Goal: Task Accomplishment & Management: Complete application form

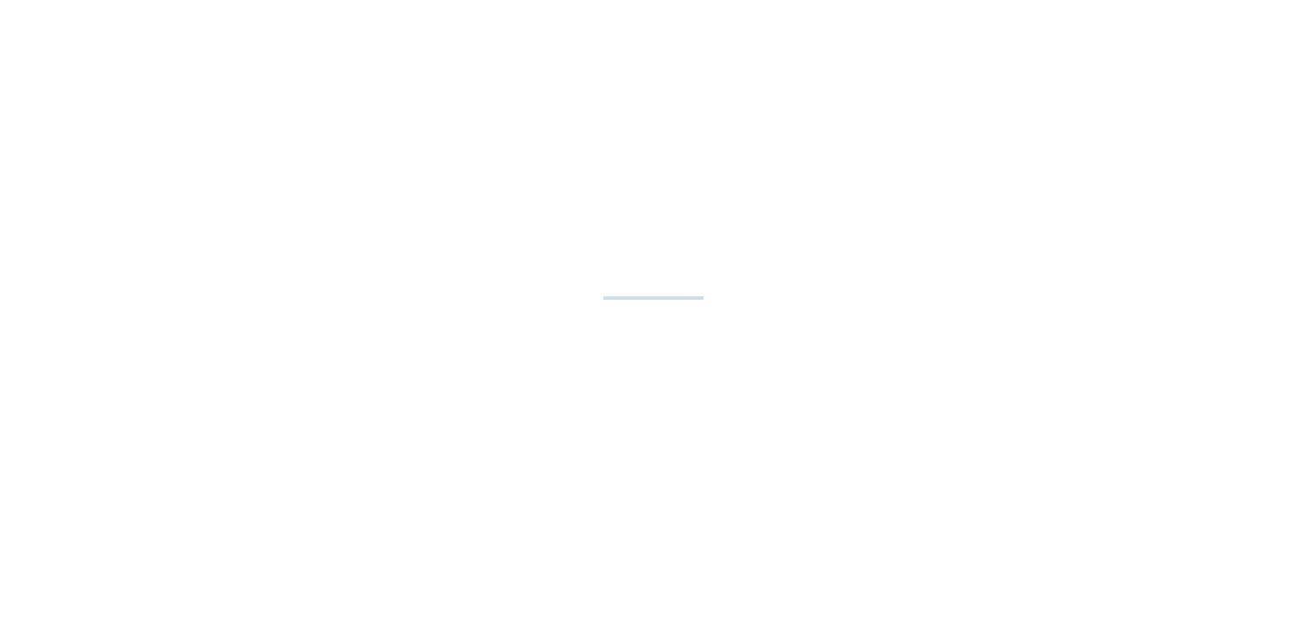
select select "**"
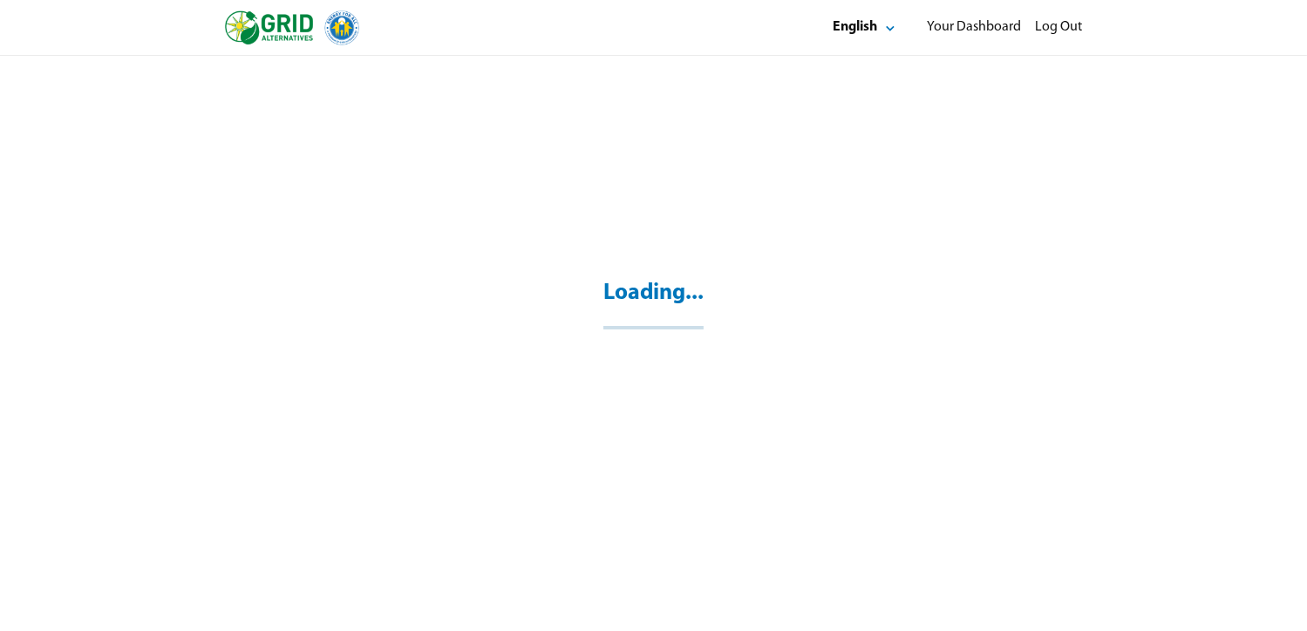
select select "**"
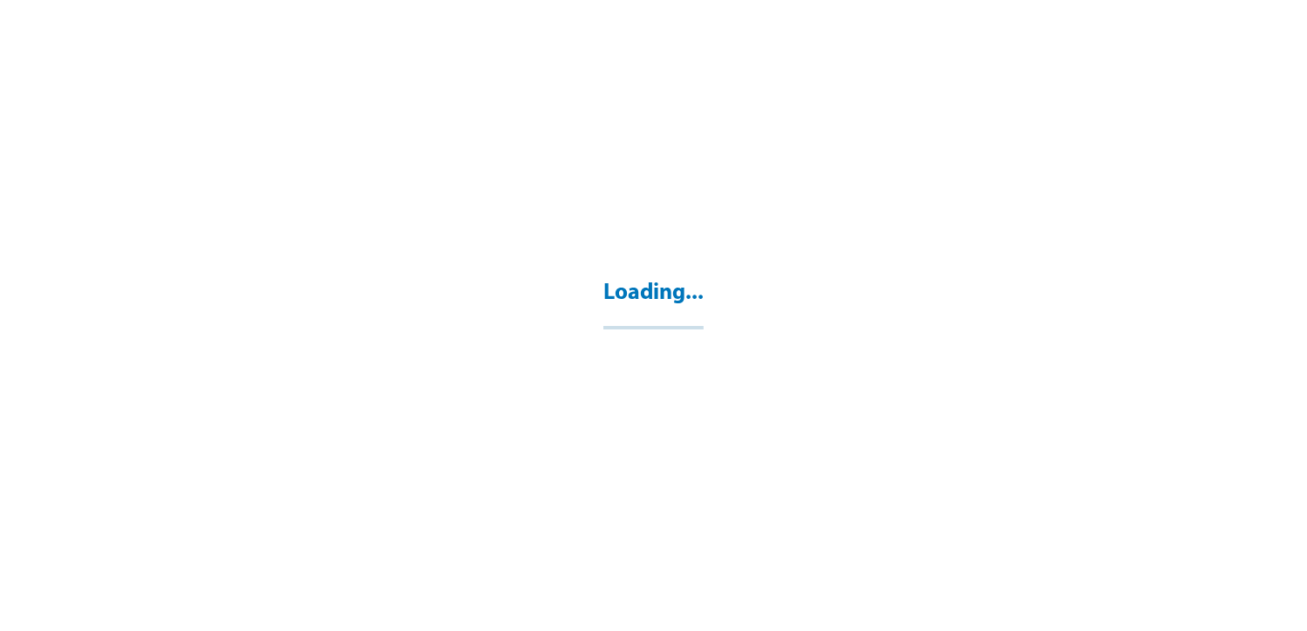
select select "**"
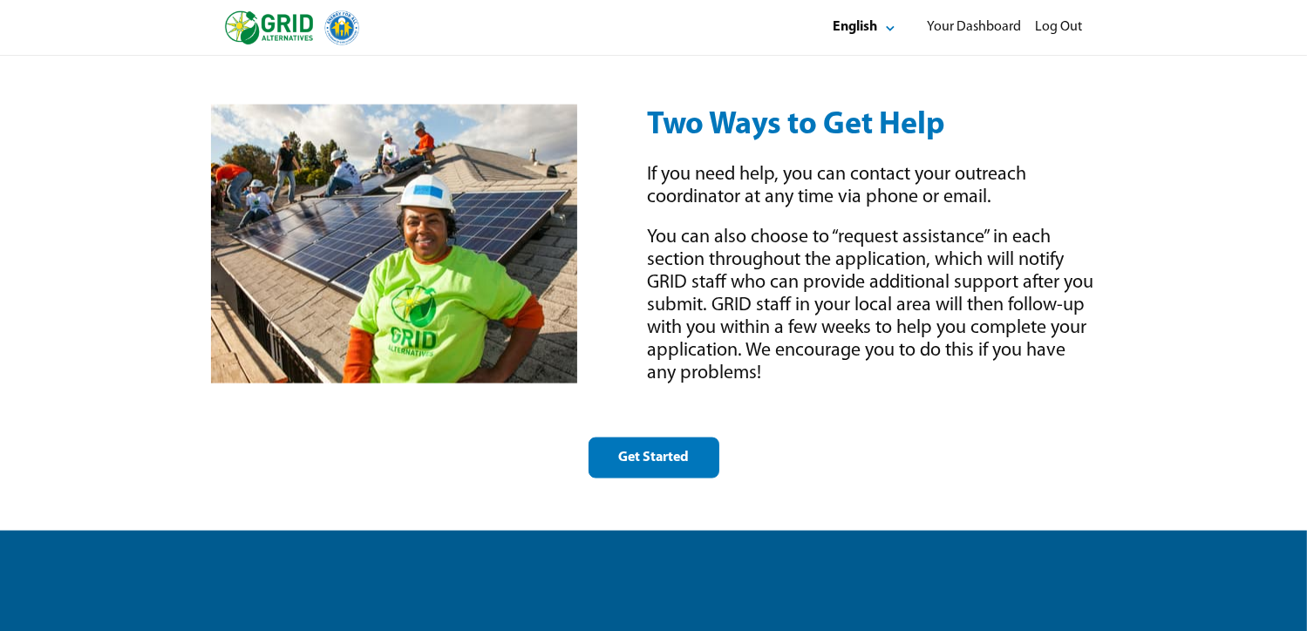
scroll to position [2529, 0]
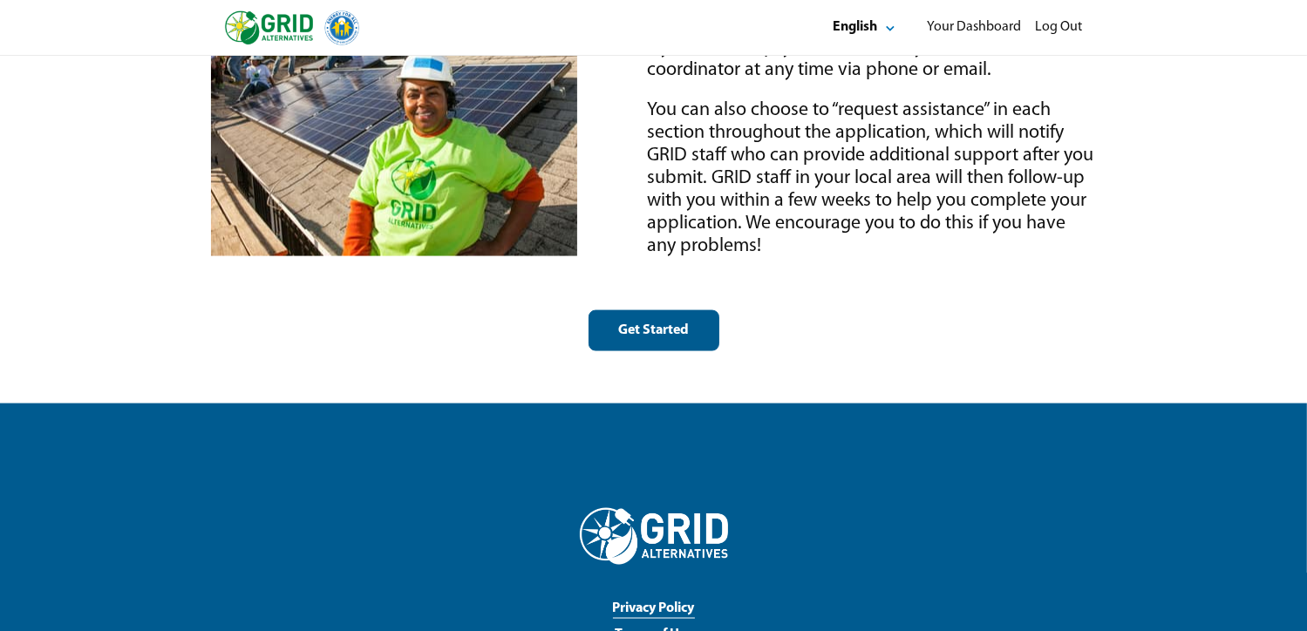
click at [643, 330] on div "Get Started" at bounding box center [654, 331] width 101 height 18
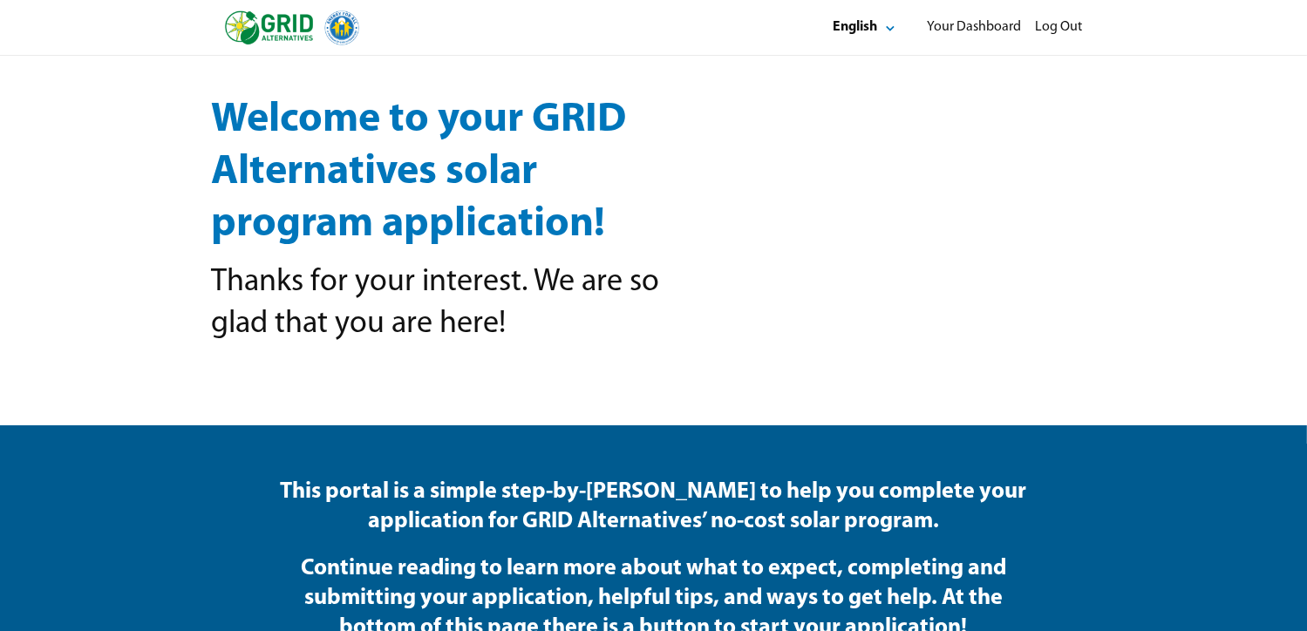
select select "**"
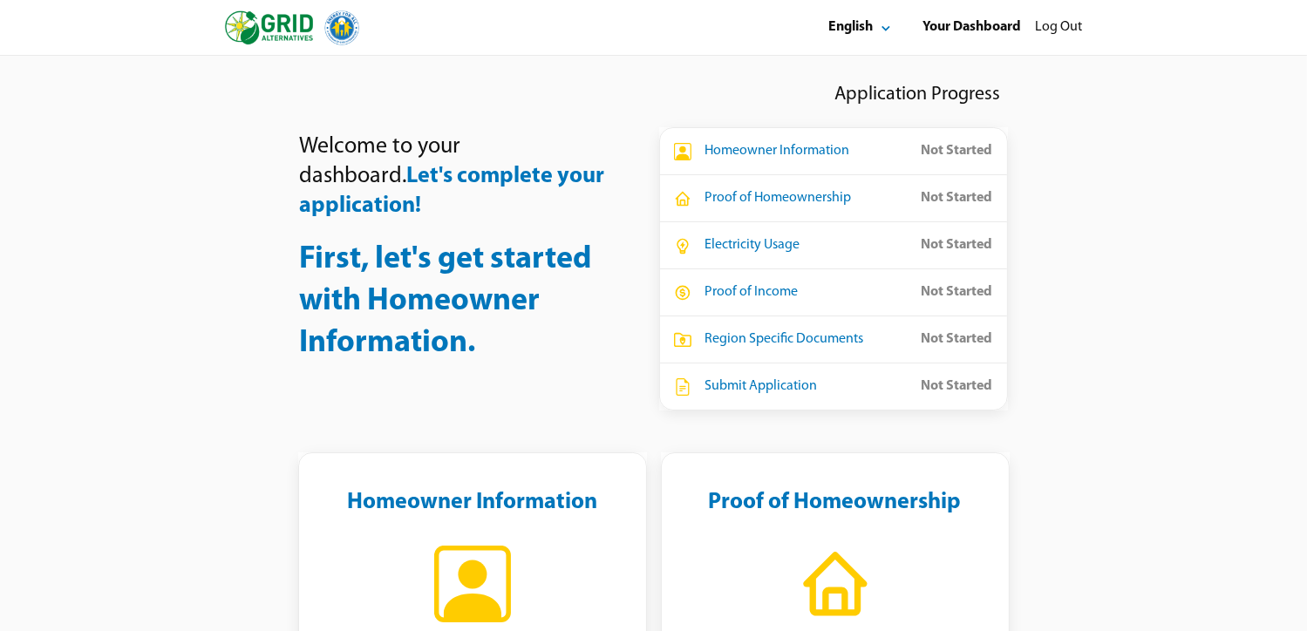
click at [684, 152] on icon at bounding box center [682, 151] width 17 height 17
click at [772, 147] on div "Homeowner Information" at bounding box center [778, 151] width 145 height 18
click at [771, 148] on div "Homeowner Information" at bounding box center [778, 151] width 145 height 18
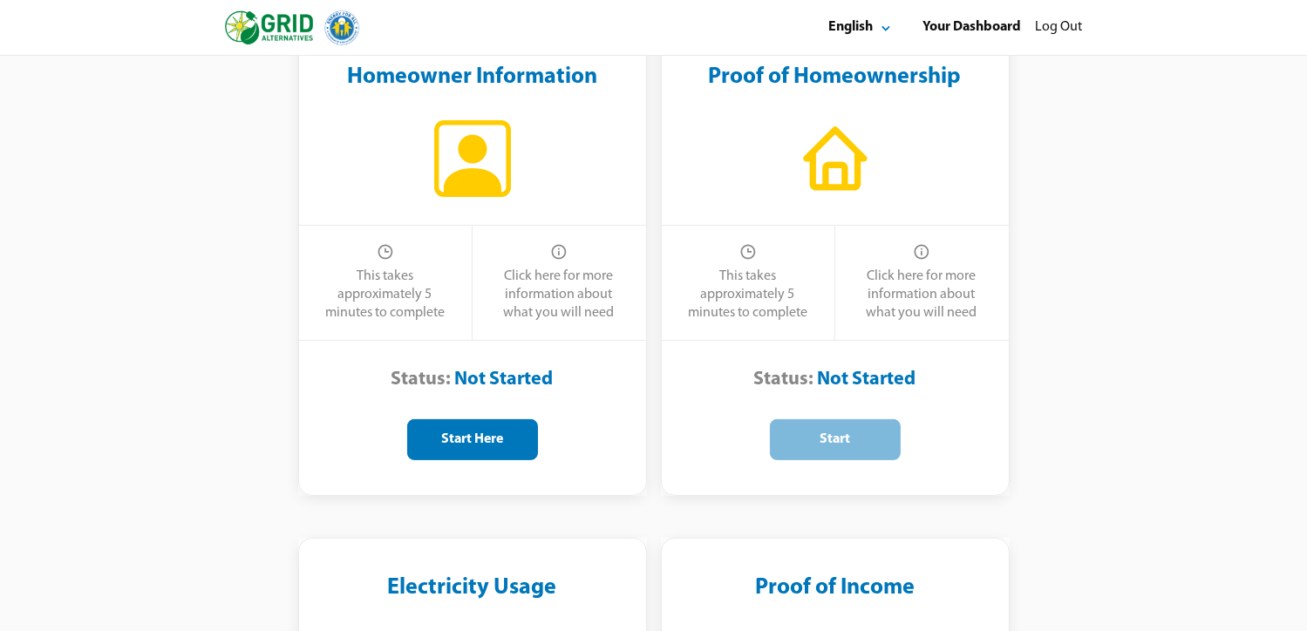
scroll to position [436, 0]
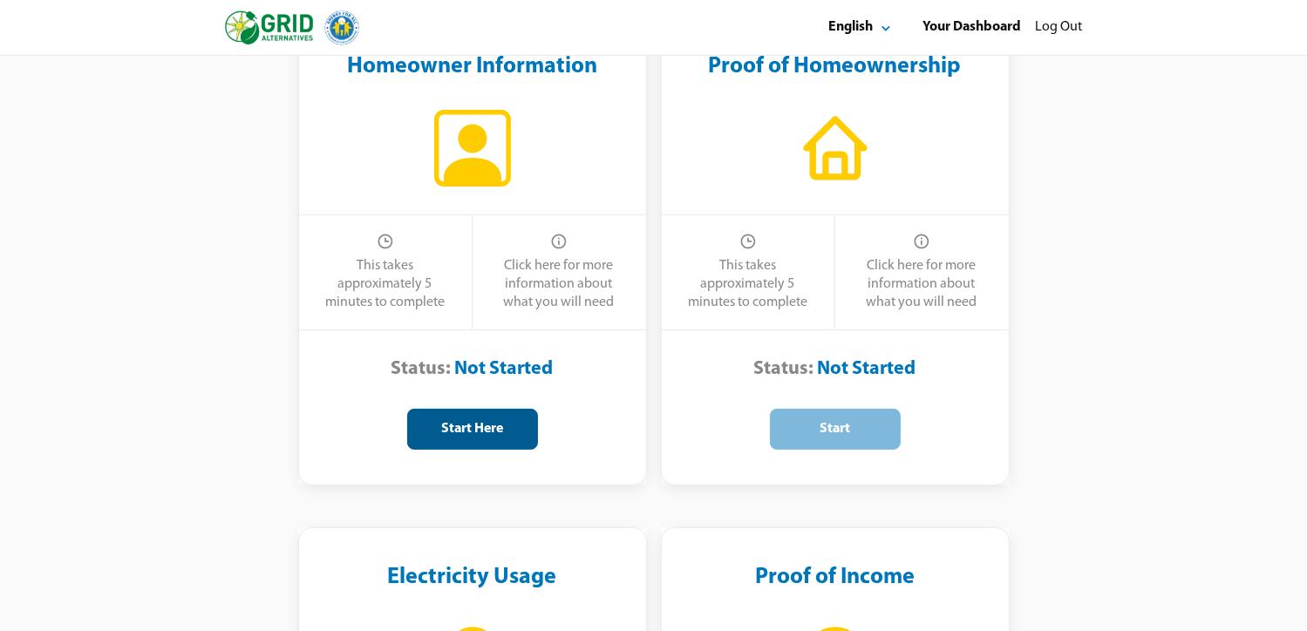
click at [460, 432] on div "Start Here" at bounding box center [472, 429] width 101 height 18
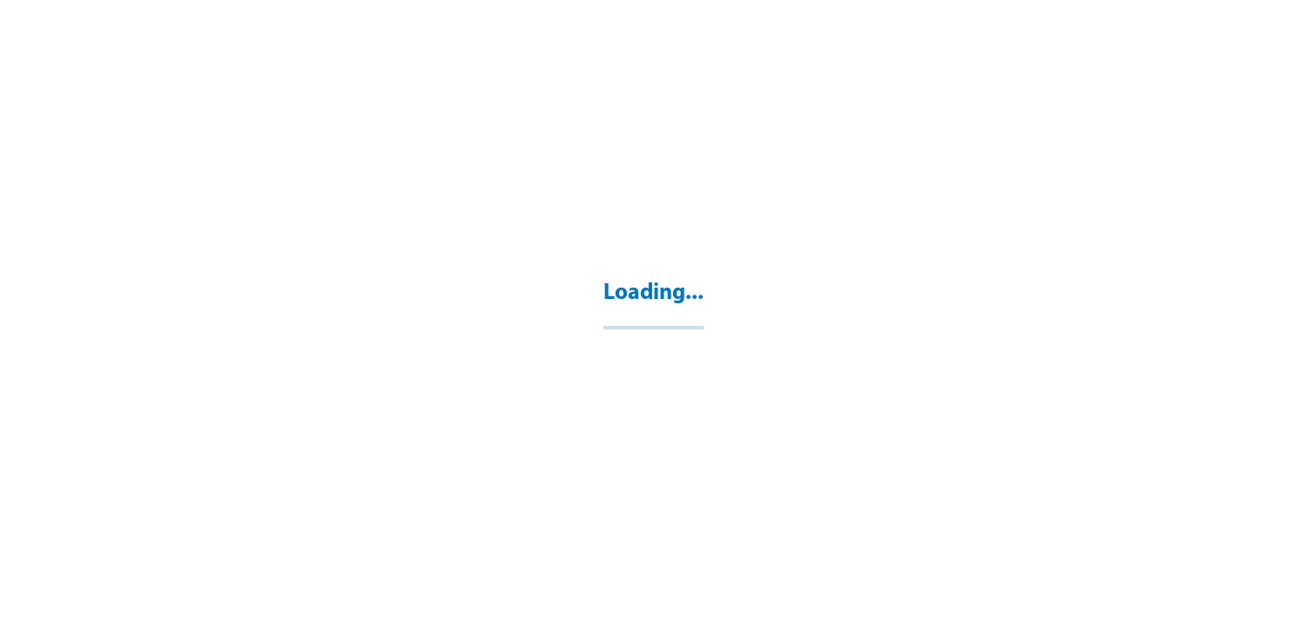
select select "**"
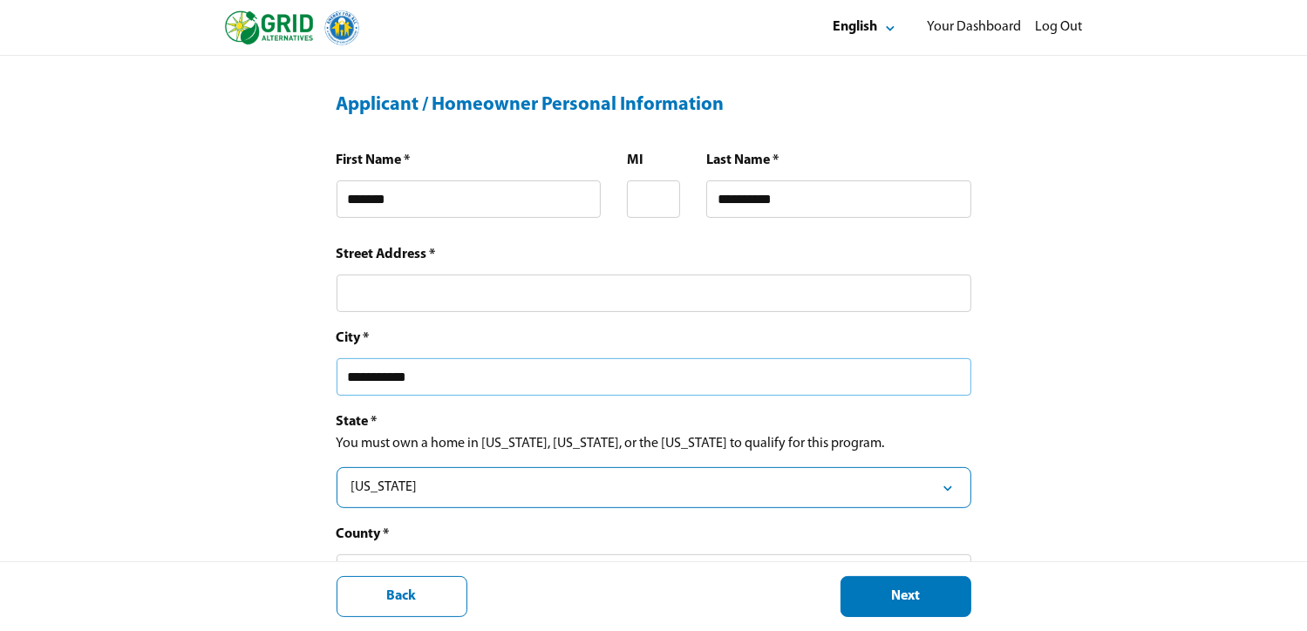
scroll to position [436, 0]
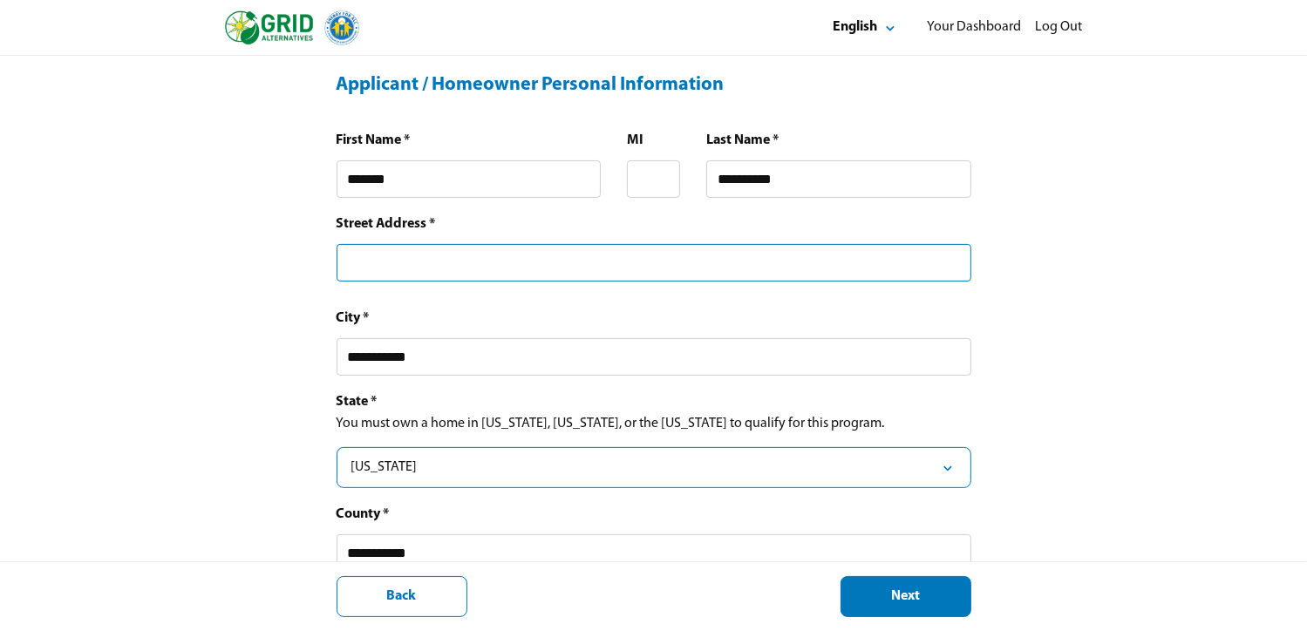
click at [408, 273] on input "text" at bounding box center [654, 263] width 635 height 38
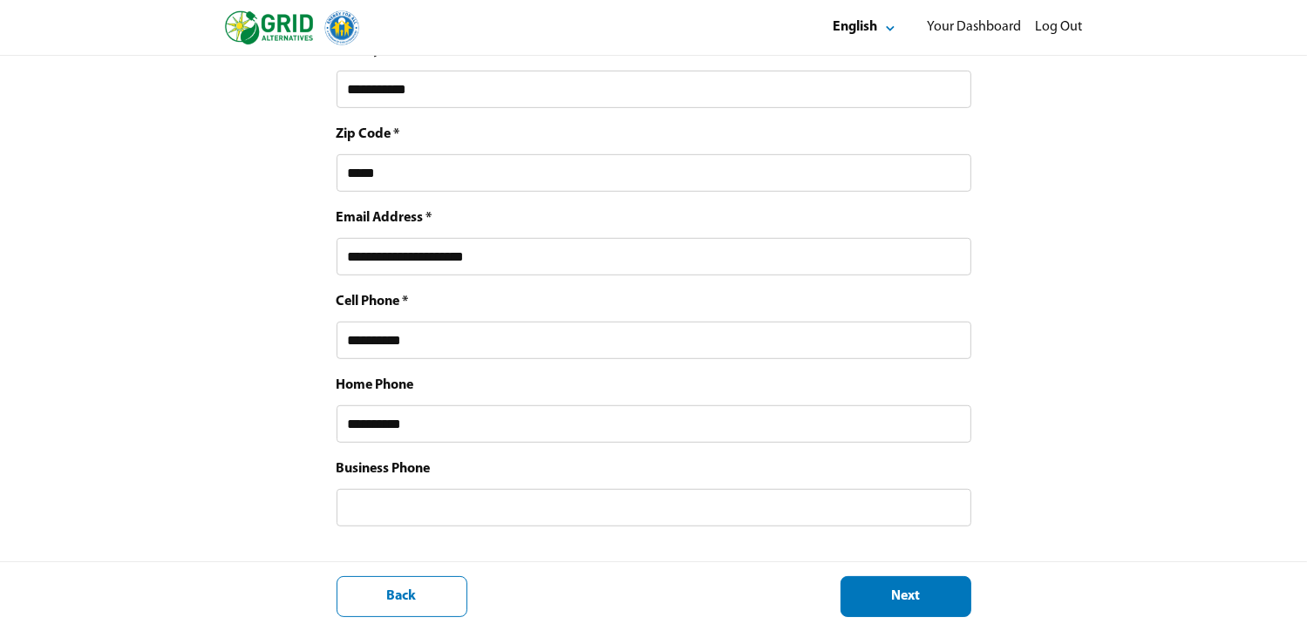
scroll to position [913, 0]
type input "**********"
click at [882, 595] on div "Next" at bounding box center [906, 597] width 101 height 18
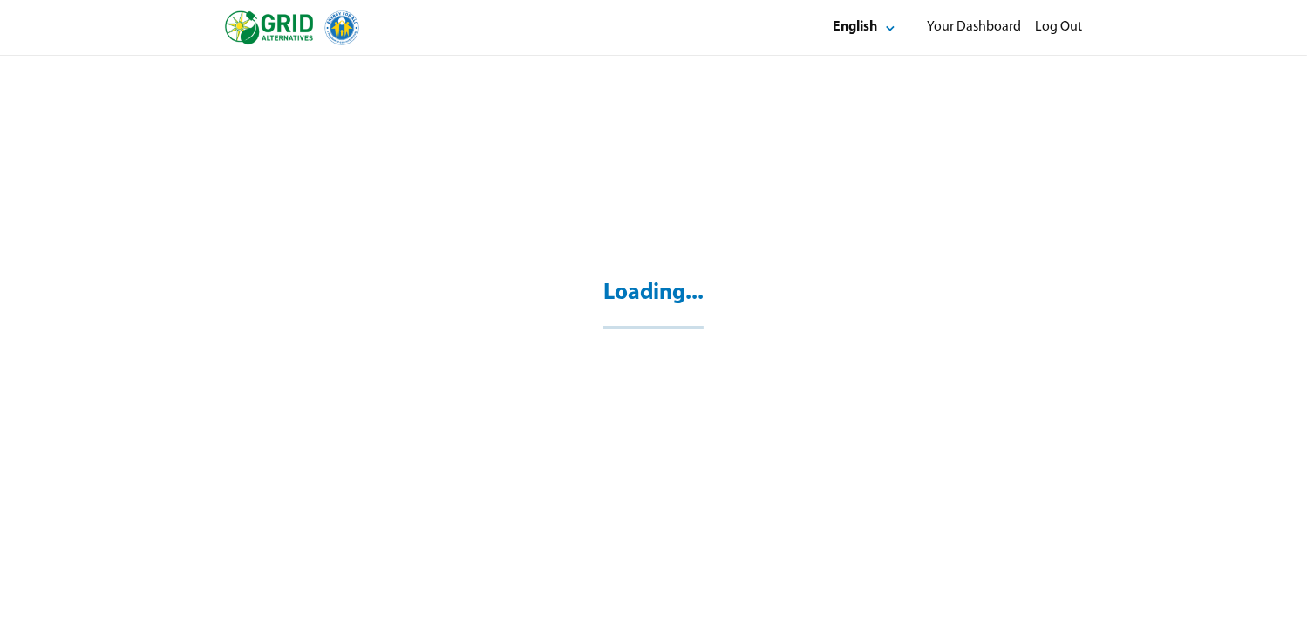
scroll to position [106, 0]
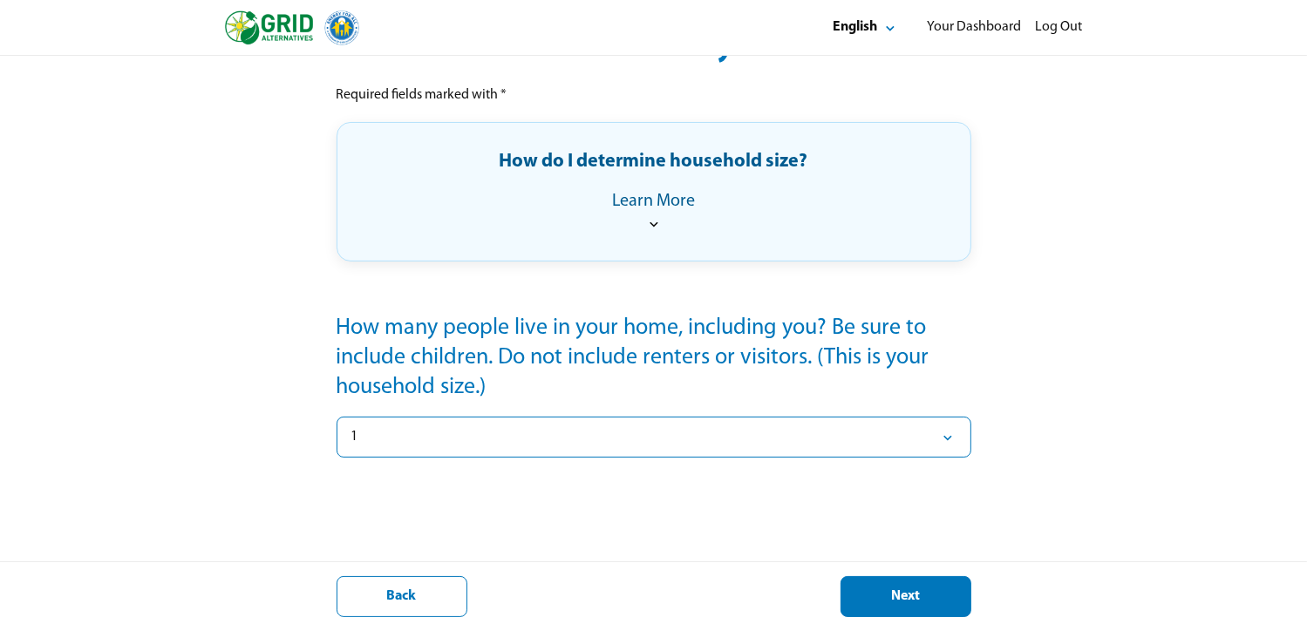
scroll to position [250, 0]
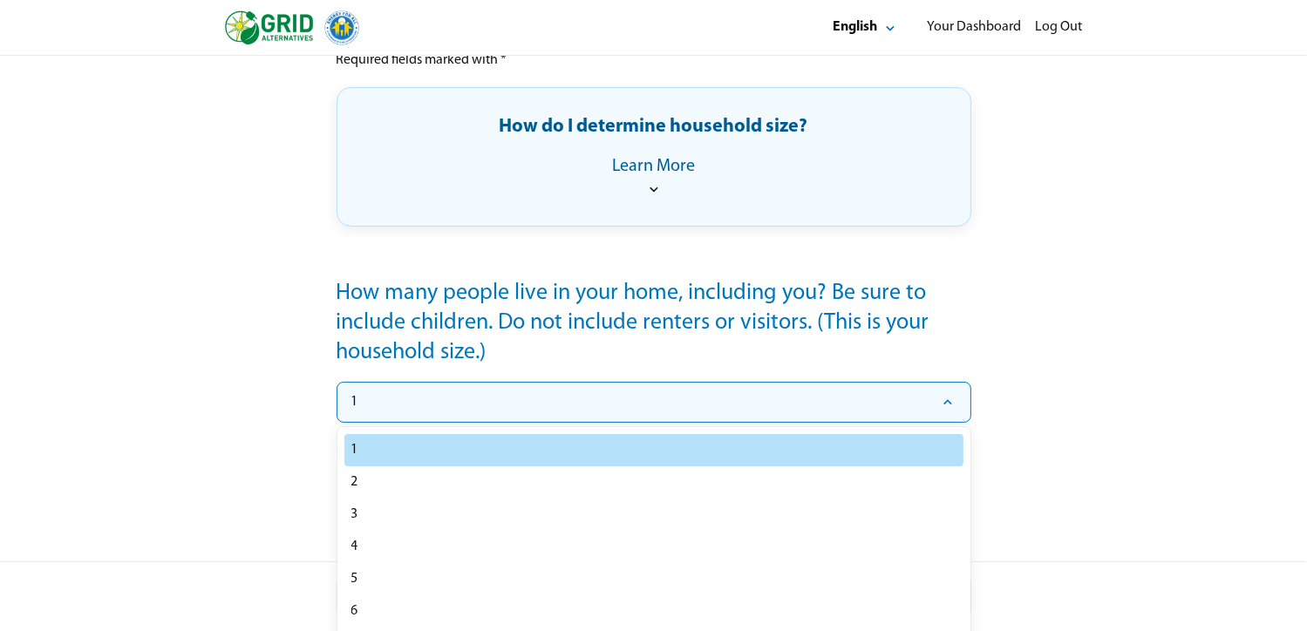
click at [946, 402] on icon "Select" at bounding box center [947, 402] width 17 height 17
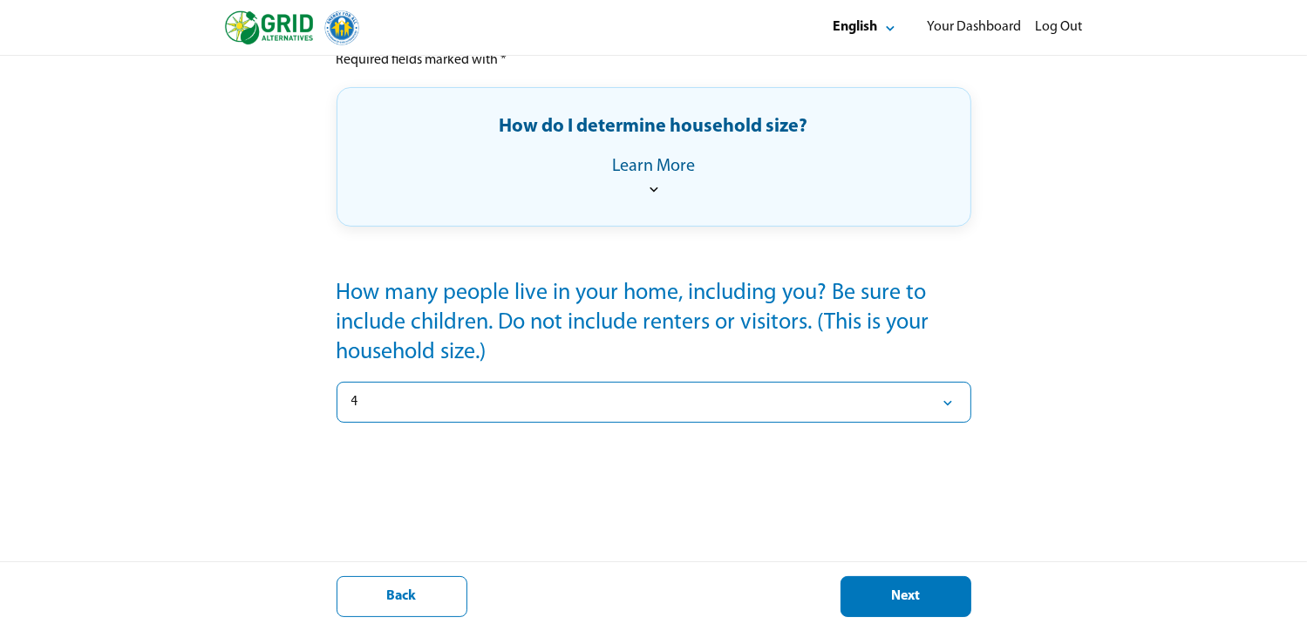
select select "*"
click at [904, 598] on div "Next" at bounding box center [906, 597] width 101 height 18
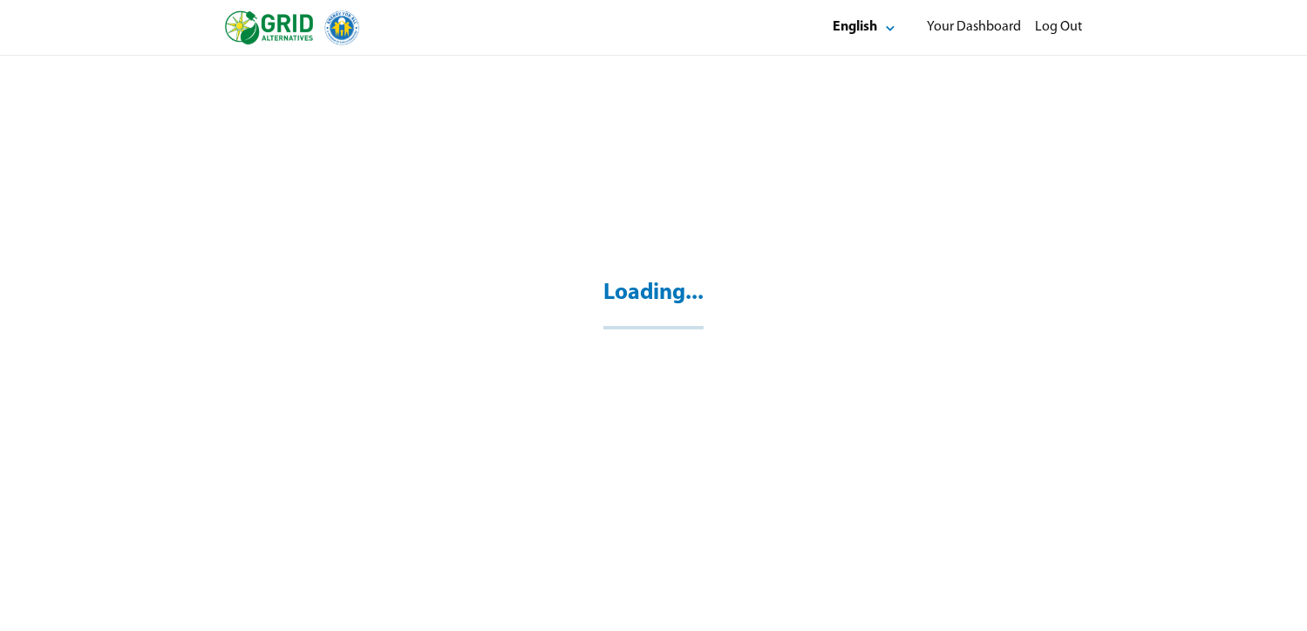
scroll to position [56, 0]
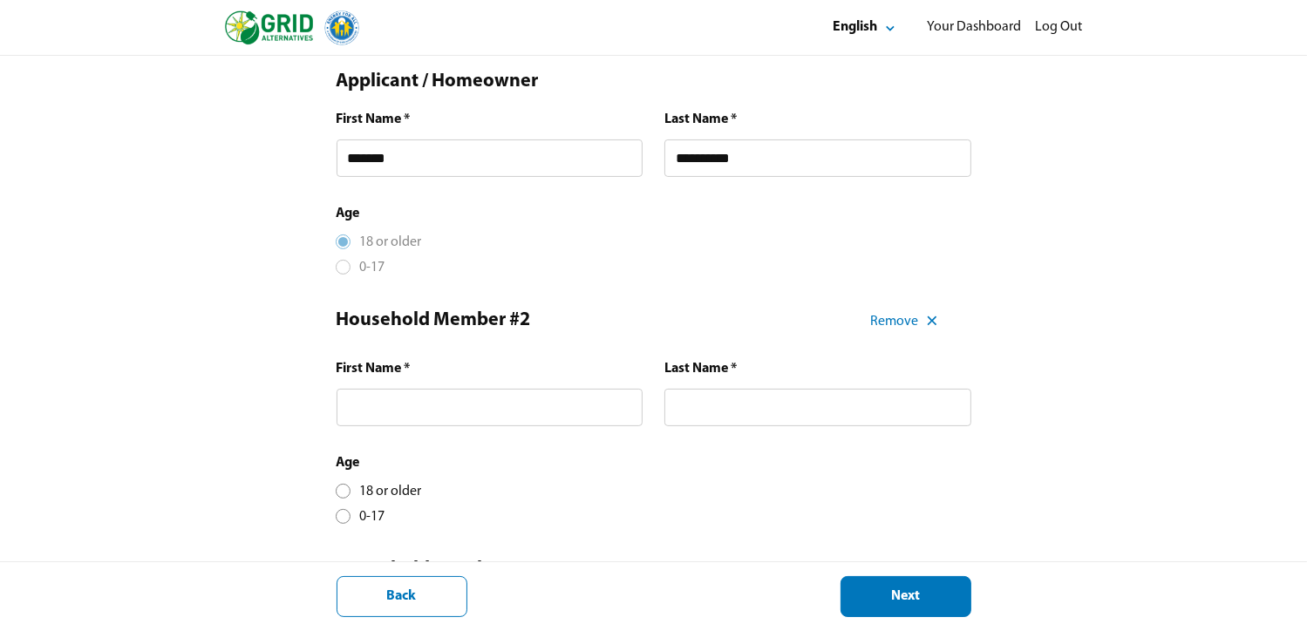
scroll to position [349, 0]
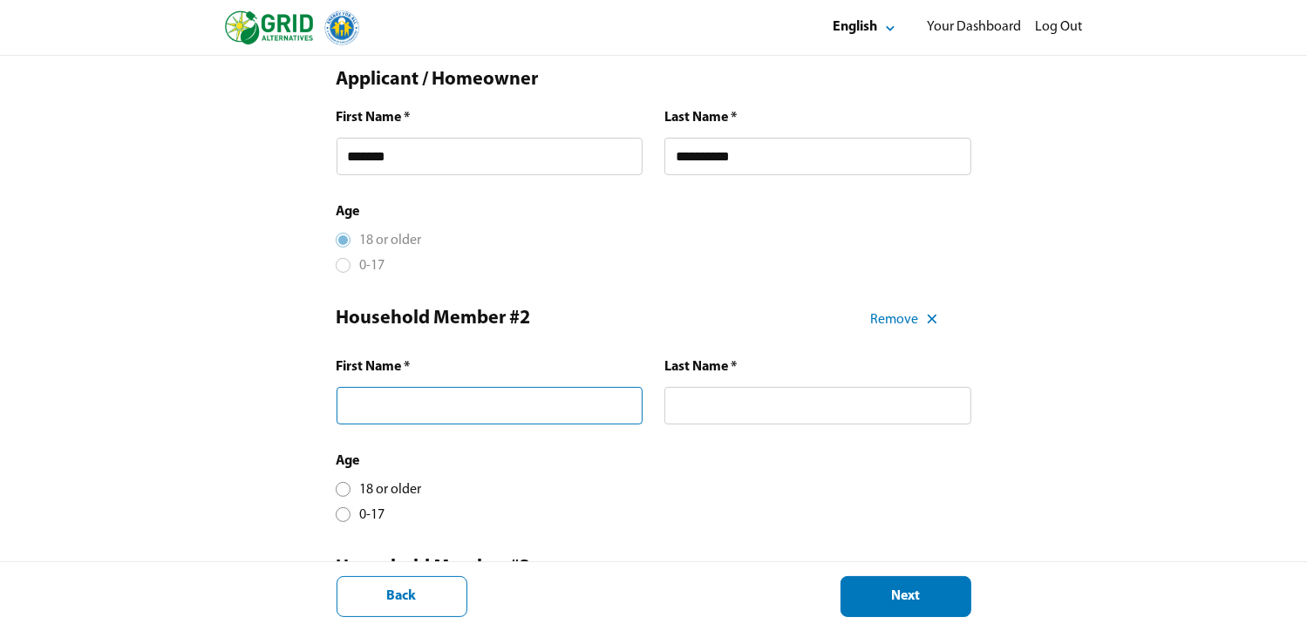
click at [375, 416] on input "text" at bounding box center [490, 406] width 307 height 38
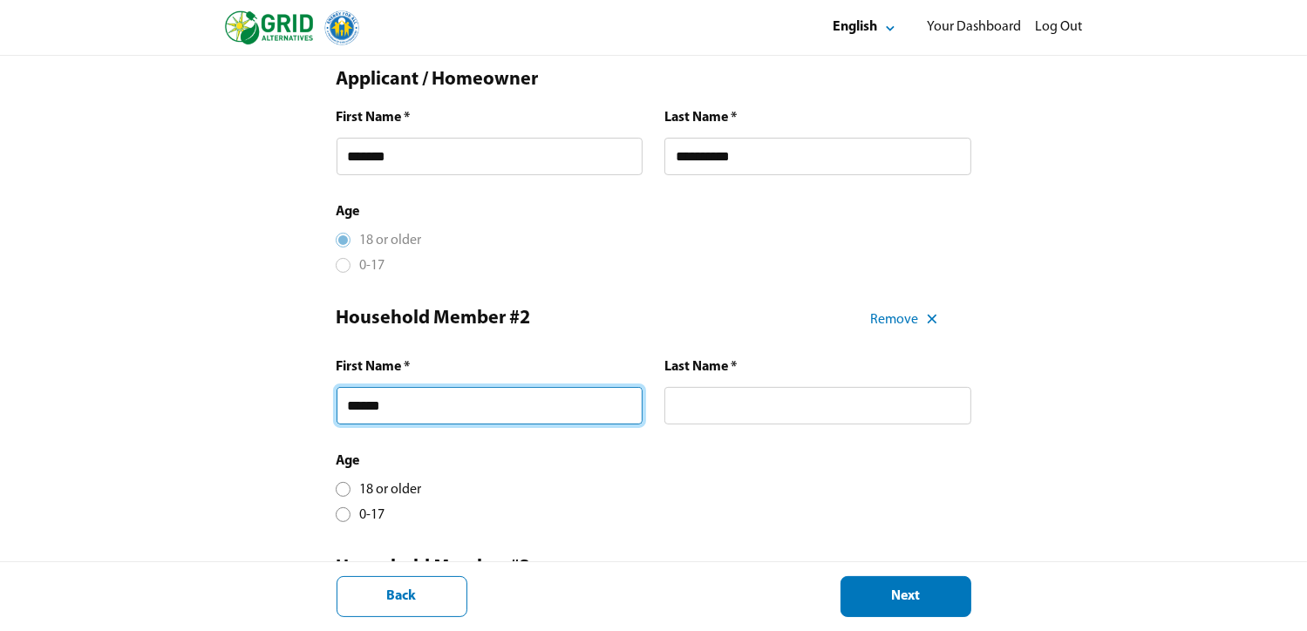
type input "******"
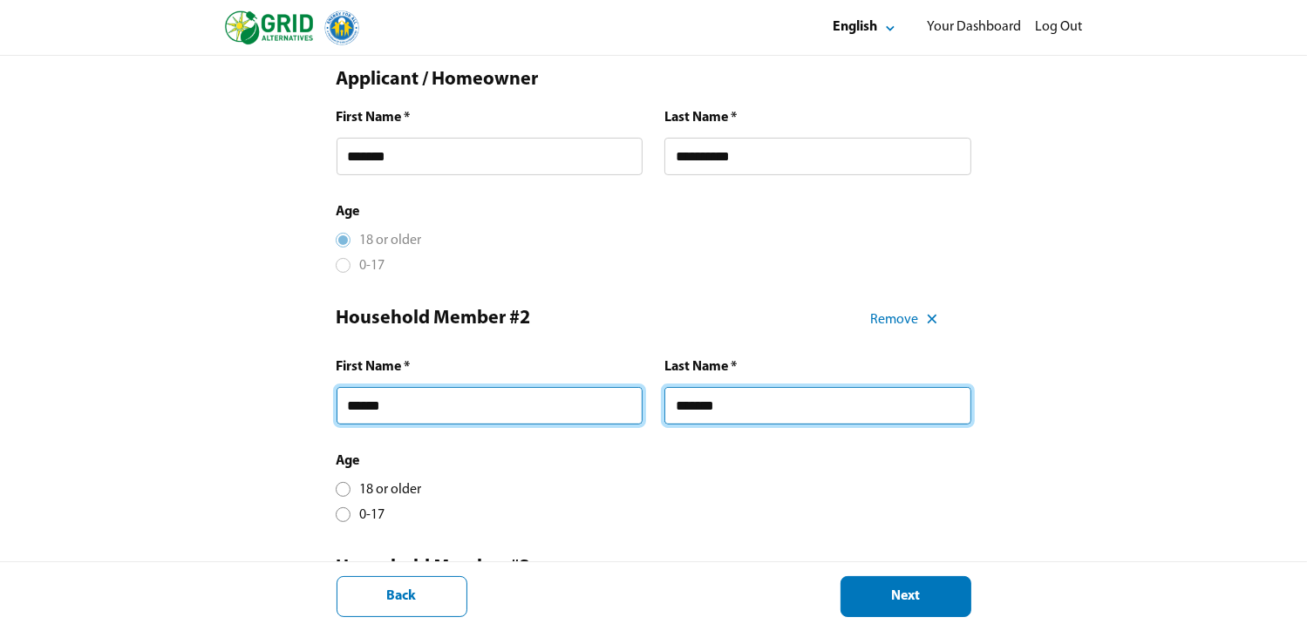
type input "*******"
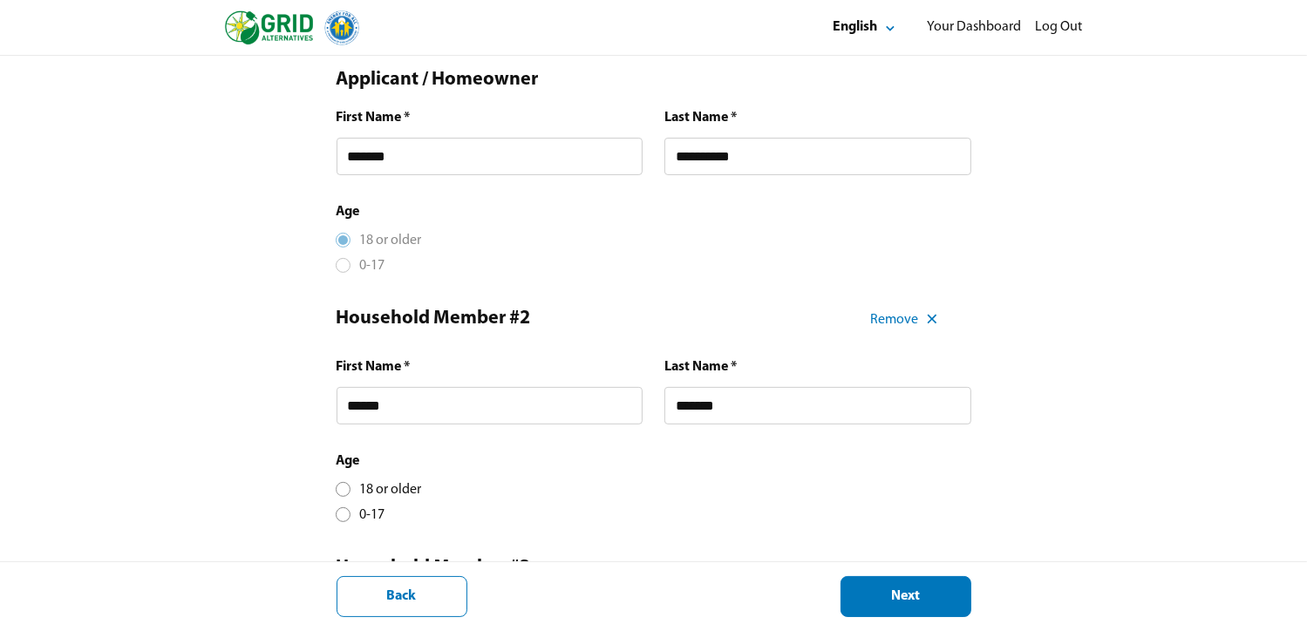
click at [340, 491] on div at bounding box center [343, 490] width 10 height 10
click at [868, 596] on div "Next" at bounding box center [906, 597] width 101 height 18
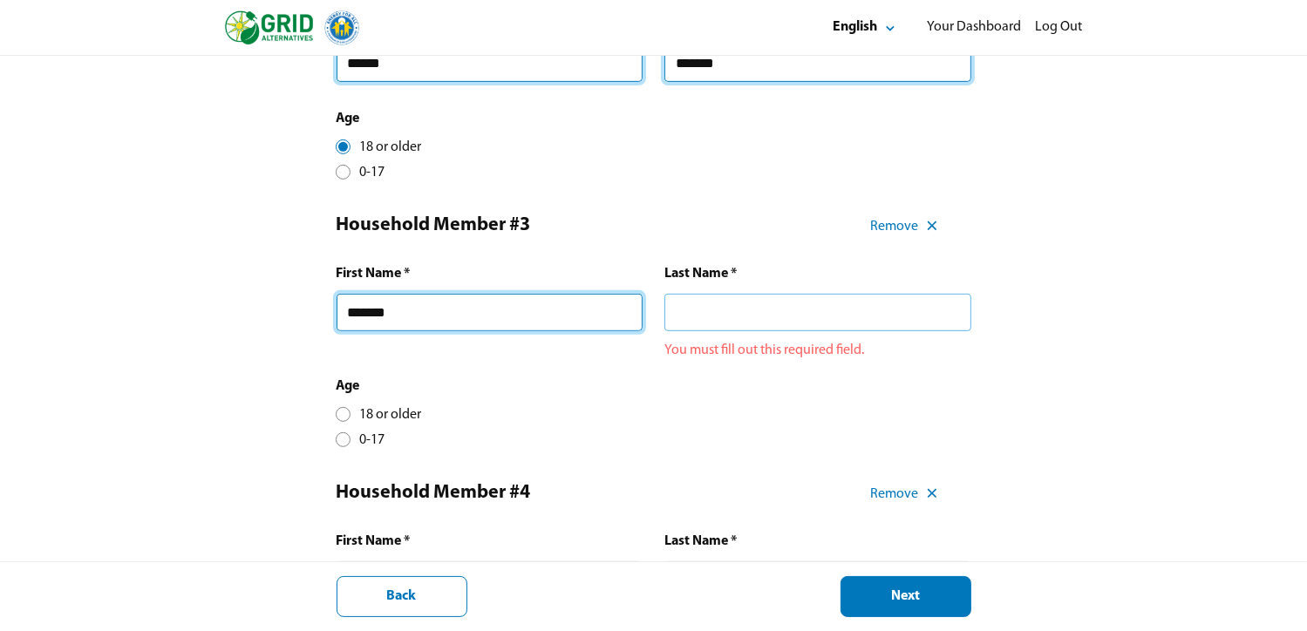
type input "******"
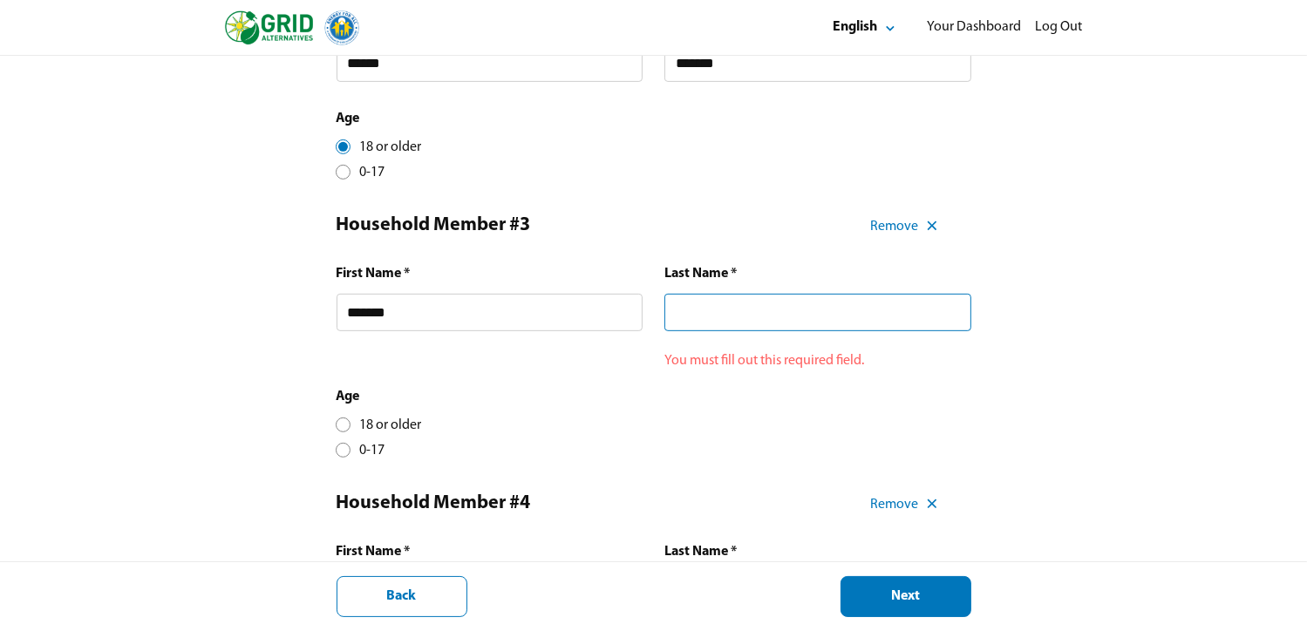
click at [689, 306] on input "text" at bounding box center [818, 313] width 307 height 38
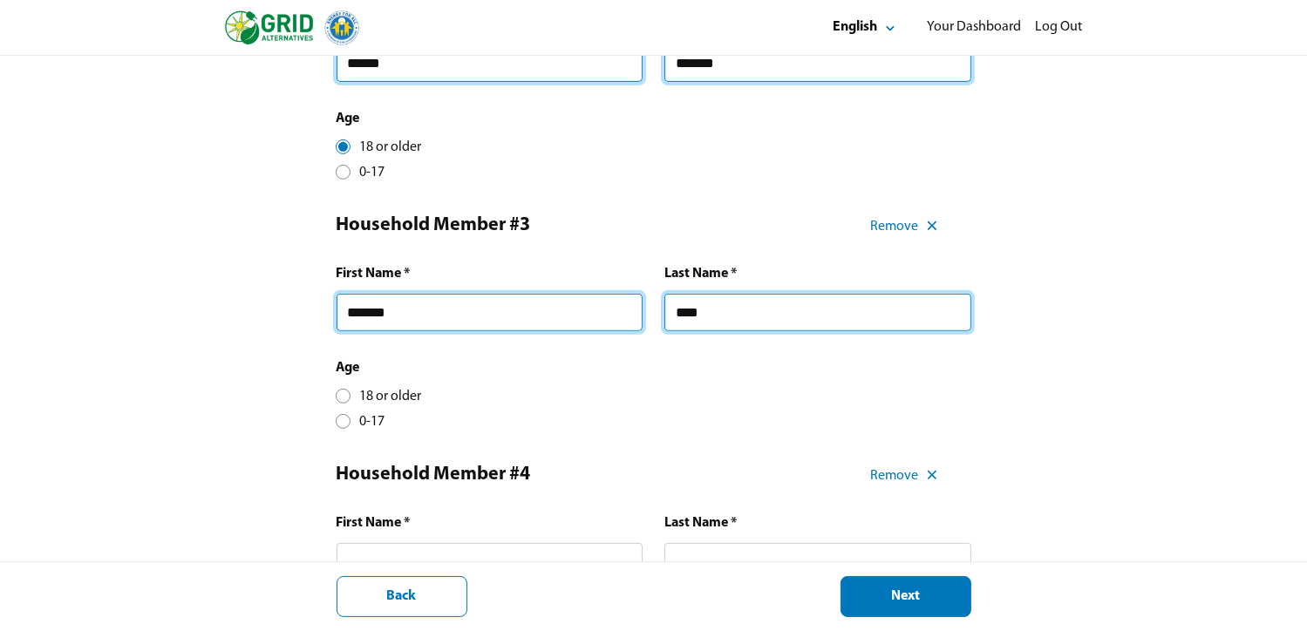
type input "****"
click at [343, 399] on div at bounding box center [343, 397] width 10 height 10
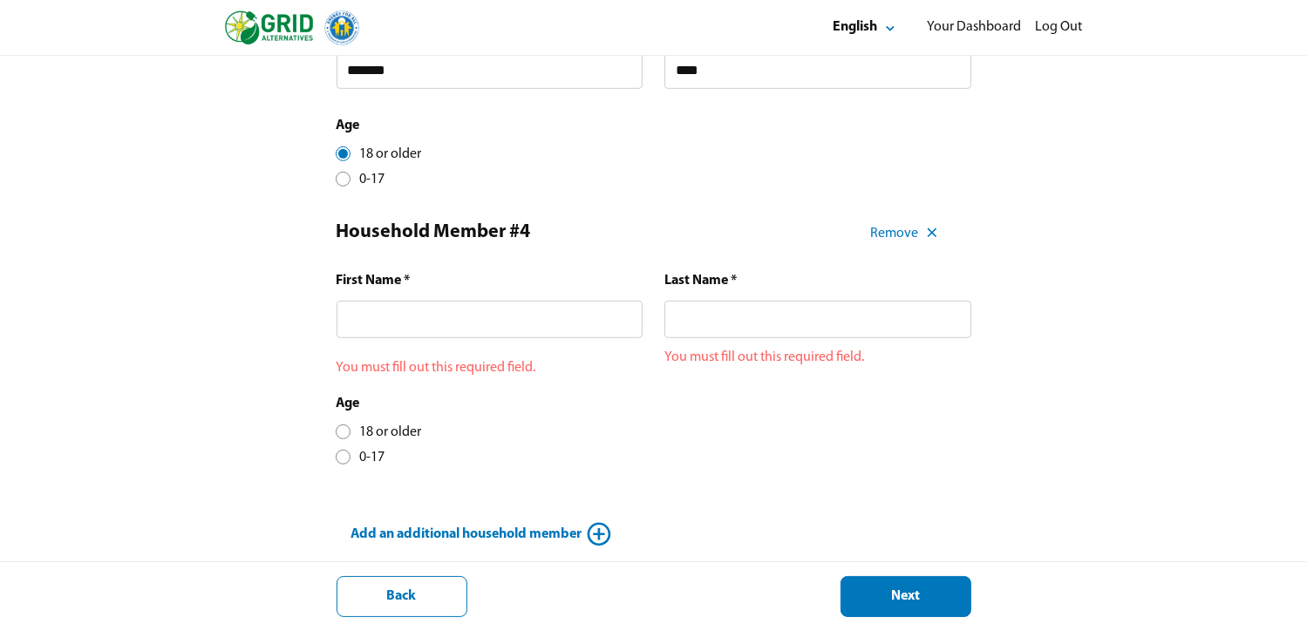
scroll to position [953, 0]
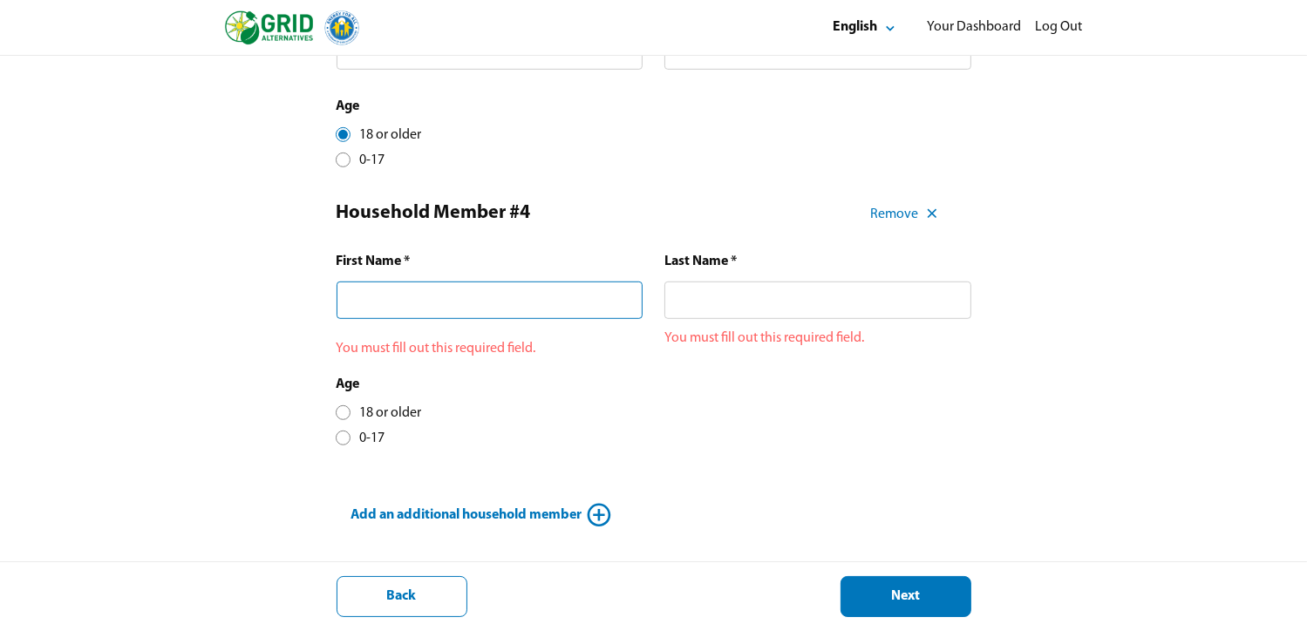
click at [366, 299] on input "text" at bounding box center [490, 301] width 307 height 38
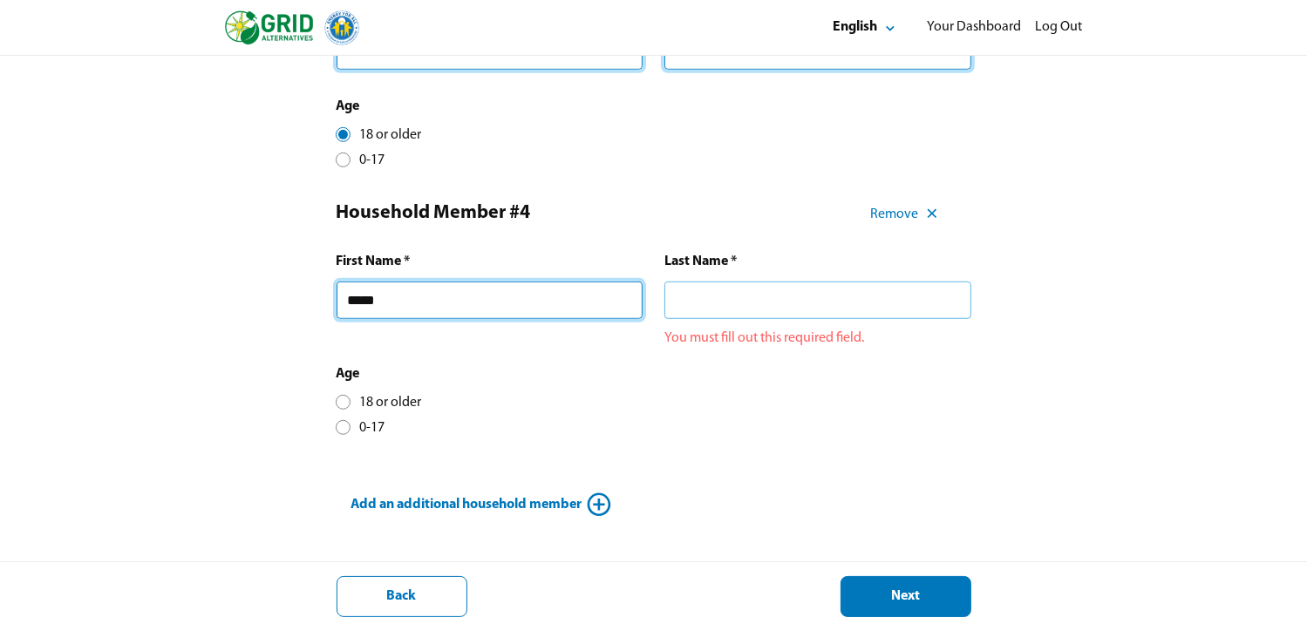
type input "*****"
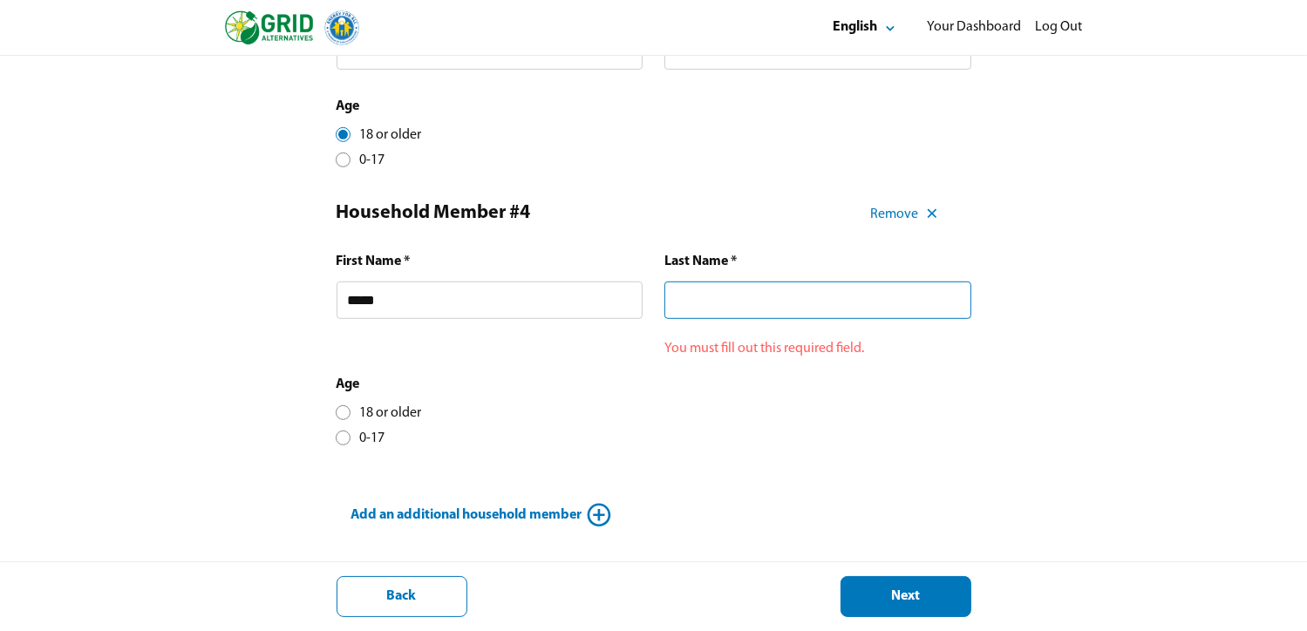
click at [679, 300] on input "text" at bounding box center [818, 301] width 307 height 38
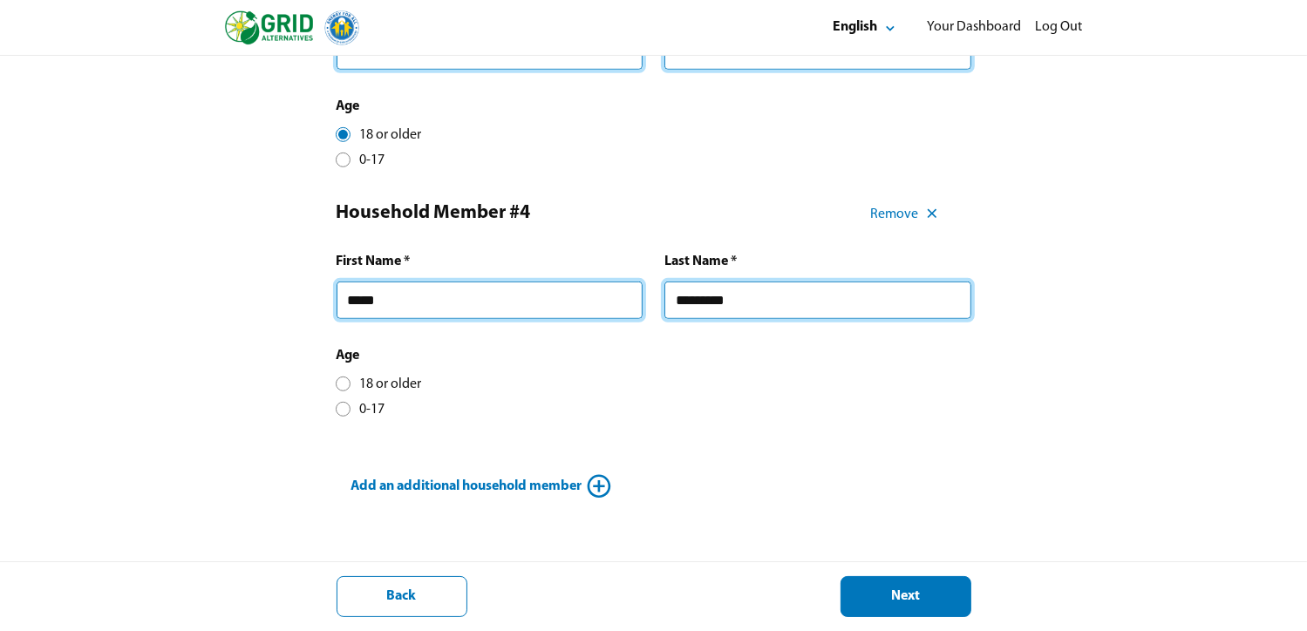
type input "*********"
click at [342, 385] on div at bounding box center [343, 384] width 10 height 10
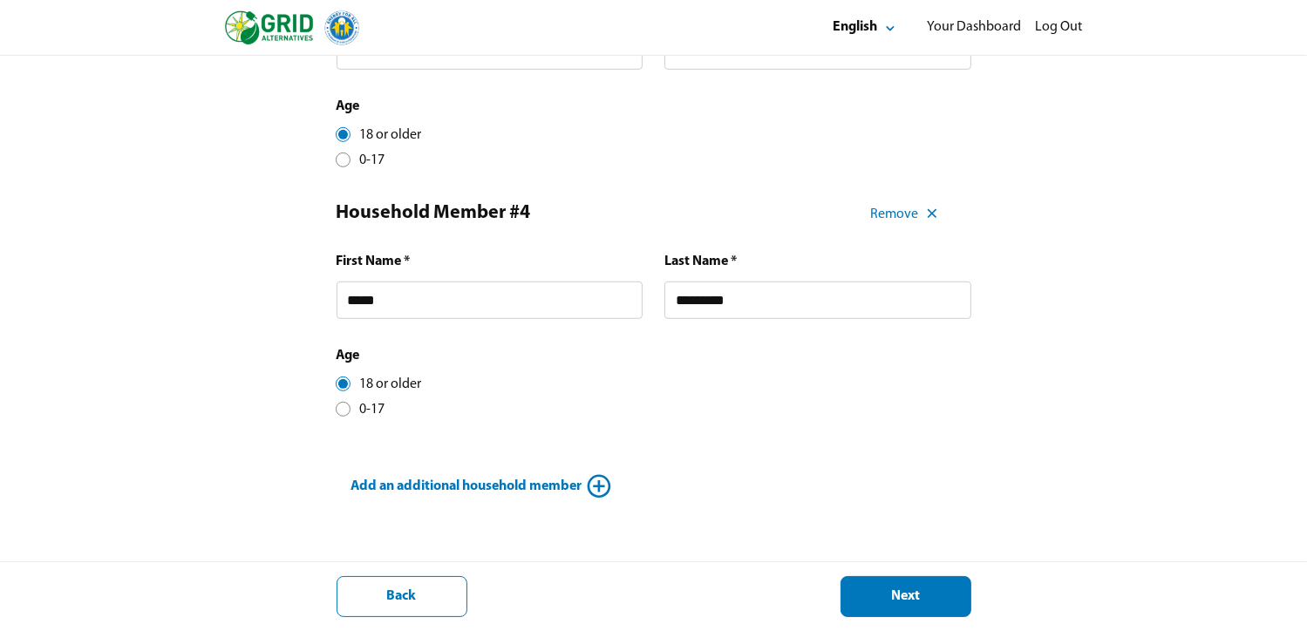
scroll to position [7, 10]
click at [880, 603] on div "Next" at bounding box center [906, 597] width 101 height 18
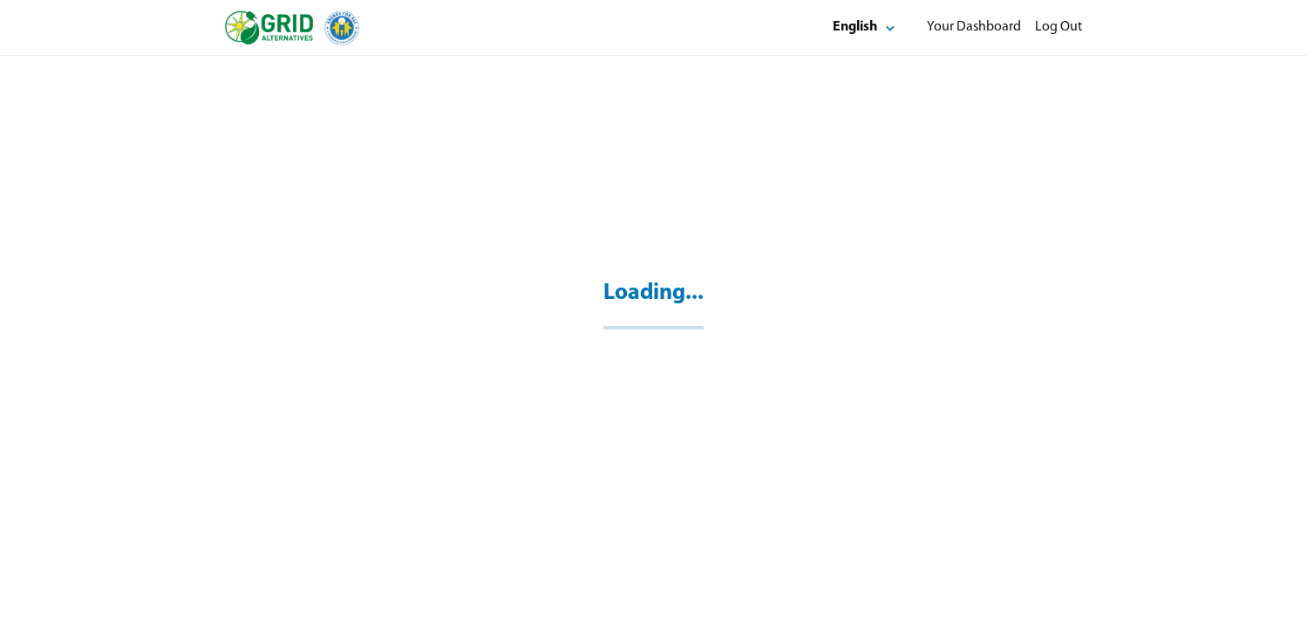
scroll to position [664, 0]
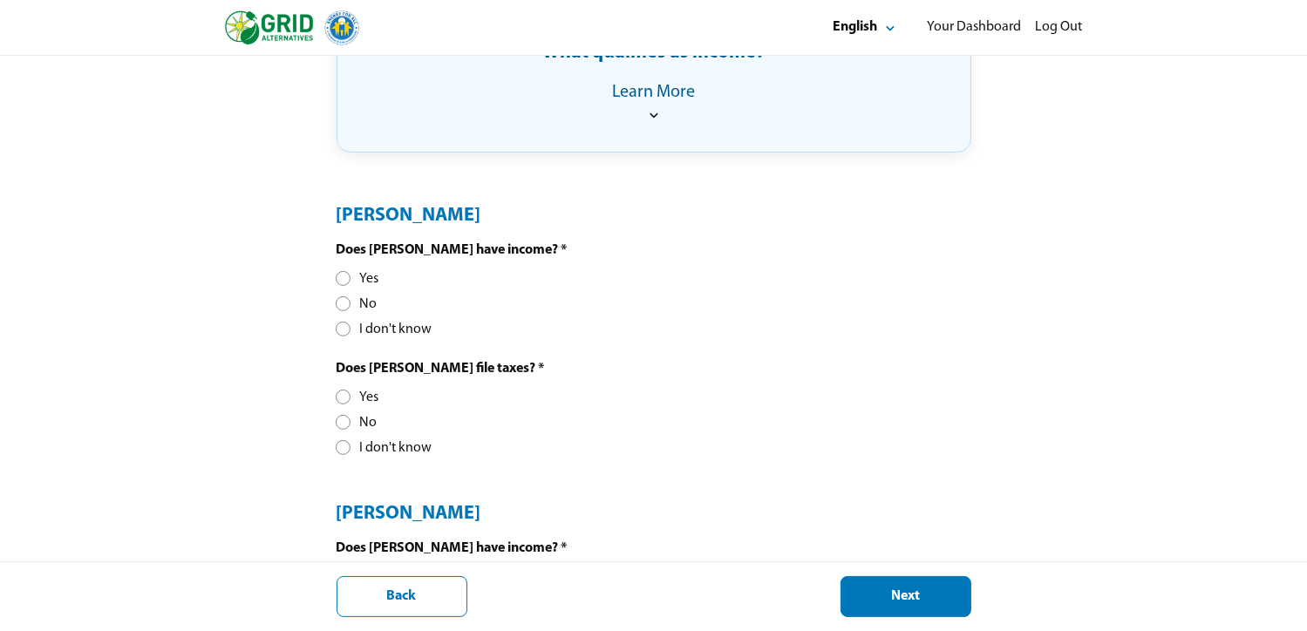
scroll to position [523, 0]
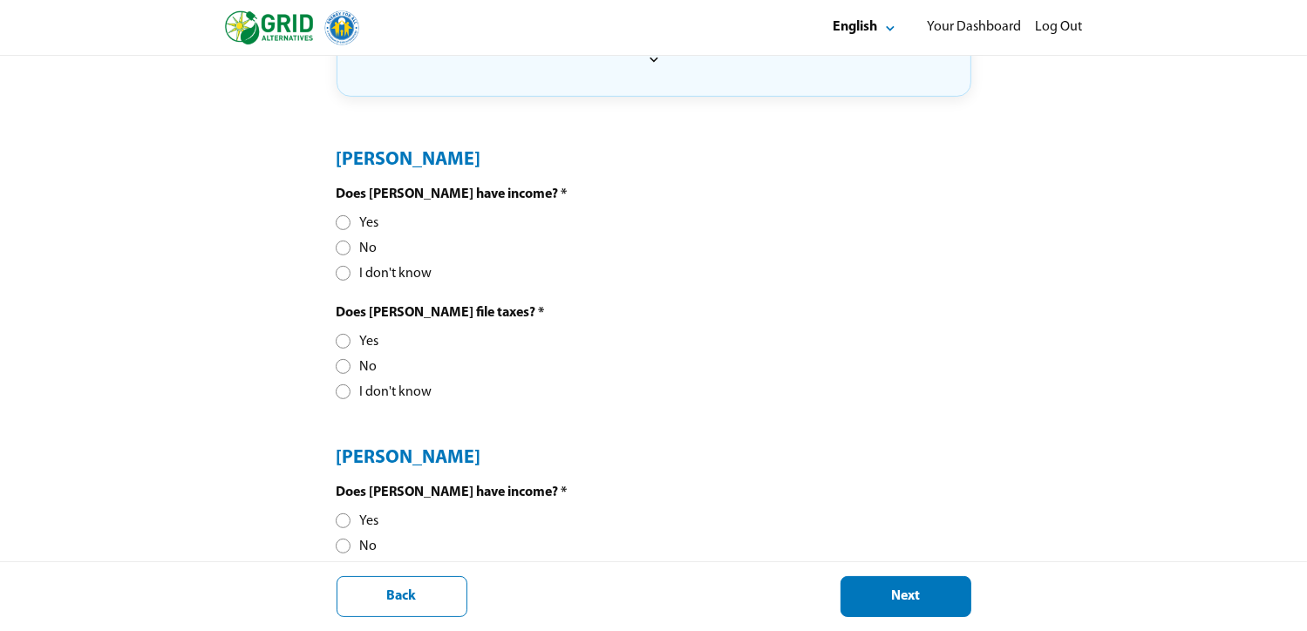
click at [345, 222] on div at bounding box center [343, 223] width 10 height 10
click at [345, 366] on div at bounding box center [343, 367] width 10 height 10
click at [342, 341] on div at bounding box center [343, 342] width 10 height 10
click at [345, 544] on div at bounding box center [343, 547] width 10 height 10
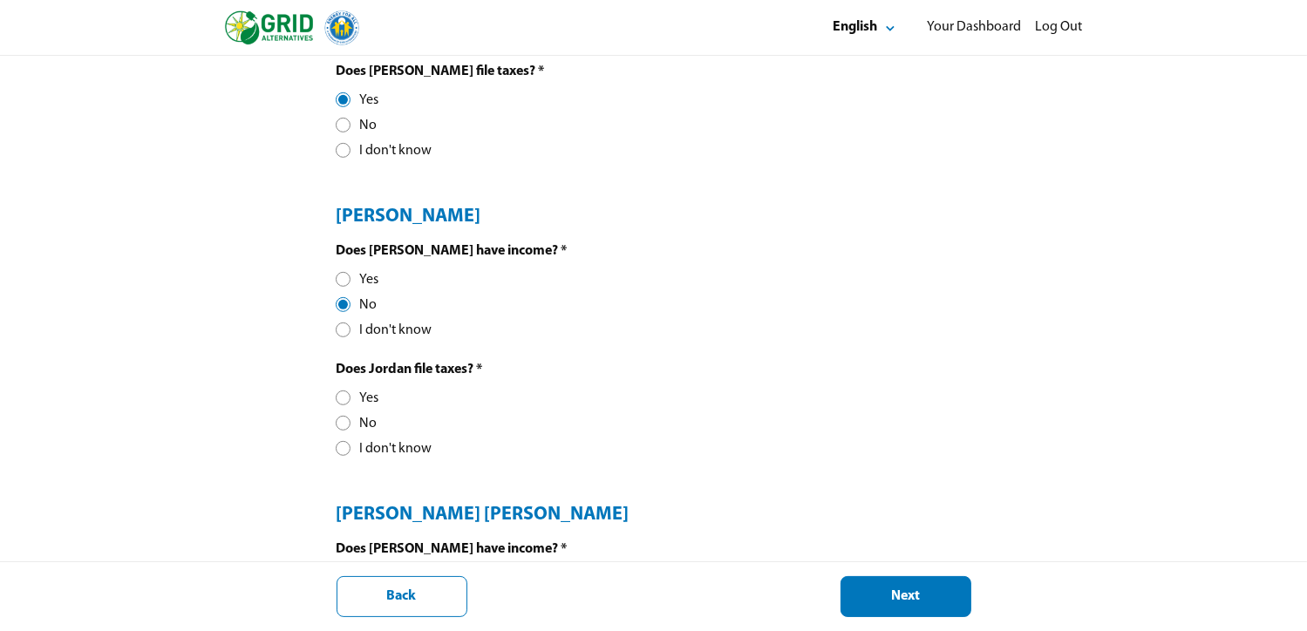
scroll to position [785, 0]
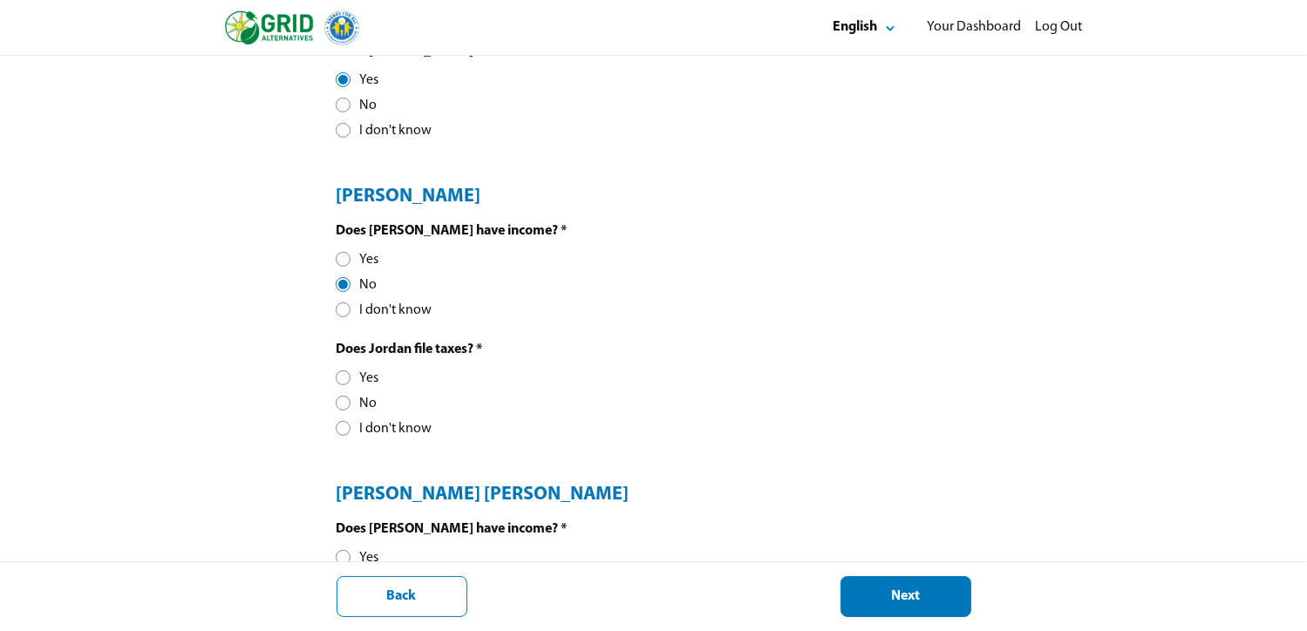
click at [342, 400] on div at bounding box center [343, 404] width 10 height 10
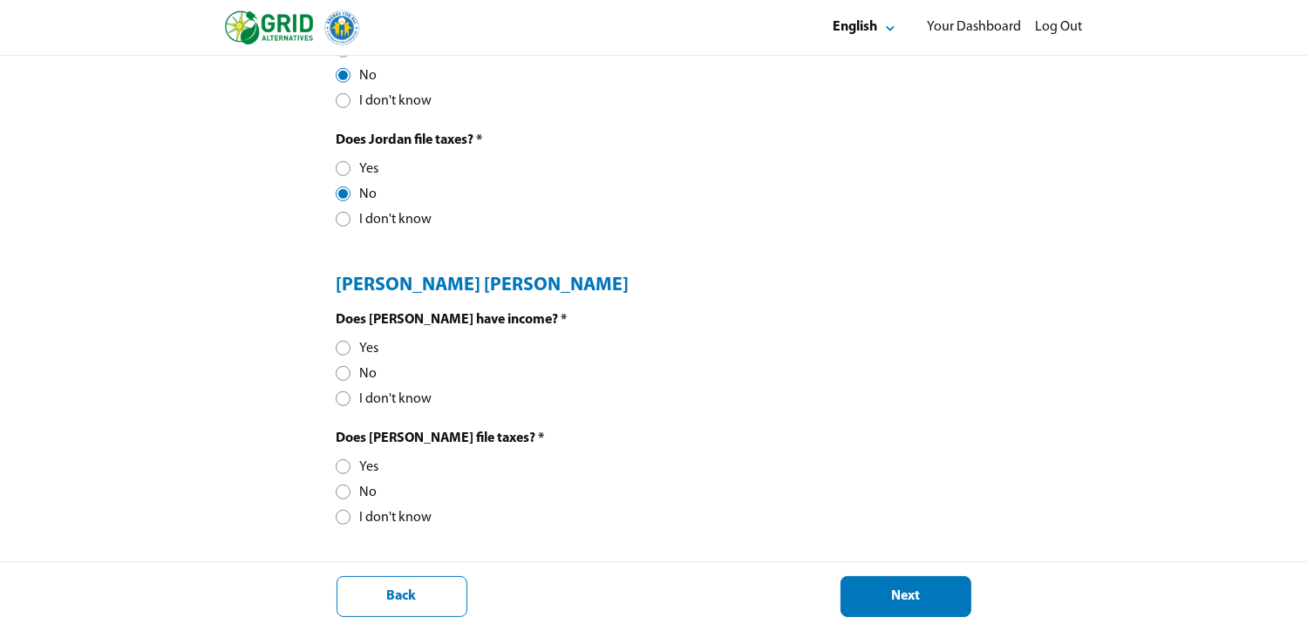
scroll to position [1047, 0]
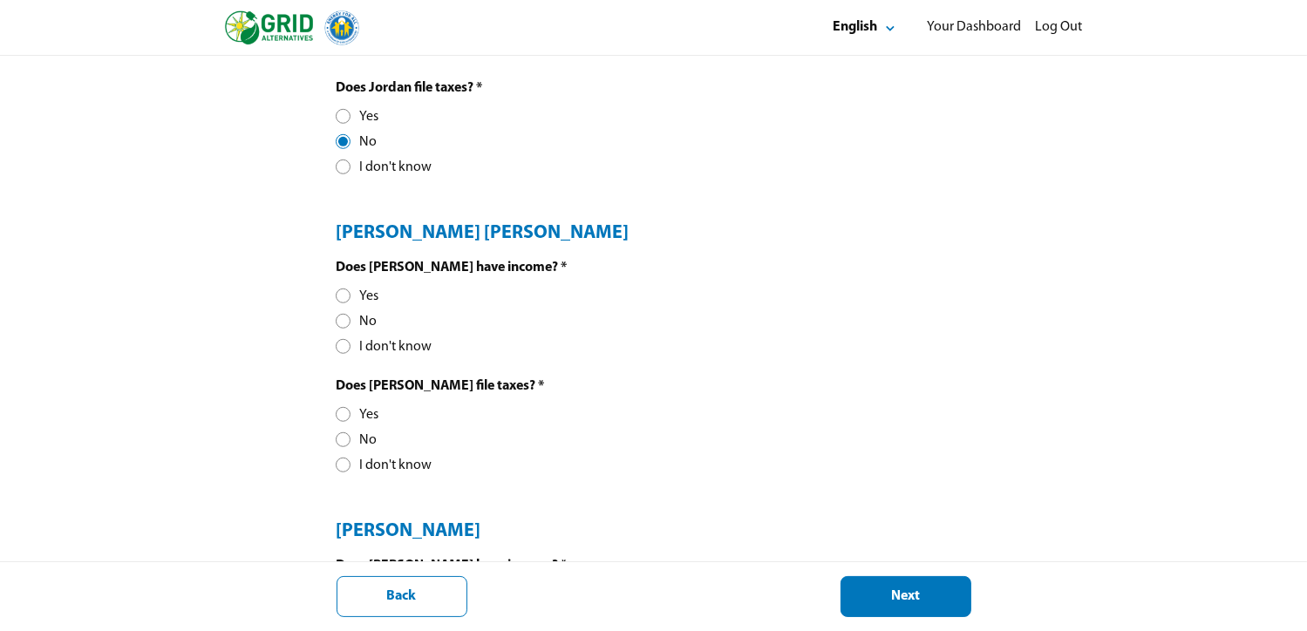
click at [343, 438] on div at bounding box center [343, 440] width 10 height 10
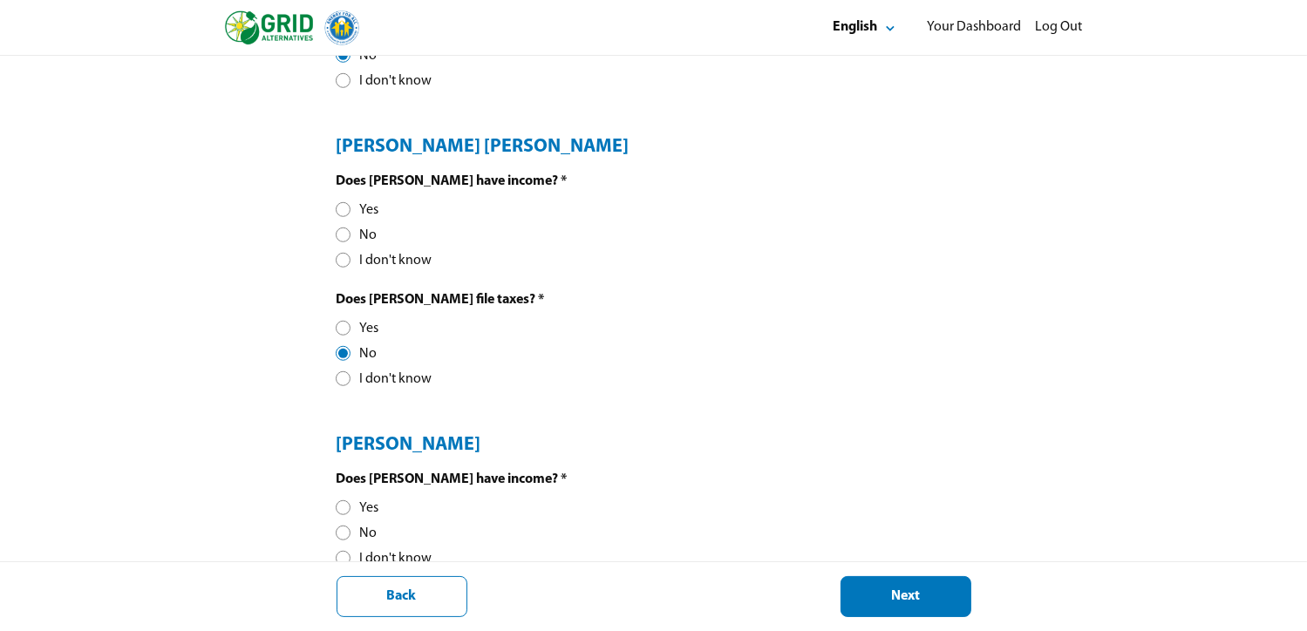
scroll to position [1275, 0]
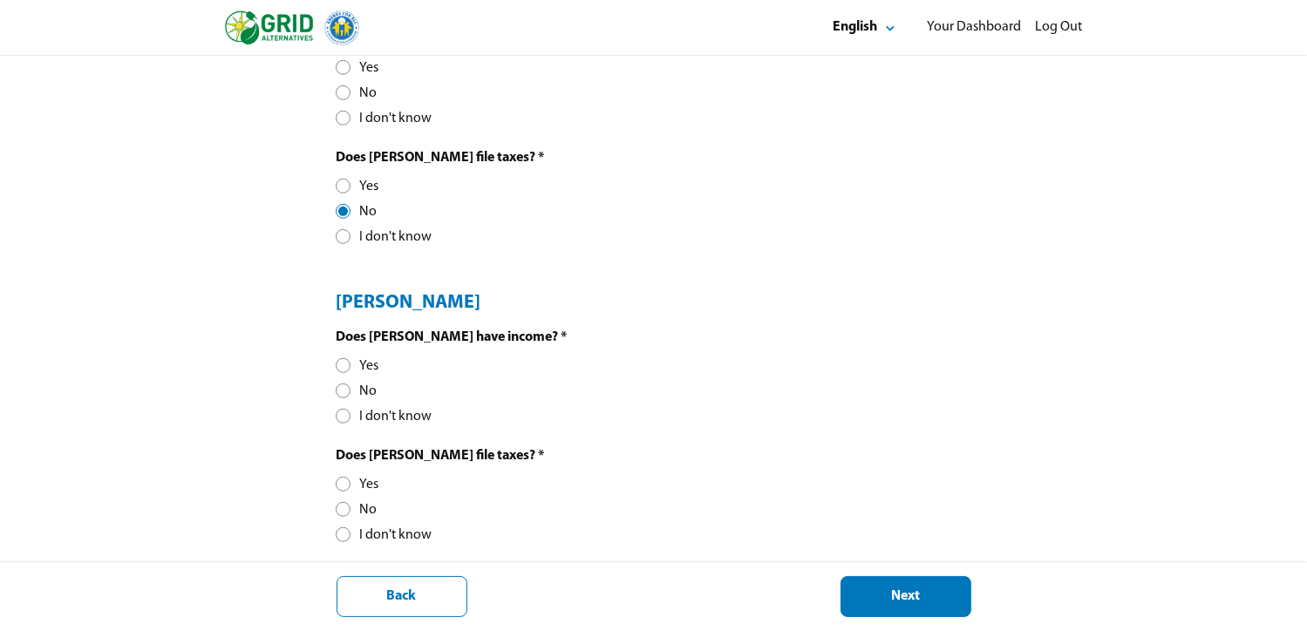
click at [340, 387] on div at bounding box center [343, 391] width 10 height 10
click at [338, 508] on div at bounding box center [343, 510] width 10 height 10
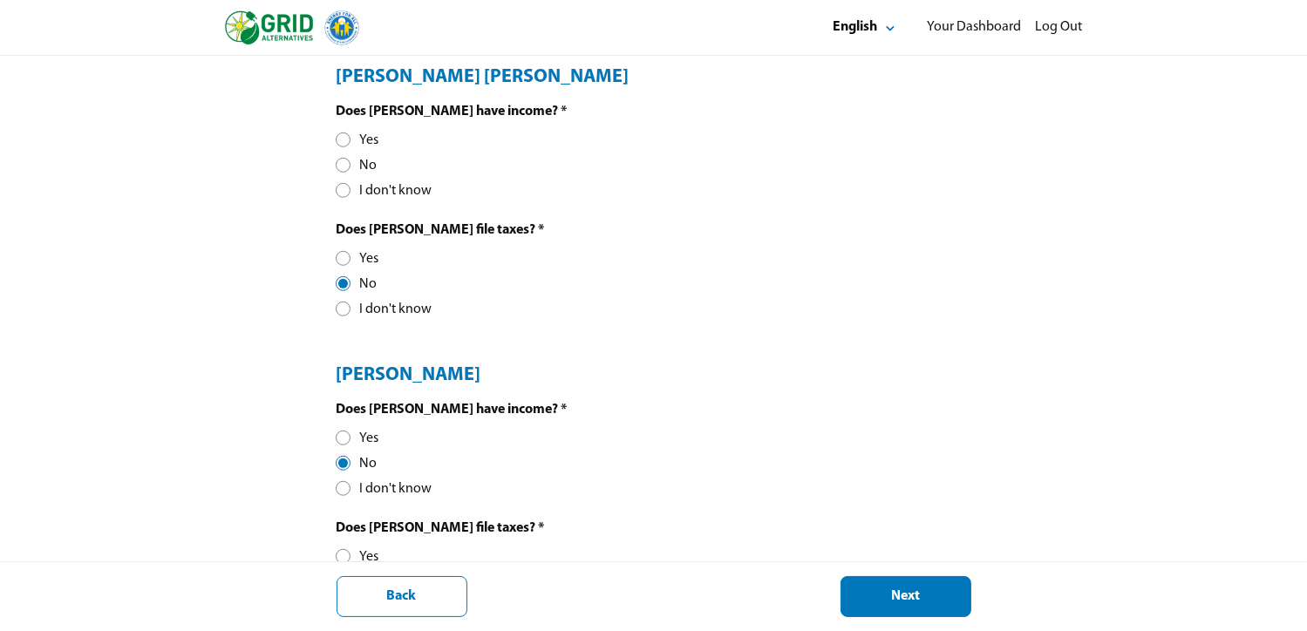
scroll to position [1101, 0]
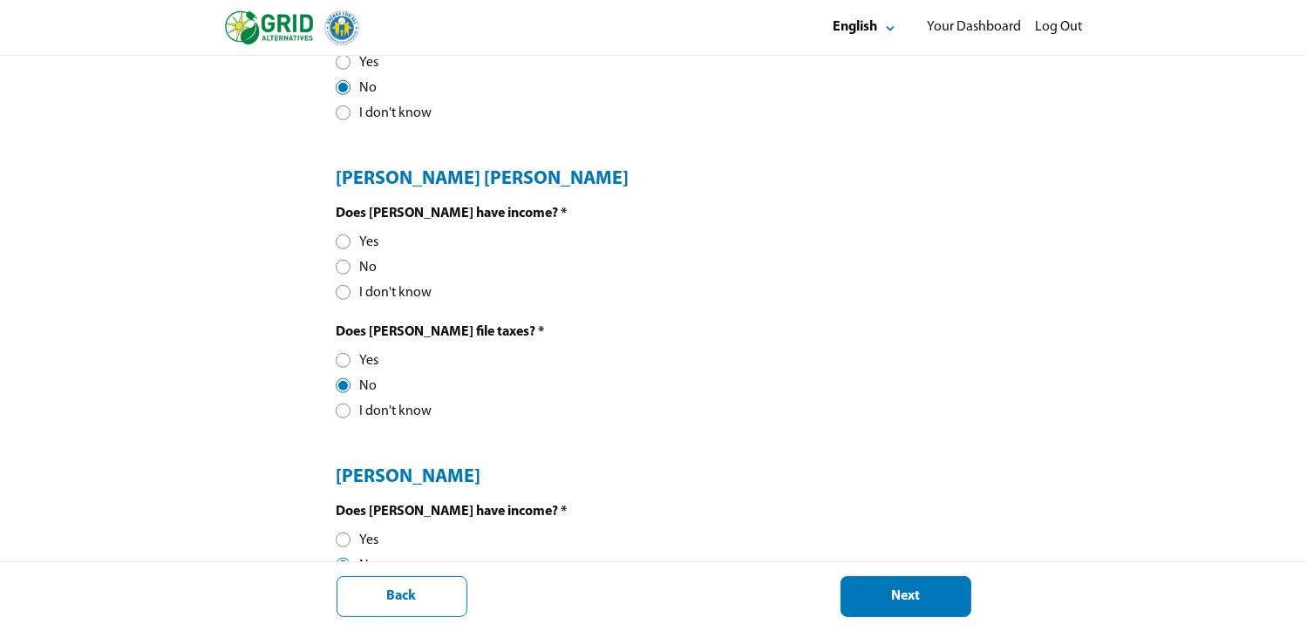
click at [348, 268] on div at bounding box center [343, 268] width 10 height 10
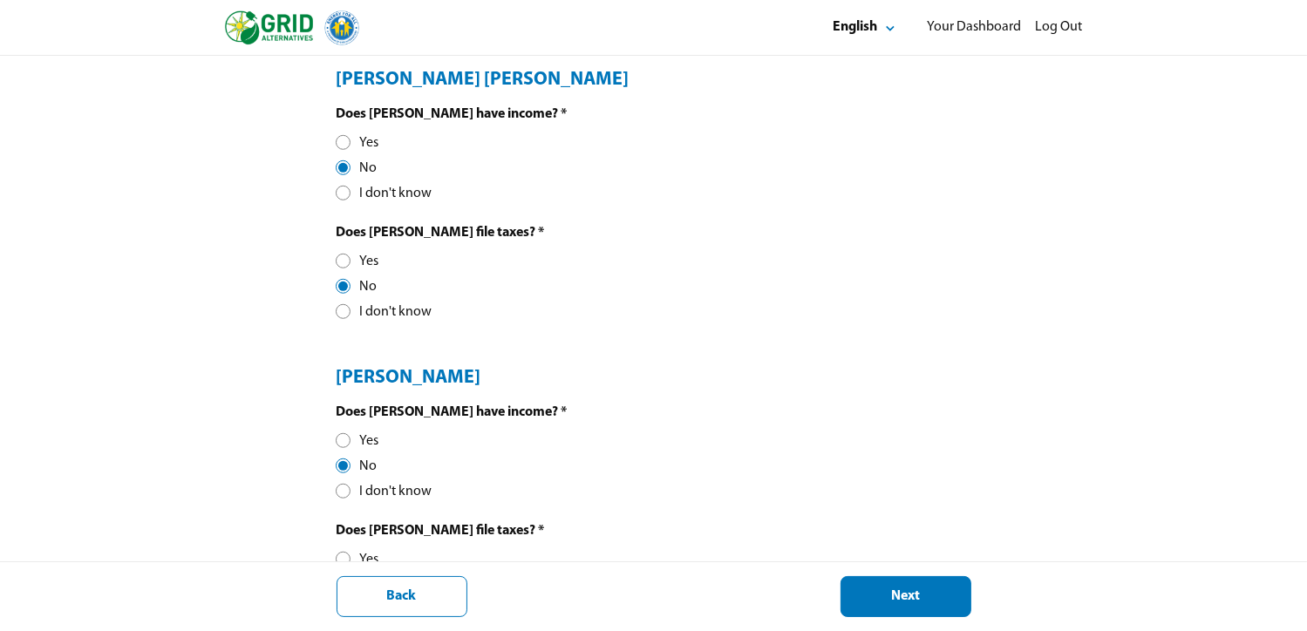
scroll to position [1275, 0]
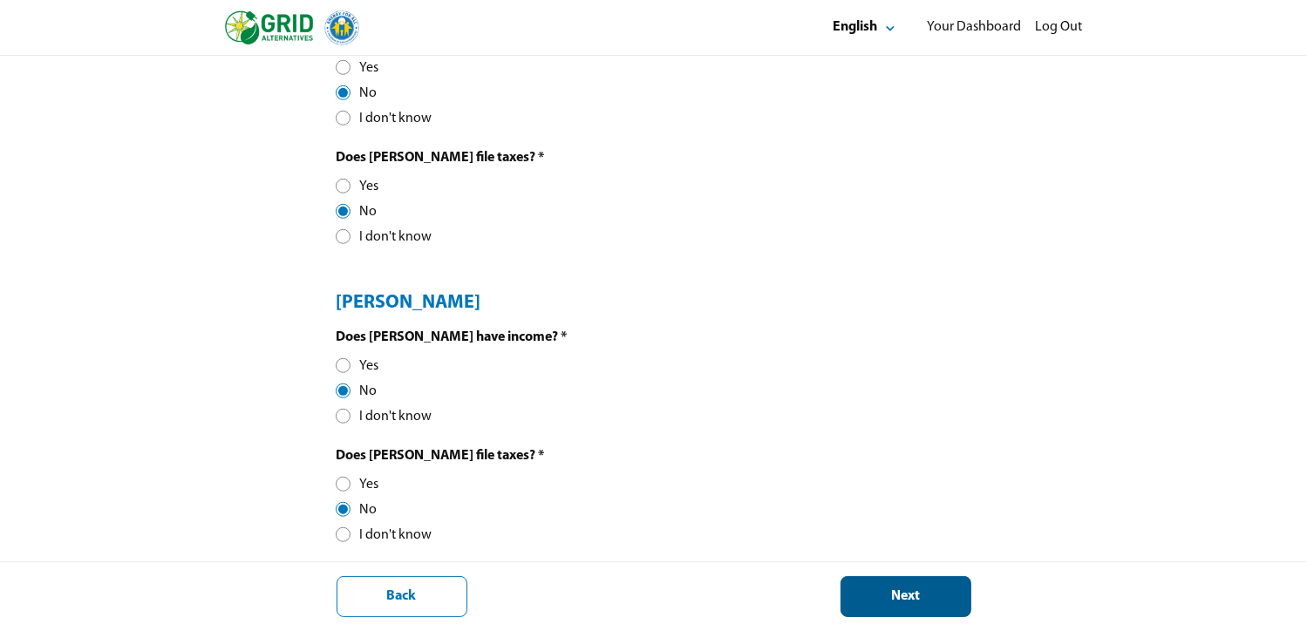
click at [886, 592] on div "Next" at bounding box center [906, 597] width 101 height 18
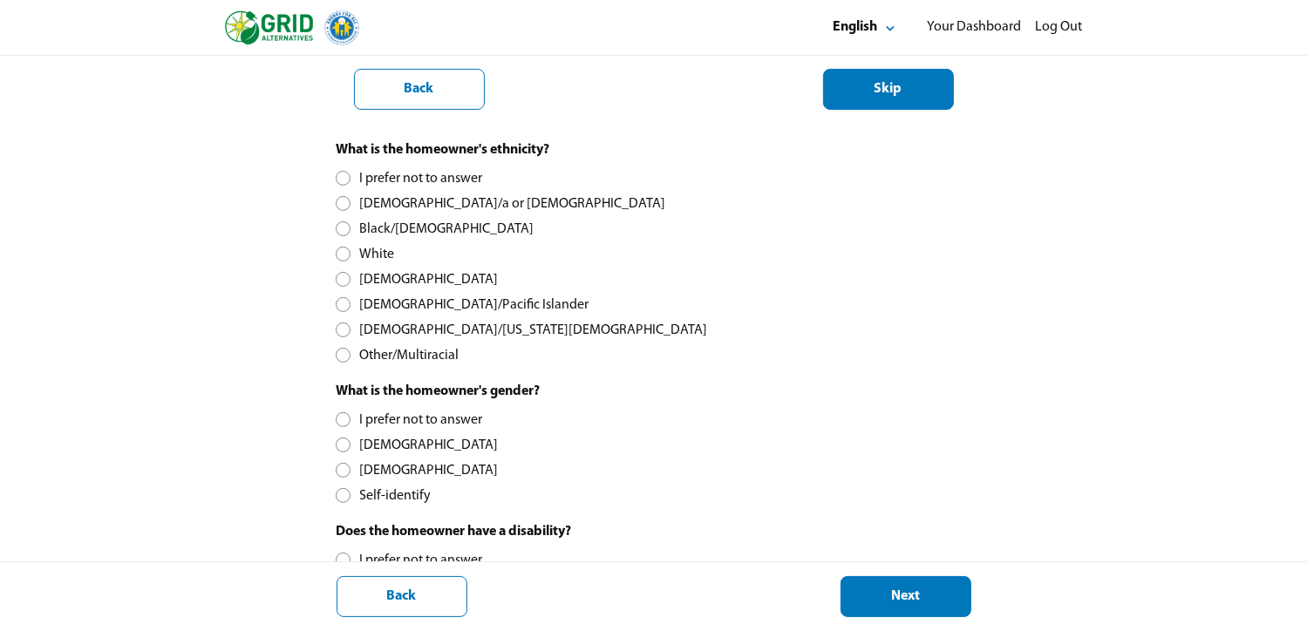
scroll to position [523, 0]
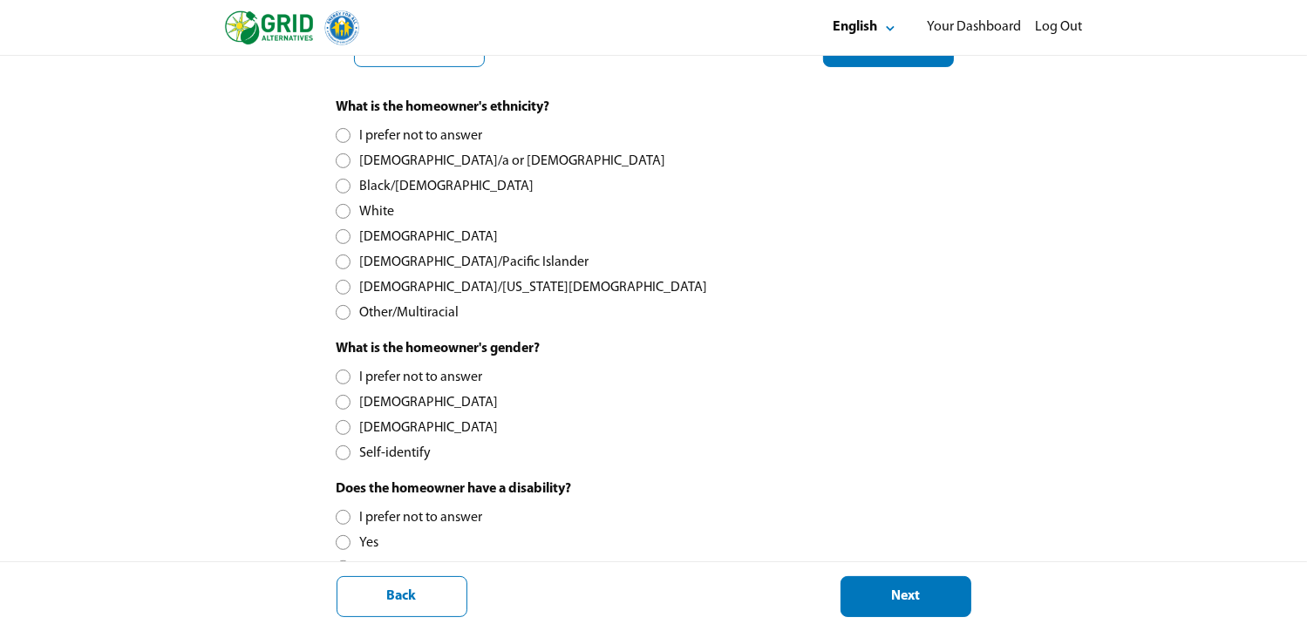
click at [342, 186] on div at bounding box center [343, 186] width 10 height 10
click at [339, 426] on div at bounding box center [343, 428] width 10 height 10
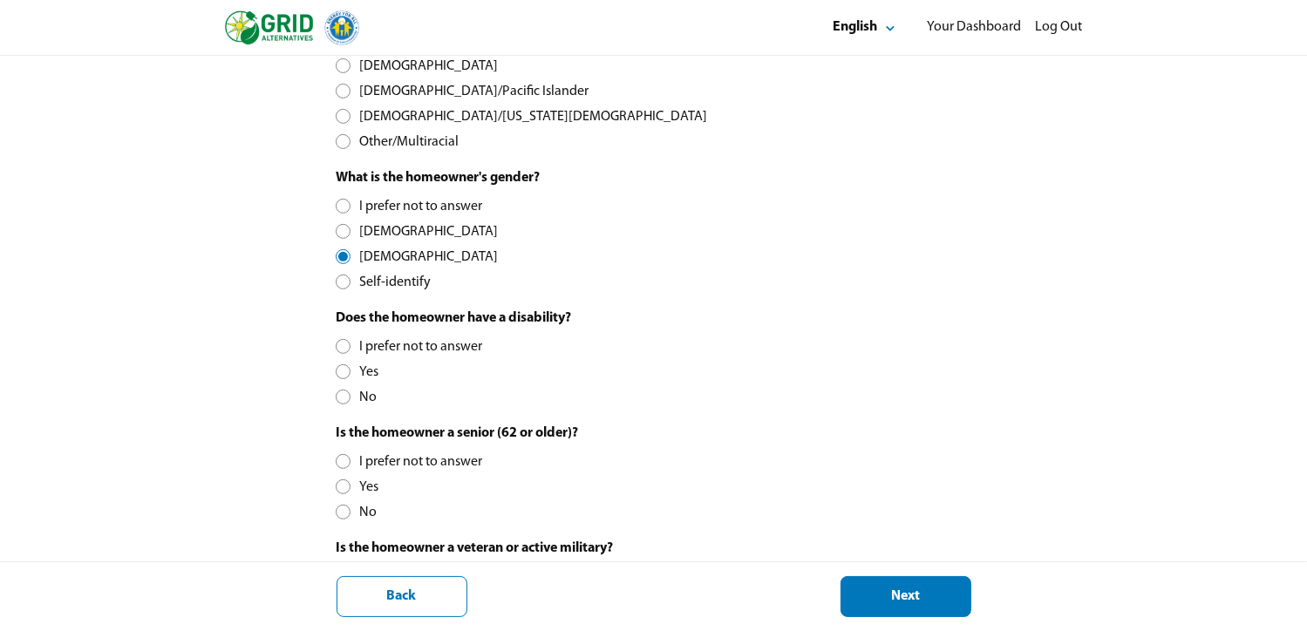
scroll to position [698, 0]
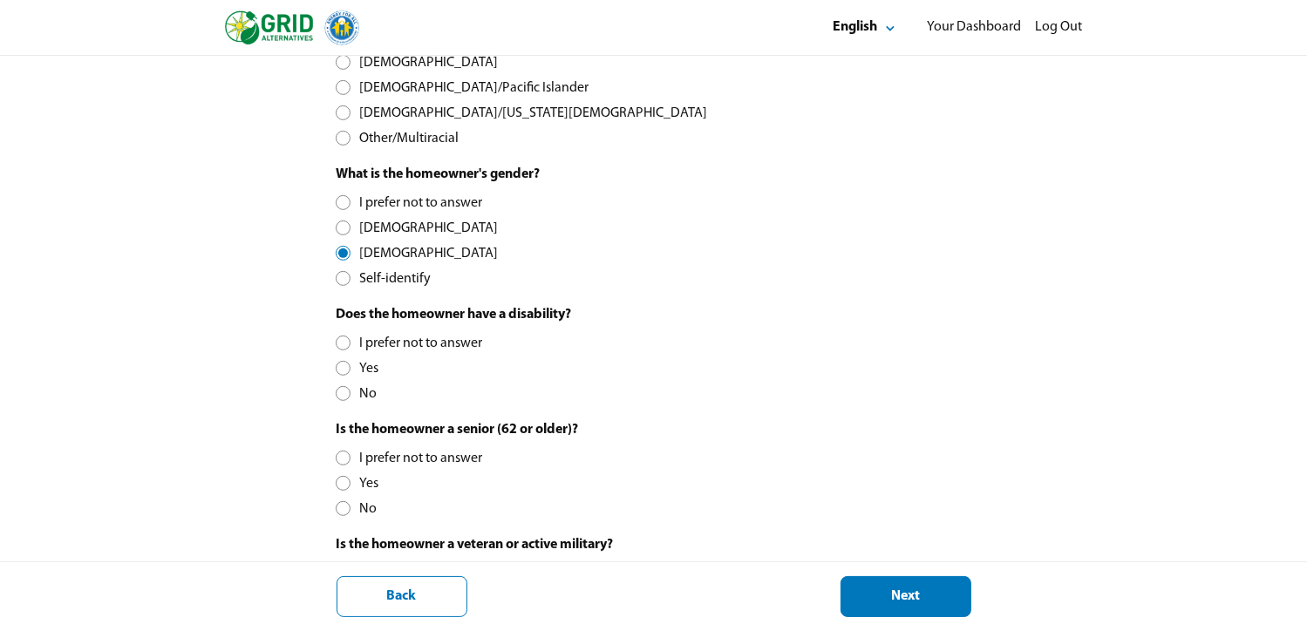
click at [344, 394] on div at bounding box center [343, 394] width 10 height 10
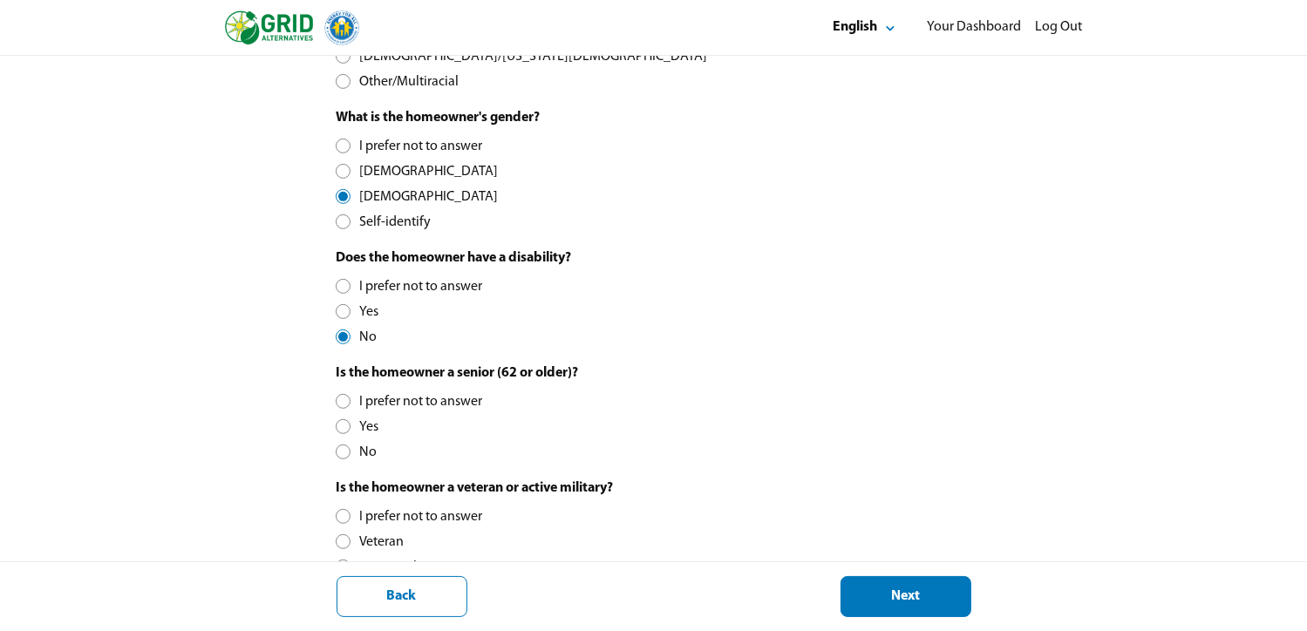
scroll to position [829, 0]
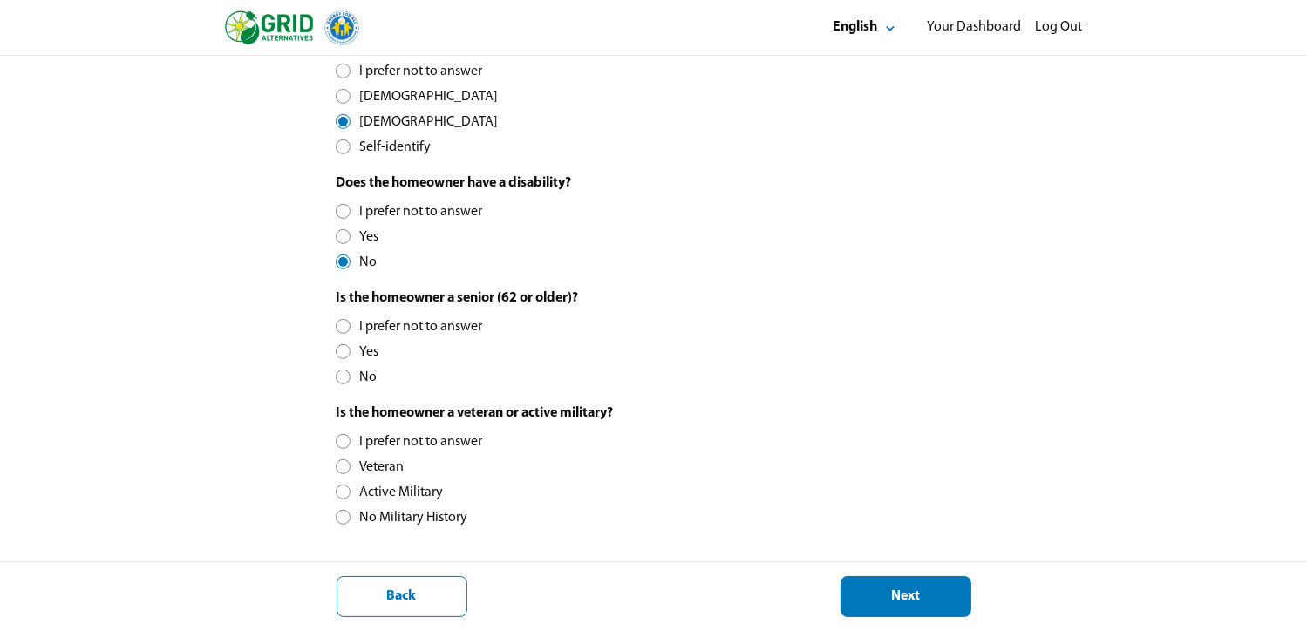
click at [346, 347] on div at bounding box center [343, 352] width 10 height 10
click at [341, 515] on div at bounding box center [343, 518] width 10 height 10
click at [907, 604] on div "Next" at bounding box center [906, 597] width 101 height 18
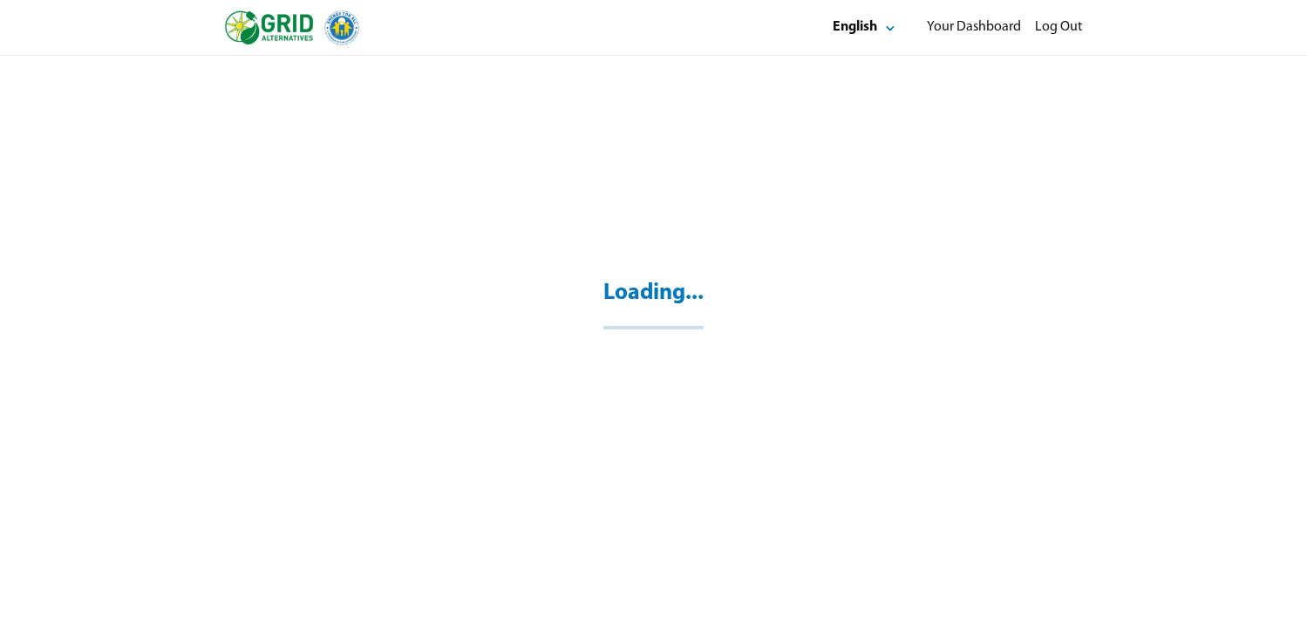
scroll to position [56, 0]
select select "**"
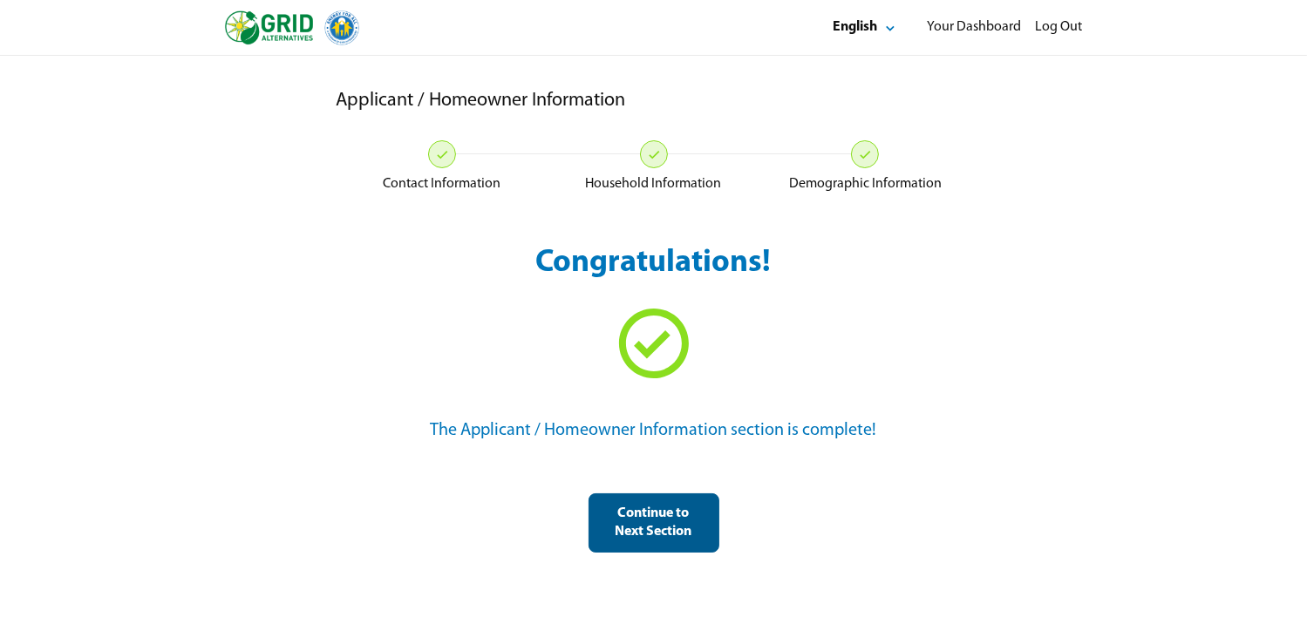
click at [655, 523] on div "Continue to Next Section" at bounding box center [654, 523] width 101 height 37
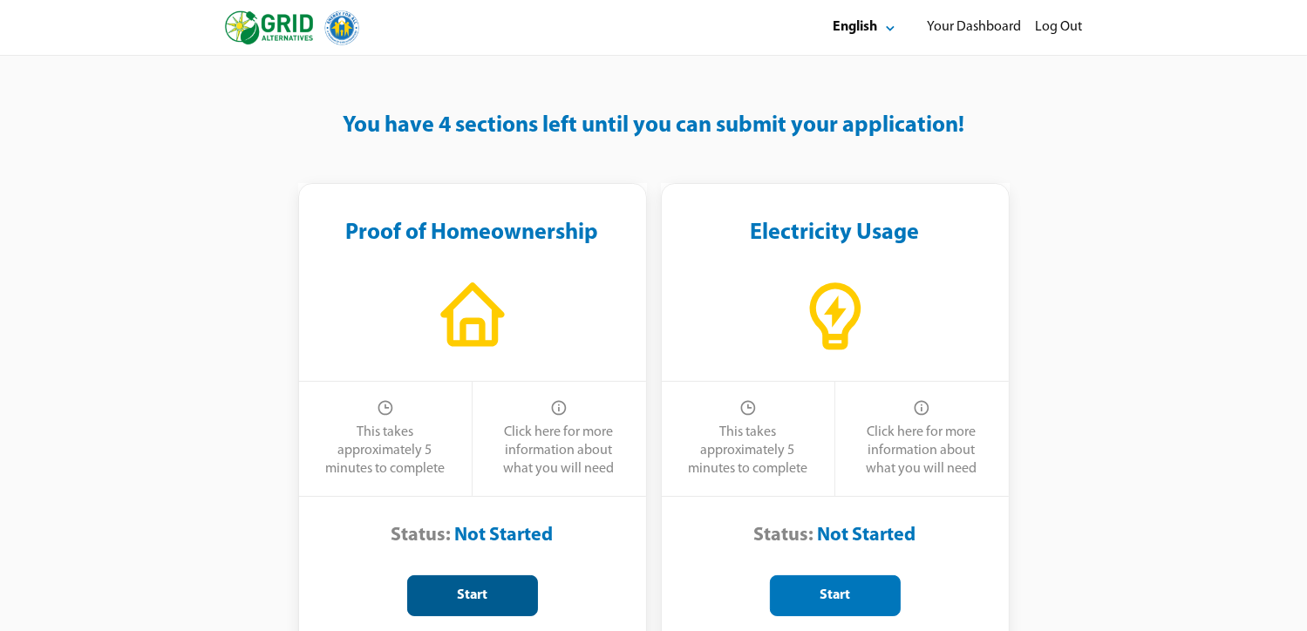
click at [431, 593] on div "Start" at bounding box center [472, 596] width 101 height 18
select select "**"
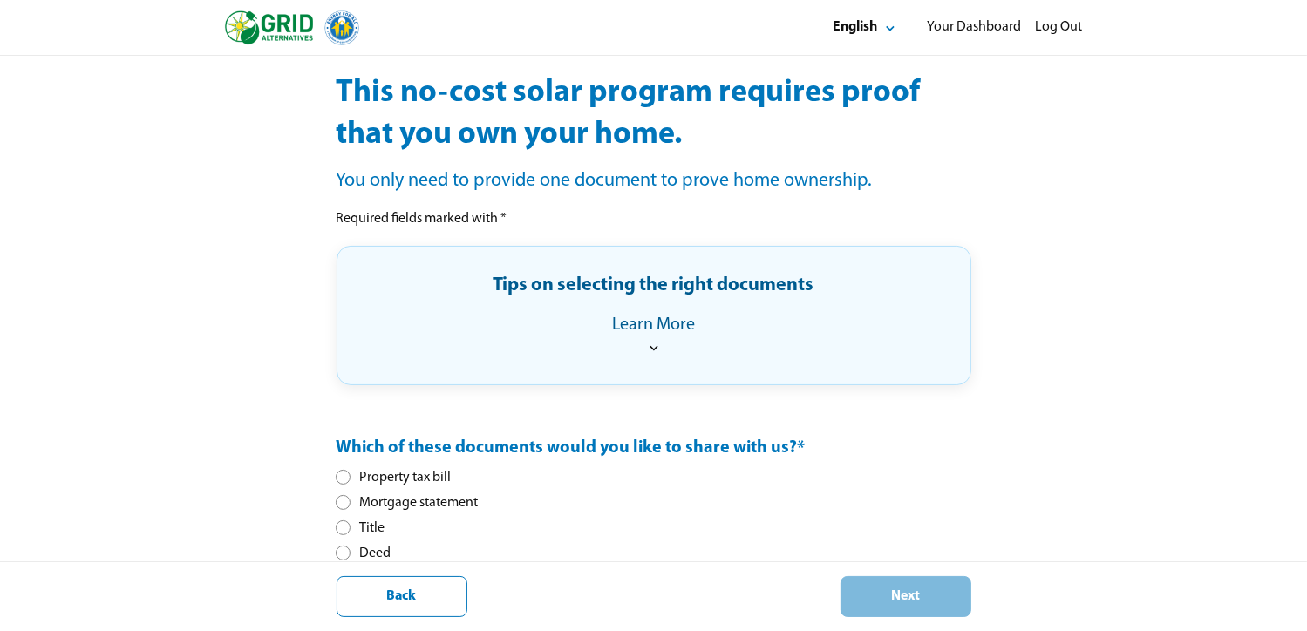
scroll to position [239, 0]
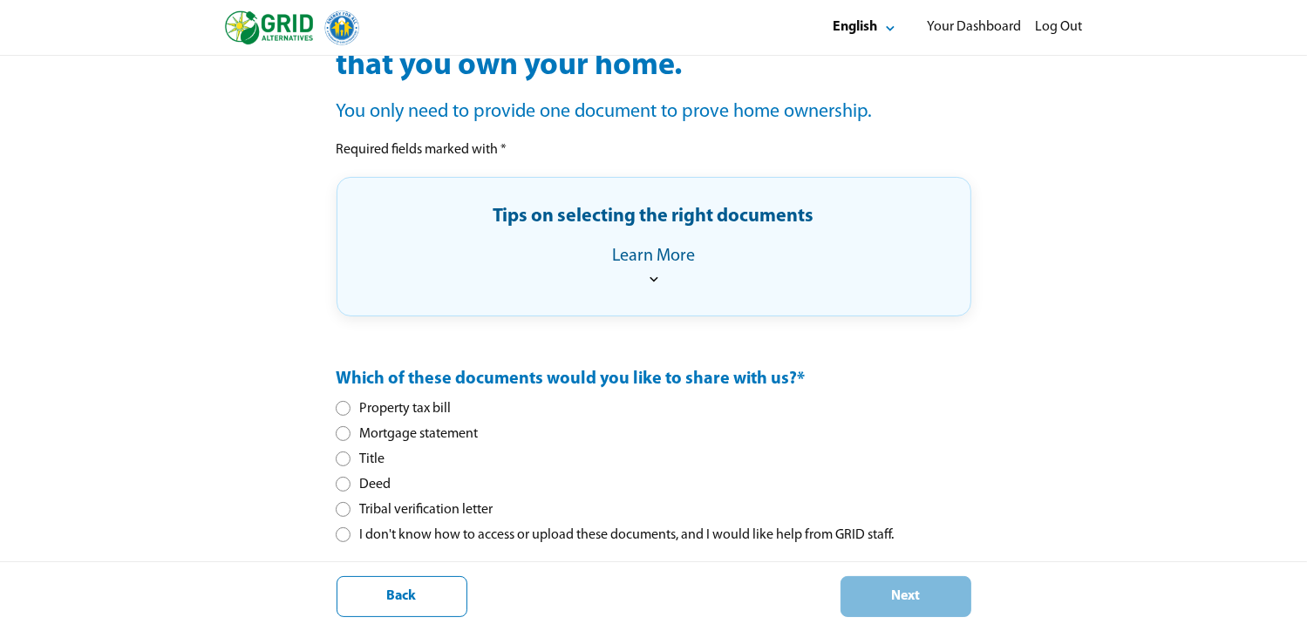
click at [342, 534] on div at bounding box center [343, 535] width 10 height 10
click at [865, 599] on div "Next" at bounding box center [906, 597] width 101 height 18
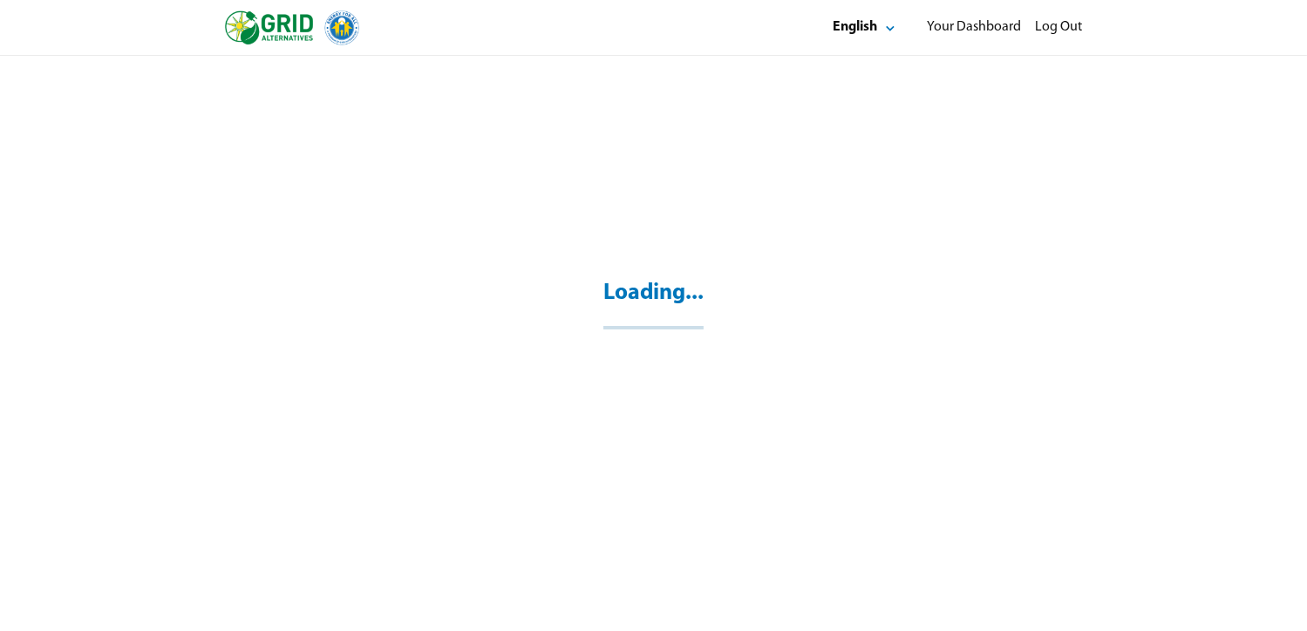
scroll to position [56, 0]
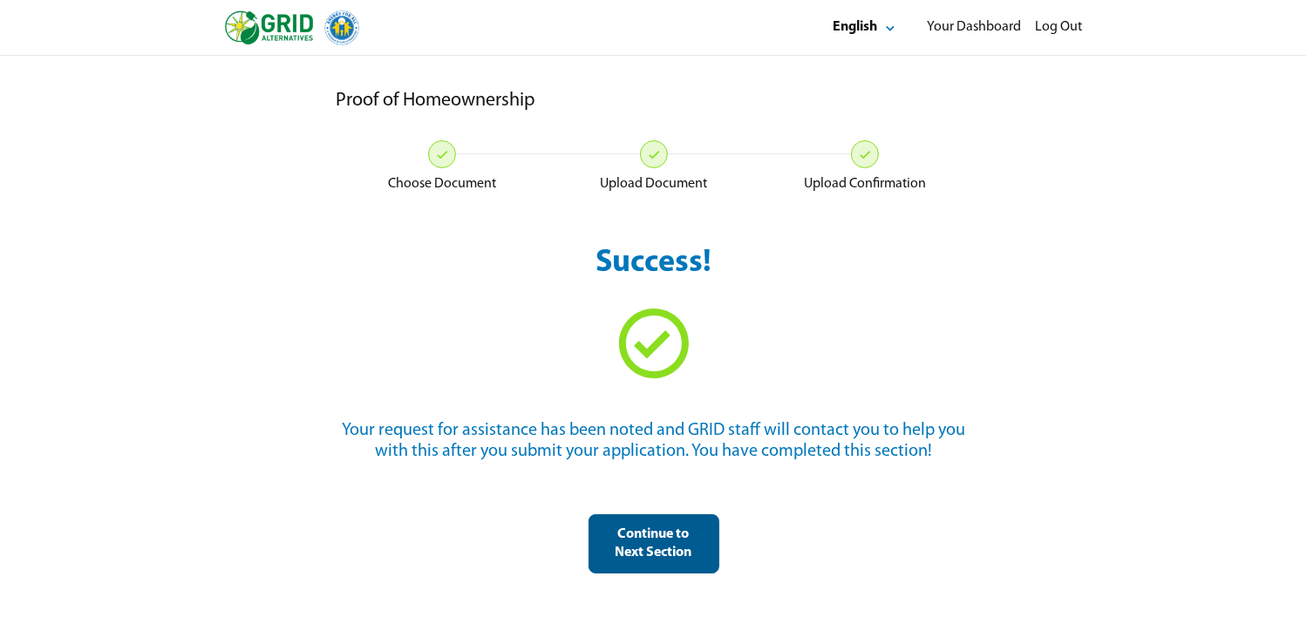
click at [648, 549] on div "Continue to Next Section" at bounding box center [654, 544] width 101 height 37
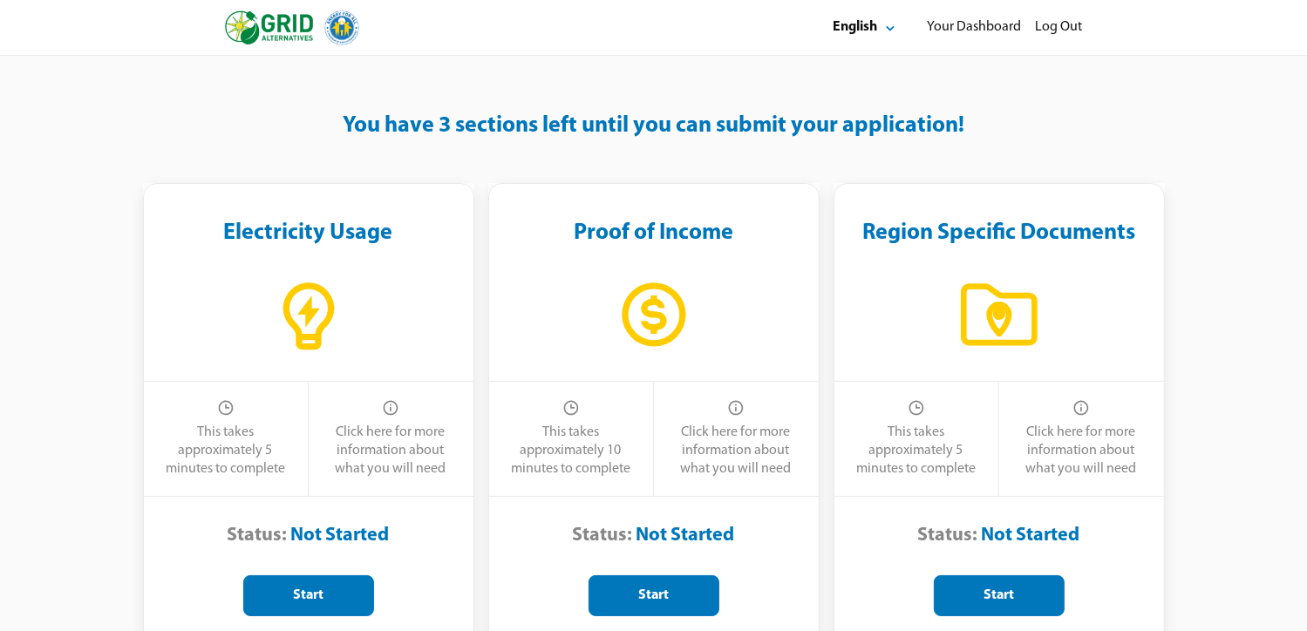
scroll to position [77, 0]
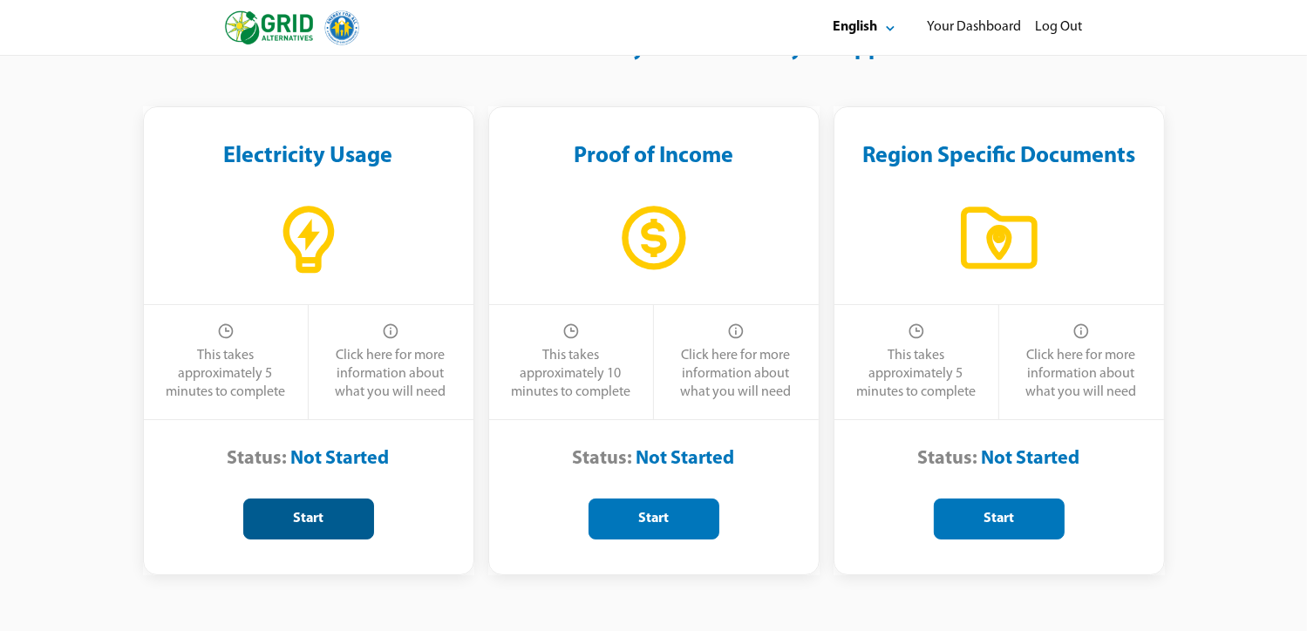
click at [290, 514] on div "Start" at bounding box center [308, 519] width 101 height 18
select select "**"
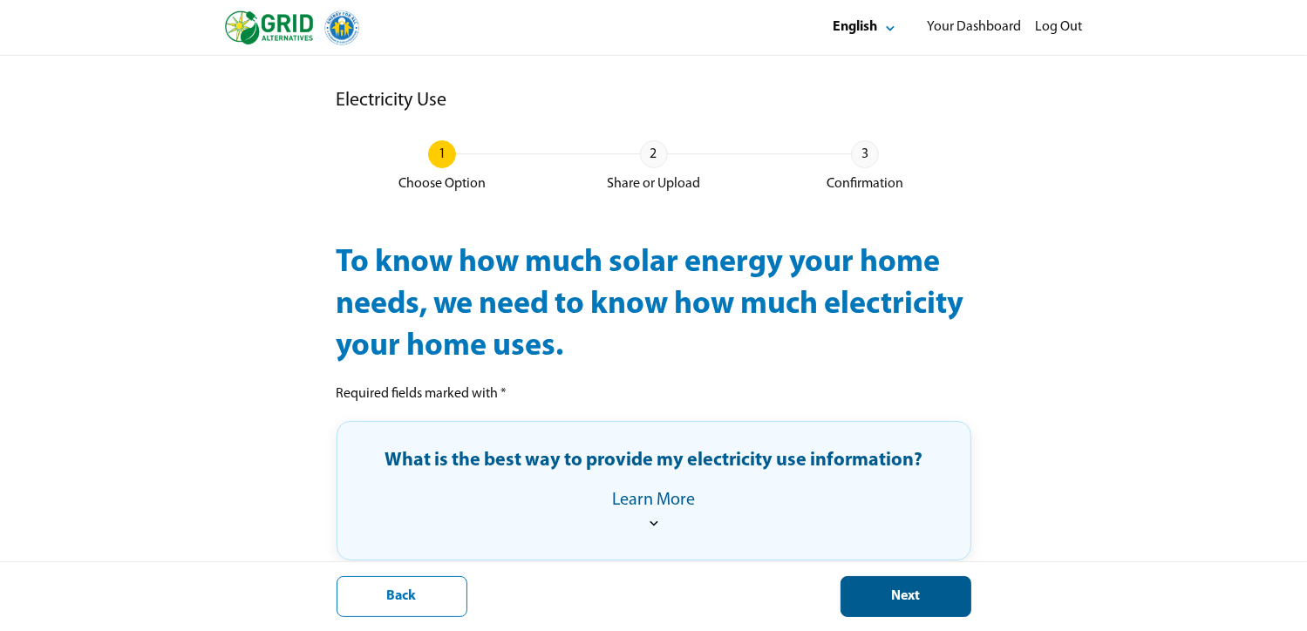
click at [877, 597] on div "Next" at bounding box center [906, 597] width 101 height 18
click at [901, 598] on div "Next" at bounding box center [906, 597] width 101 height 18
click at [645, 524] on icon at bounding box center [653, 523] width 17 height 17
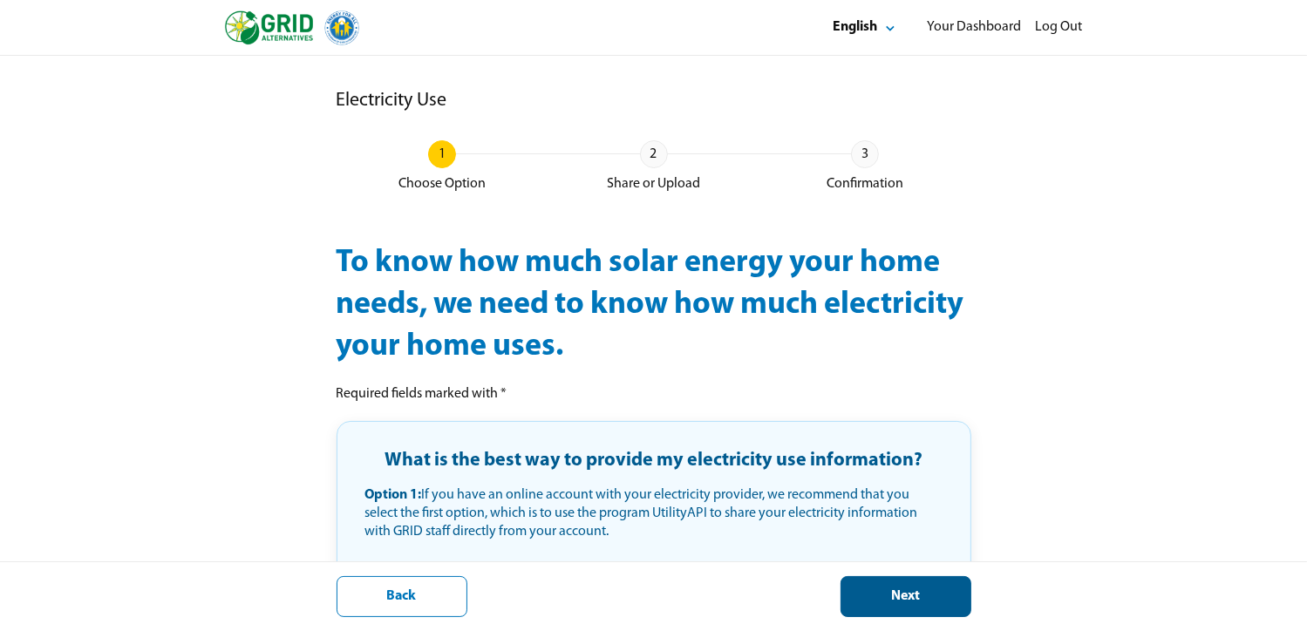
click at [911, 604] on div "Next" at bounding box center [906, 597] width 101 height 18
click at [902, 603] on div "Next" at bounding box center [906, 597] width 101 height 18
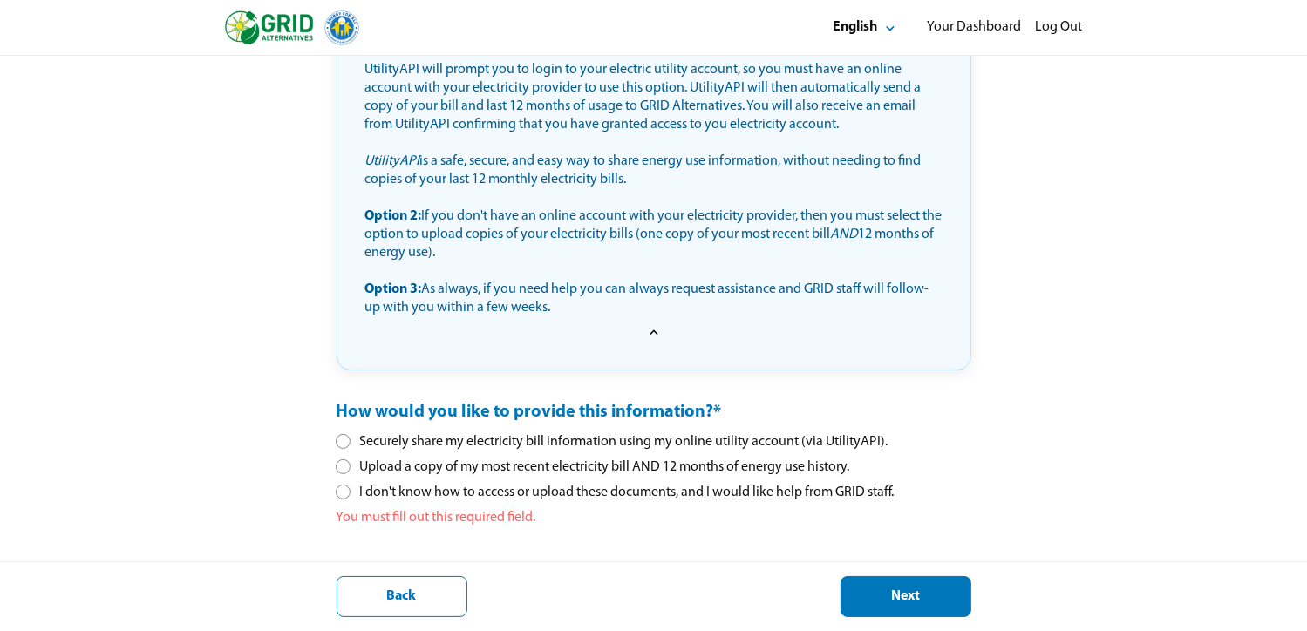
scroll to position [513, 0]
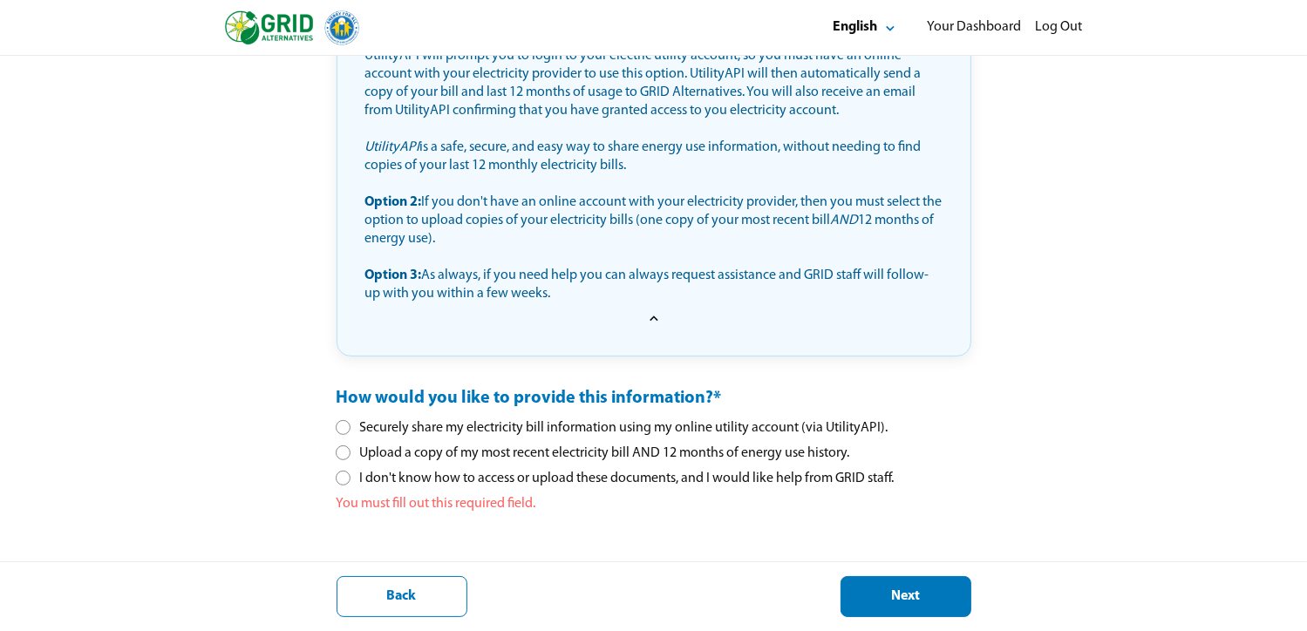
click at [338, 425] on div at bounding box center [343, 428] width 10 height 10
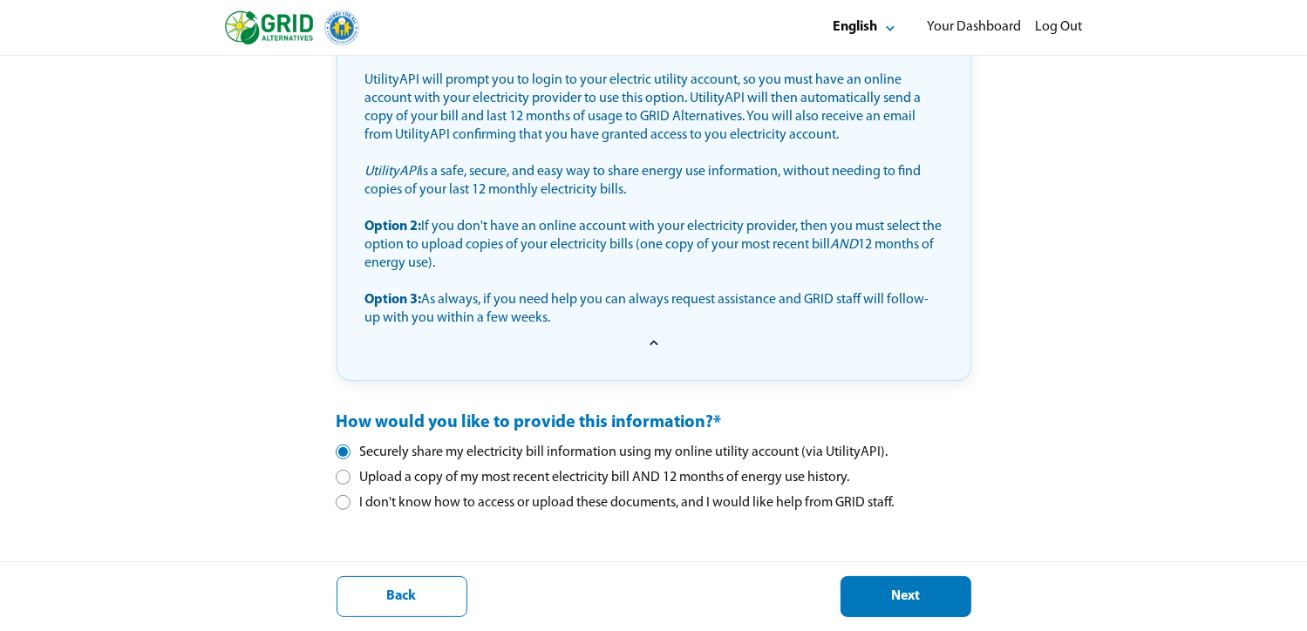
scroll to position [7, 10]
click at [877, 590] on div "Next" at bounding box center [906, 597] width 101 height 18
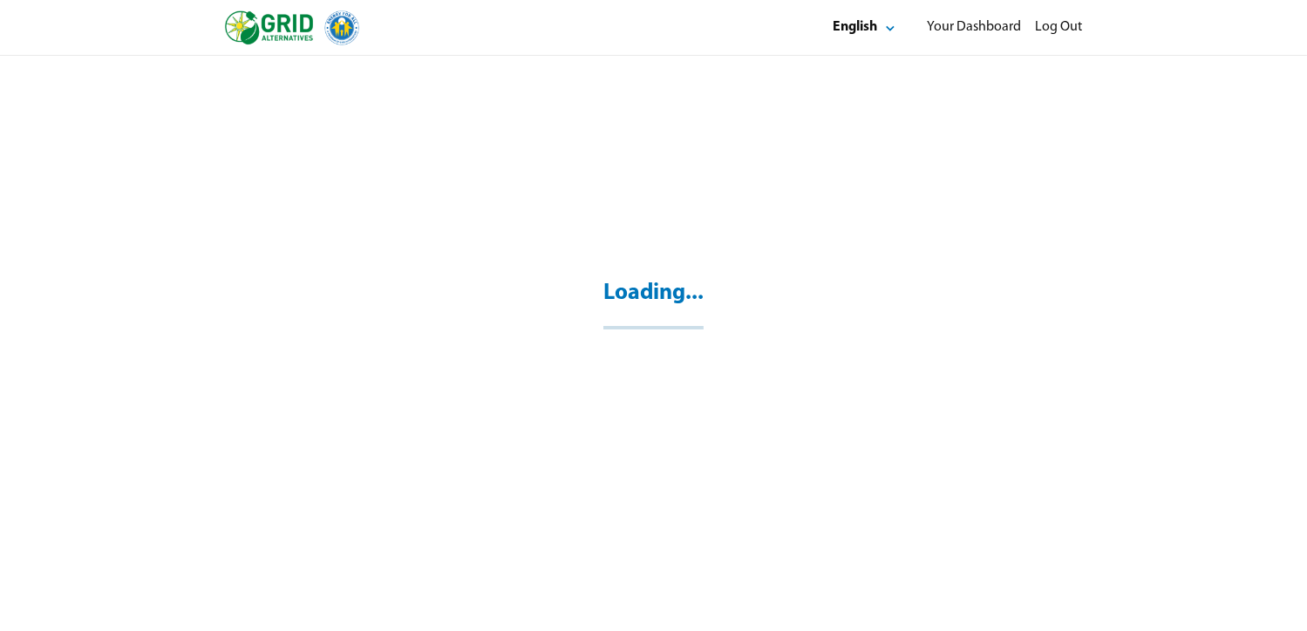
scroll to position [56, 0]
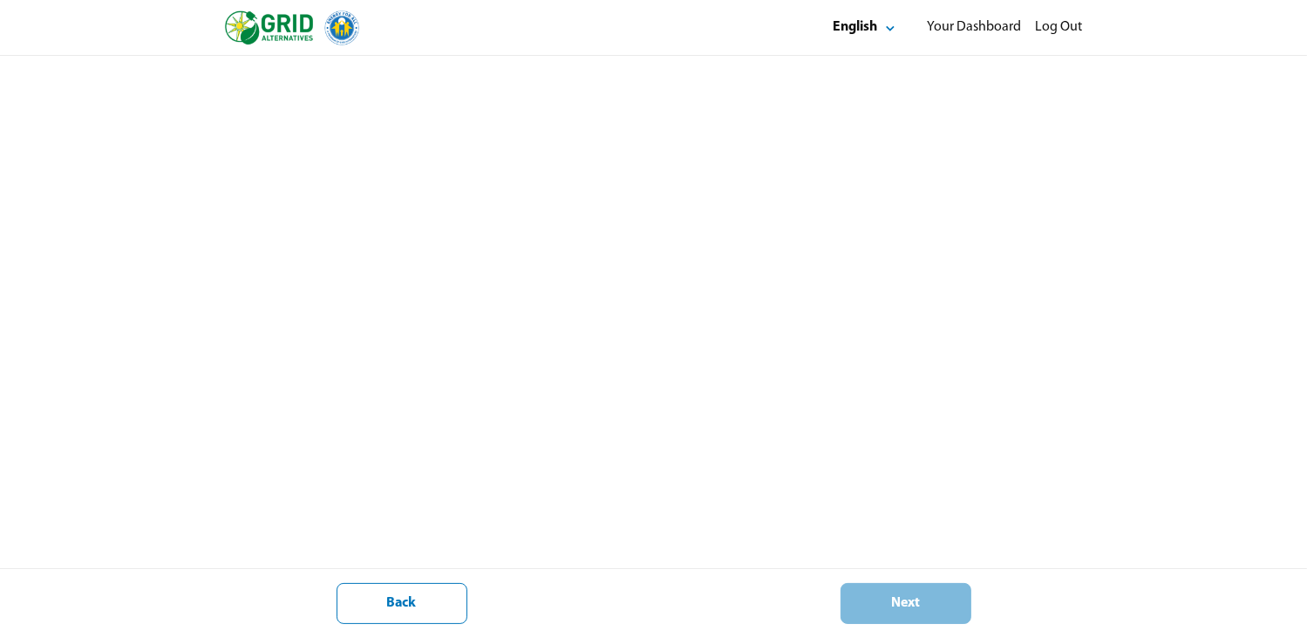
scroll to position [181, 0]
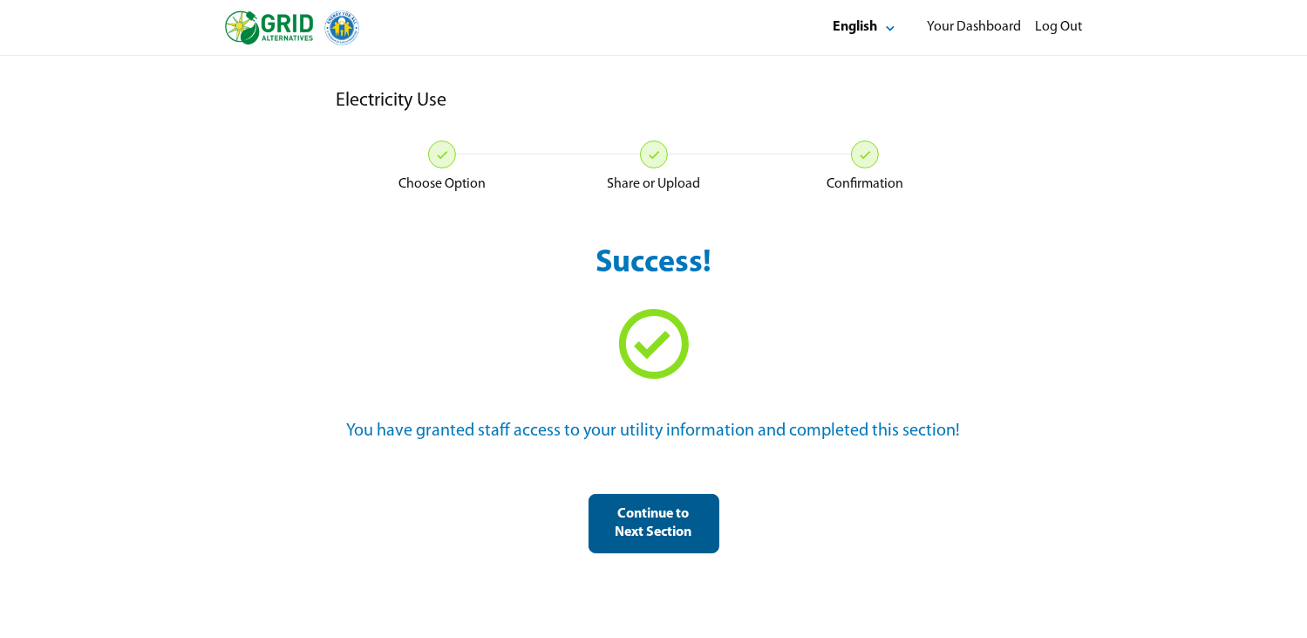
click at [633, 519] on div "Continue to Next Section" at bounding box center [654, 523] width 101 height 37
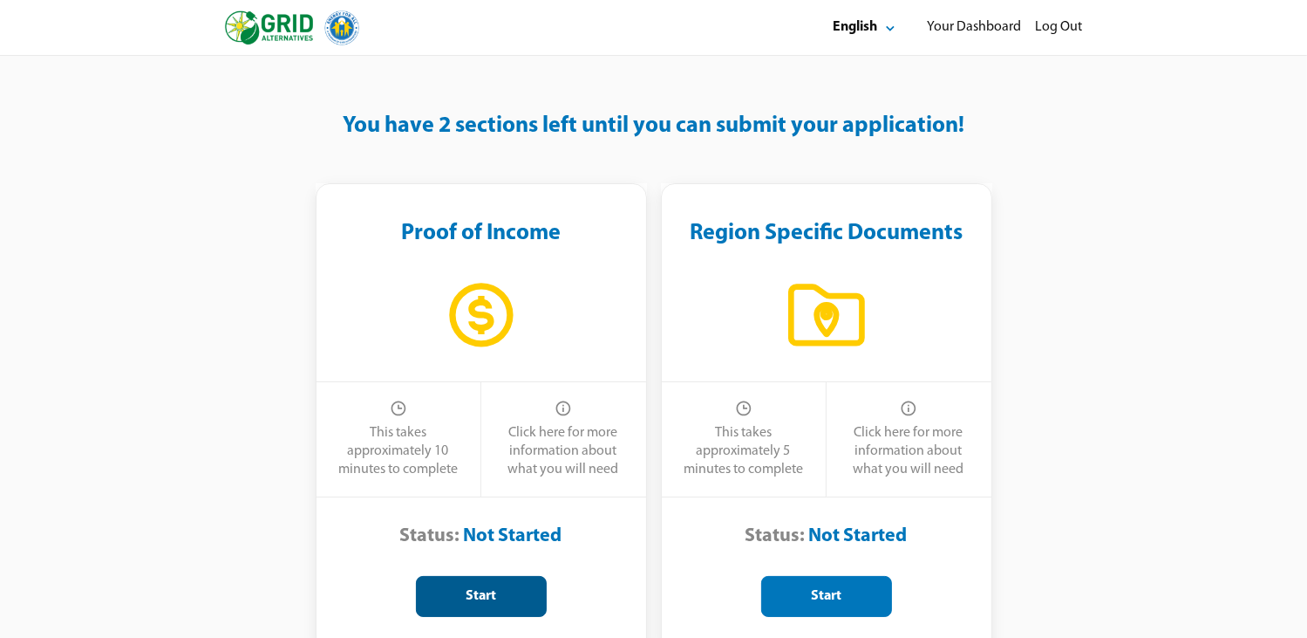
click at [478, 594] on div "Start" at bounding box center [481, 596] width 101 height 18
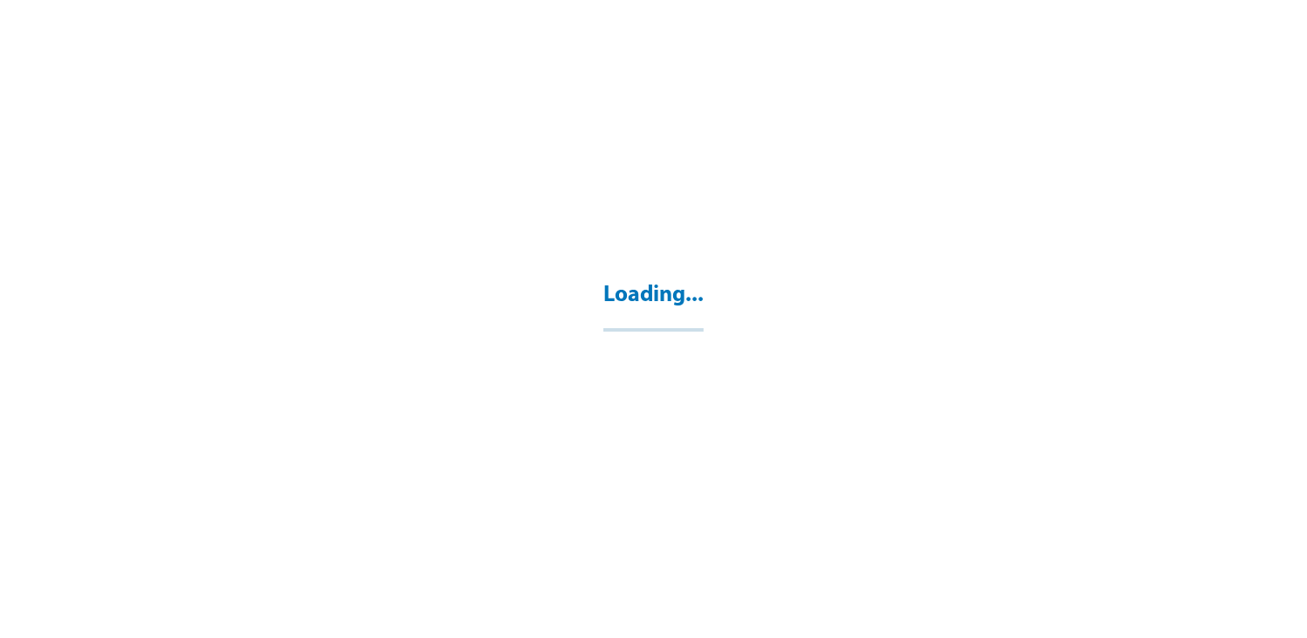
select select "**"
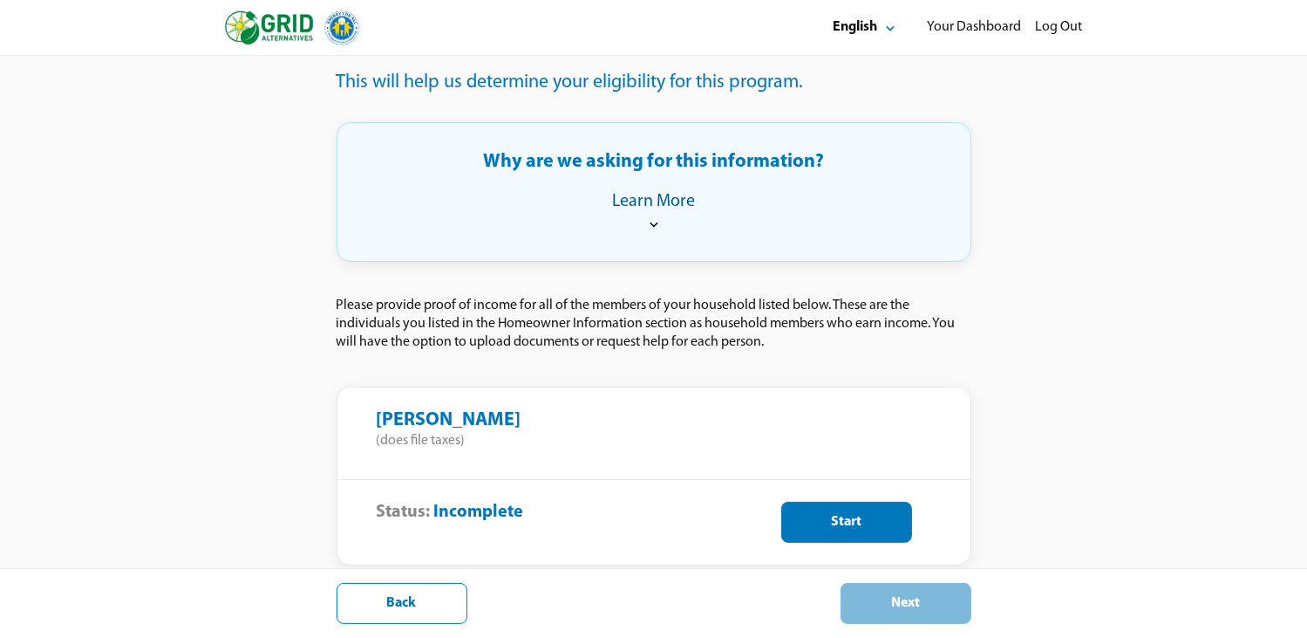
scroll to position [338, 0]
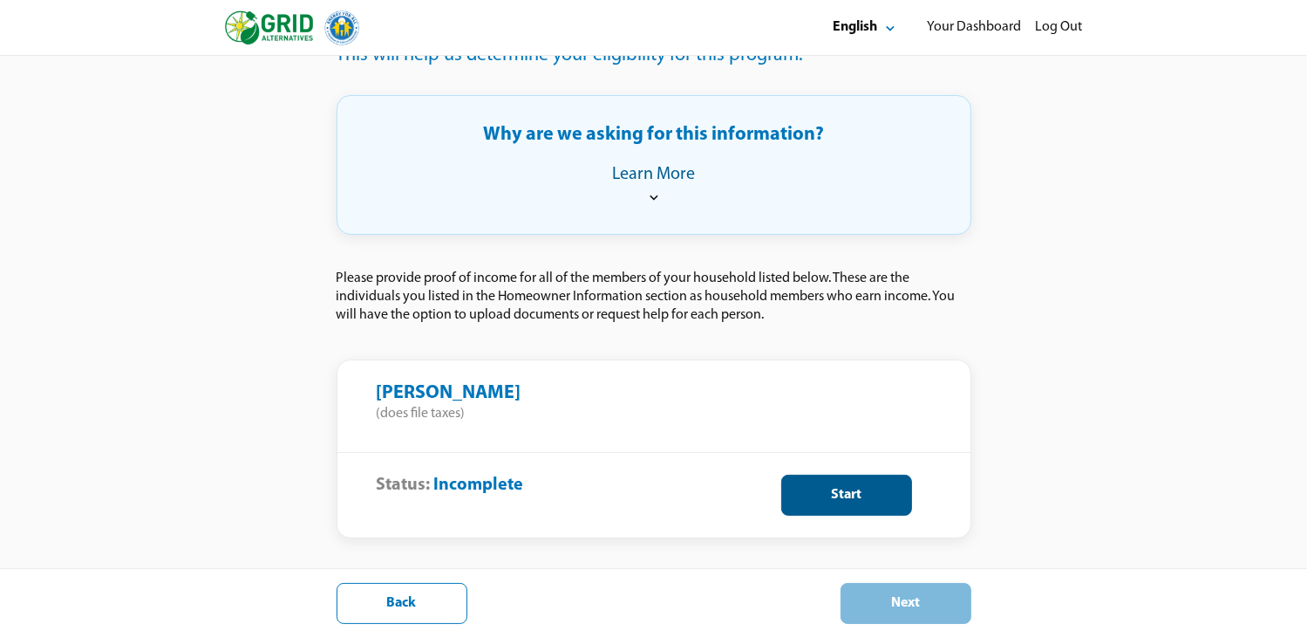
click at [837, 486] on div "Start" at bounding box center [846, 495] width 101 height 18
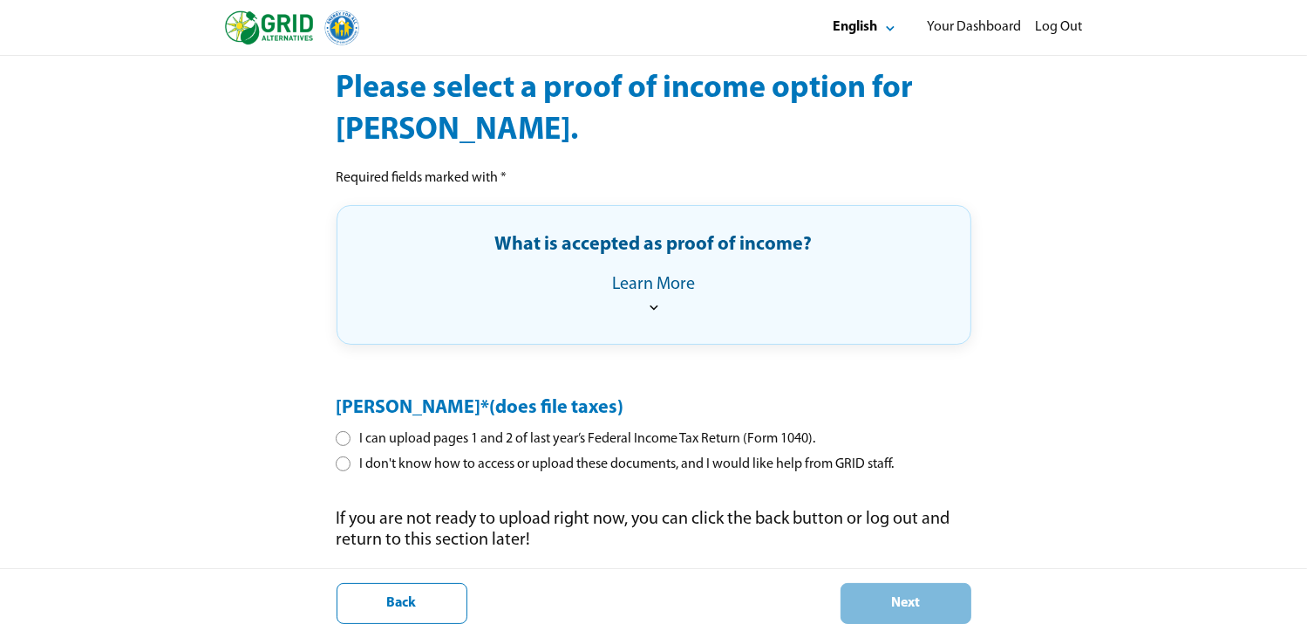
scroll to position [181, 0]
click at [344, 433] on div at bounding box center [343, 438] width 10 height 10
click at [890, 606] on div "Next" at bounding box center [906, 603] width 101 height 18
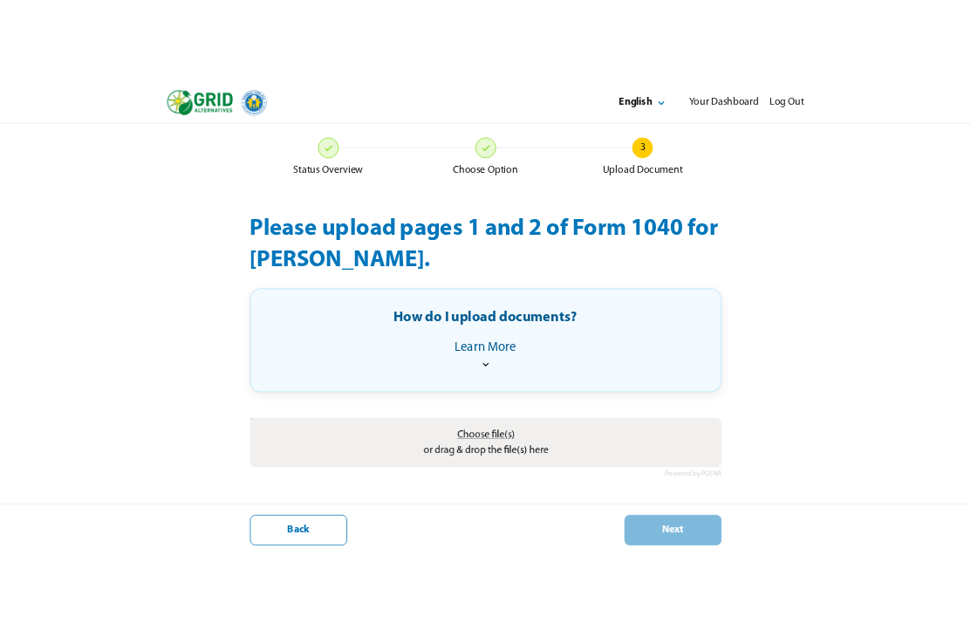
scroll to position [181, 0]
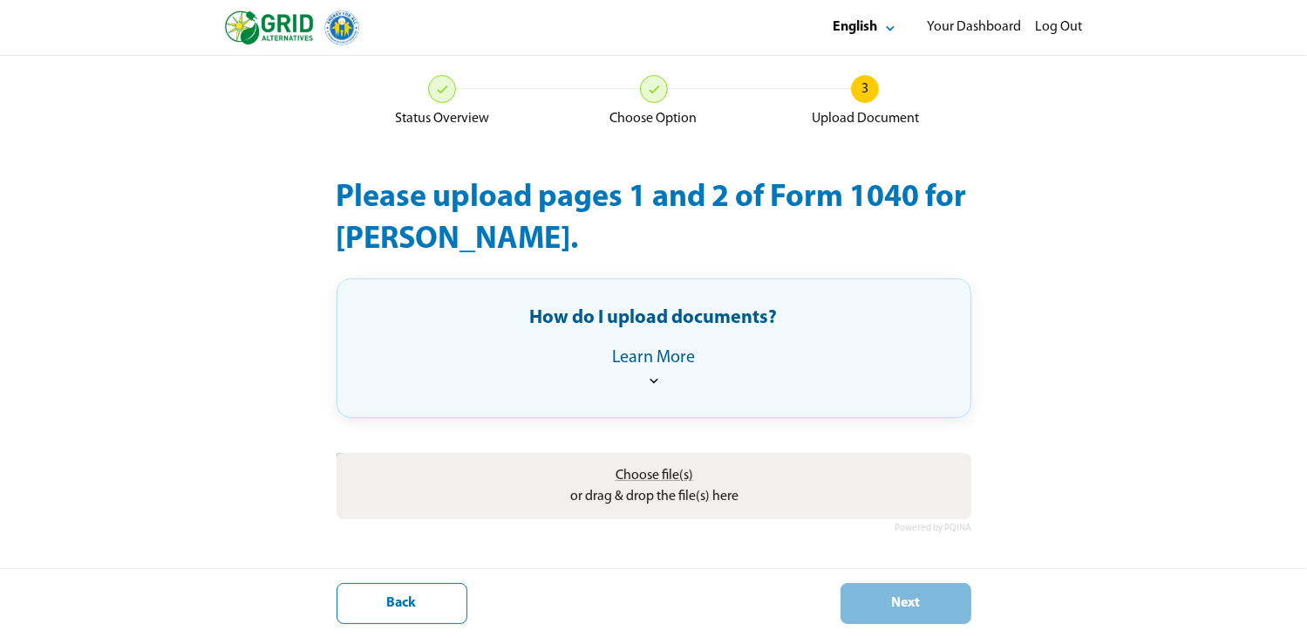
click at [642, 468] on span "Choose file(s)" at bounding box center [654, 475] width 78 height 14
click at [642, 453] on input "Choose file(s) or drag & drop the file(s) here" at bounding box center [654, 455] width 635 height 5
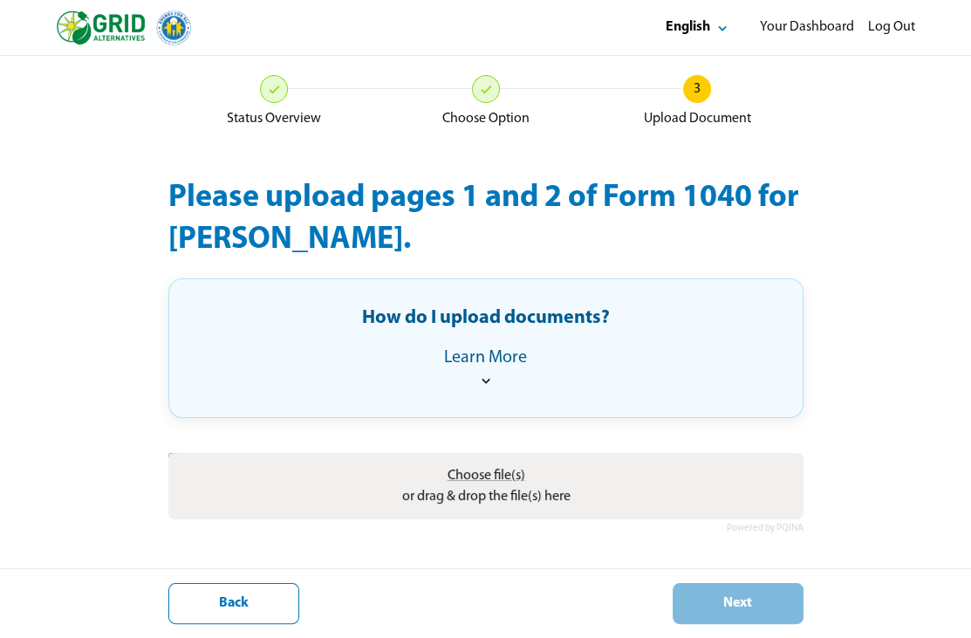
click at [475, 468] on span "Choose file(s)" at bounding box center [486, 475] width 78 height 14
click at [475, 453] on input "Choose file(s) or drag & drop the file(s) here" at bounding box center [485, 455] width 635 height 5
type input "**********"
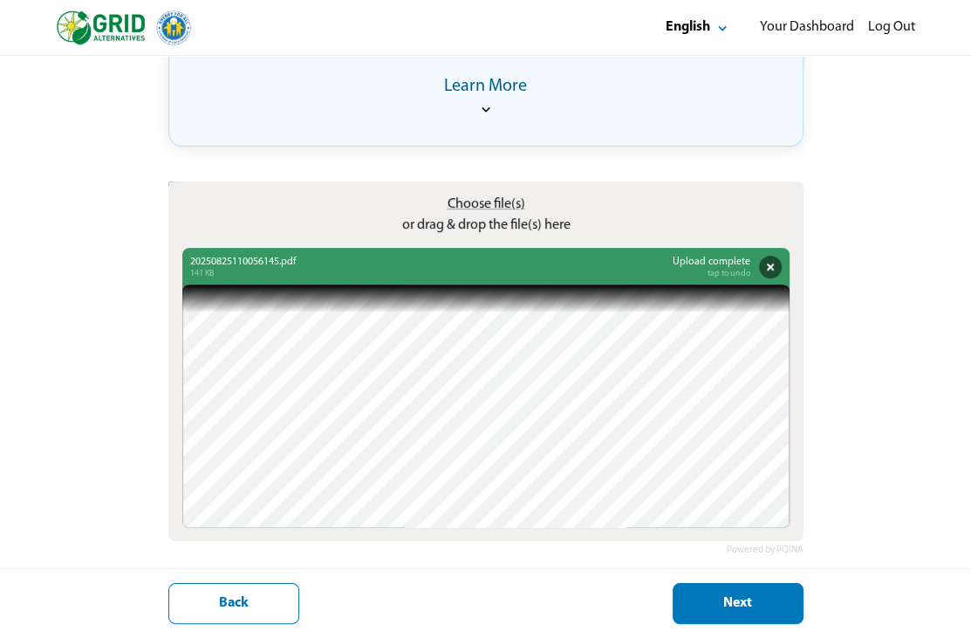
scroll to position [358, 0]
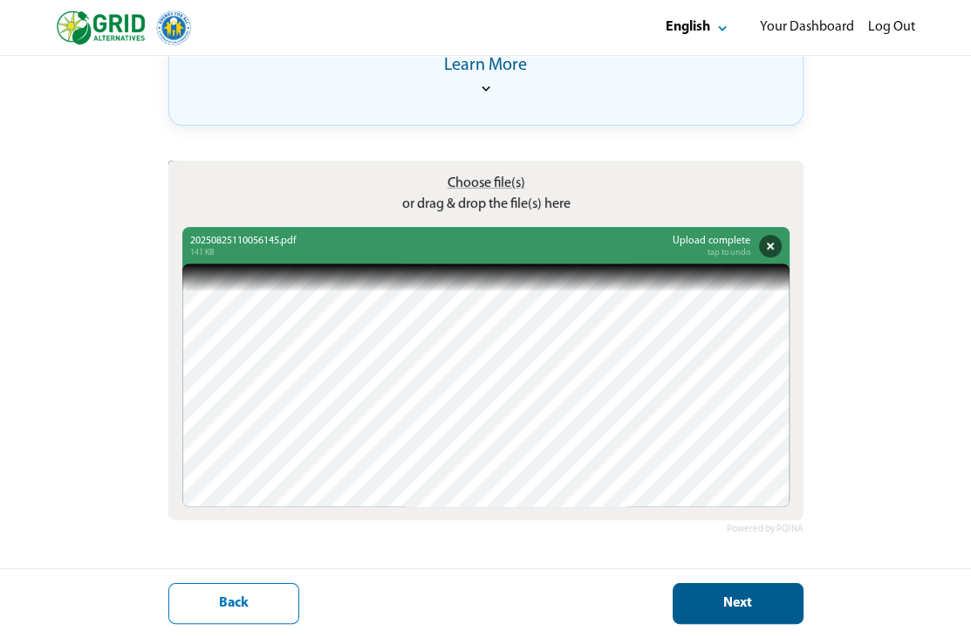
click at [719, 600] on div "Next" at bounding box center [737, 603] width 101 height 18
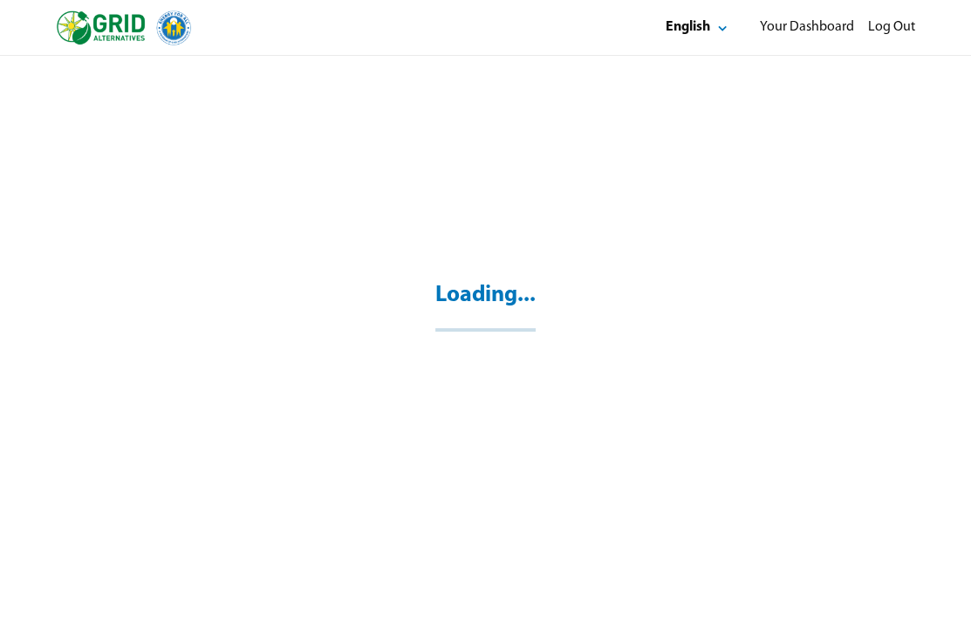
scroll to position [181, 0]
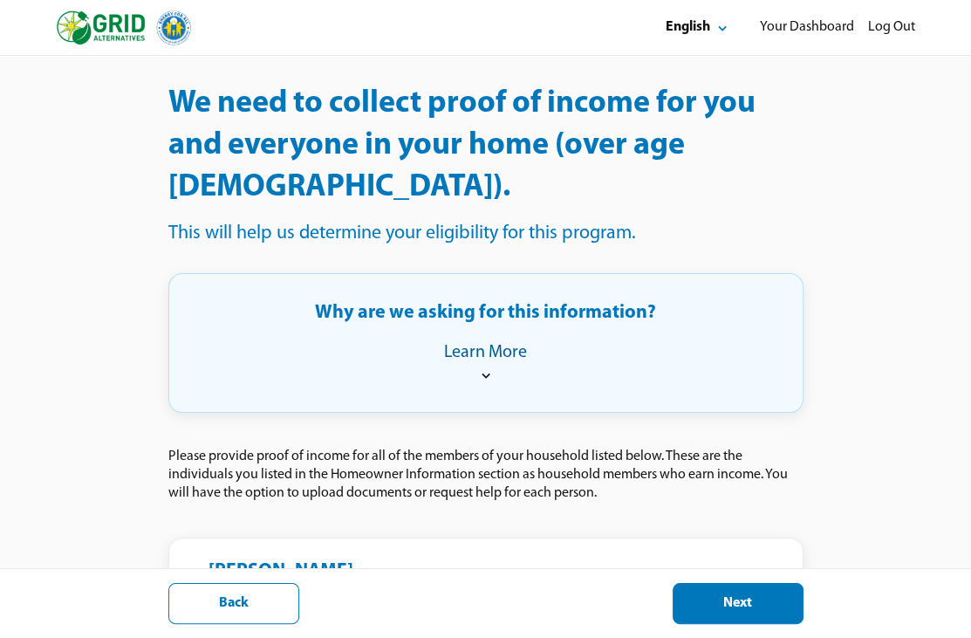
scroll to position [334, 0]
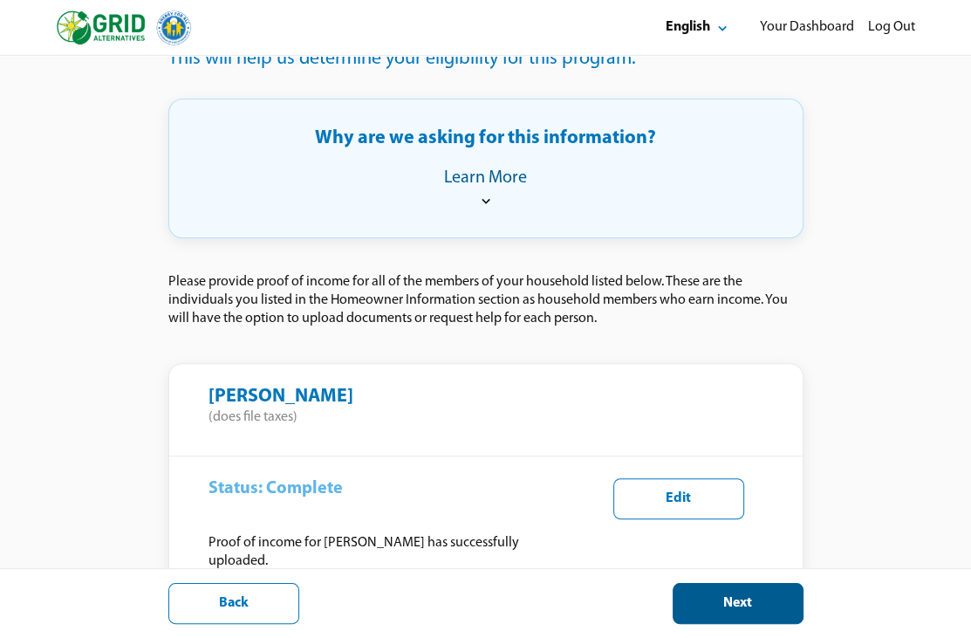
click at [742, 613] on button "Next" at bounding box center [737, 603] width 131 height 41
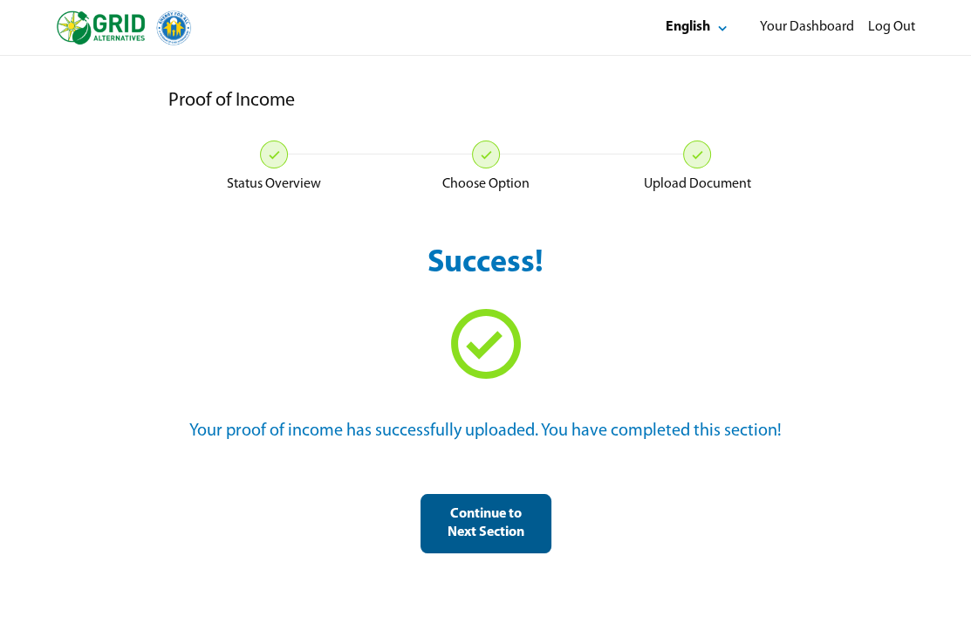
click at [482, 526] on div "Continue to Next Section" at bounding box center [485, 523] width 101 height 37
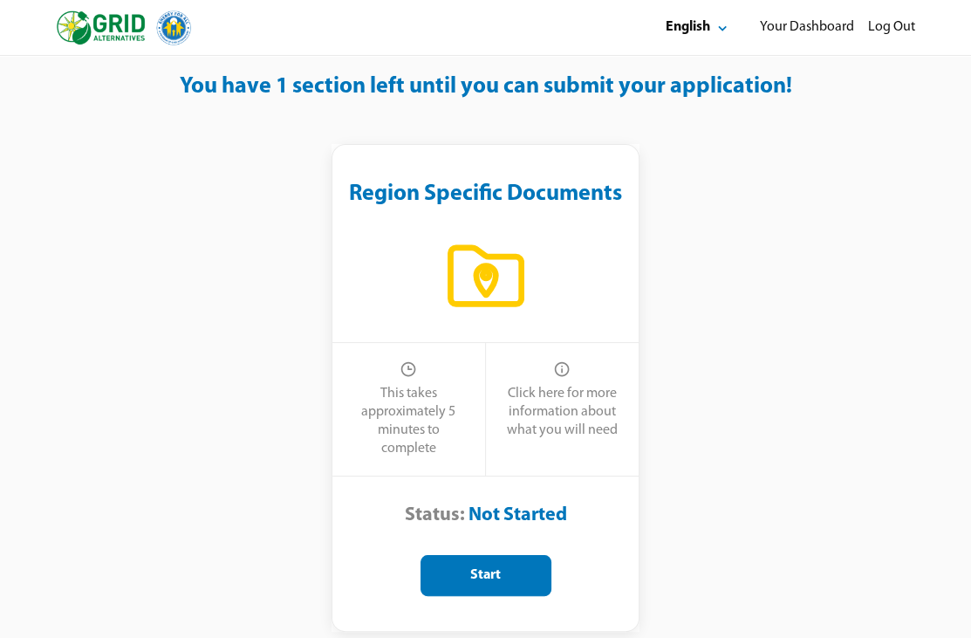
scroll to position [7, 0]
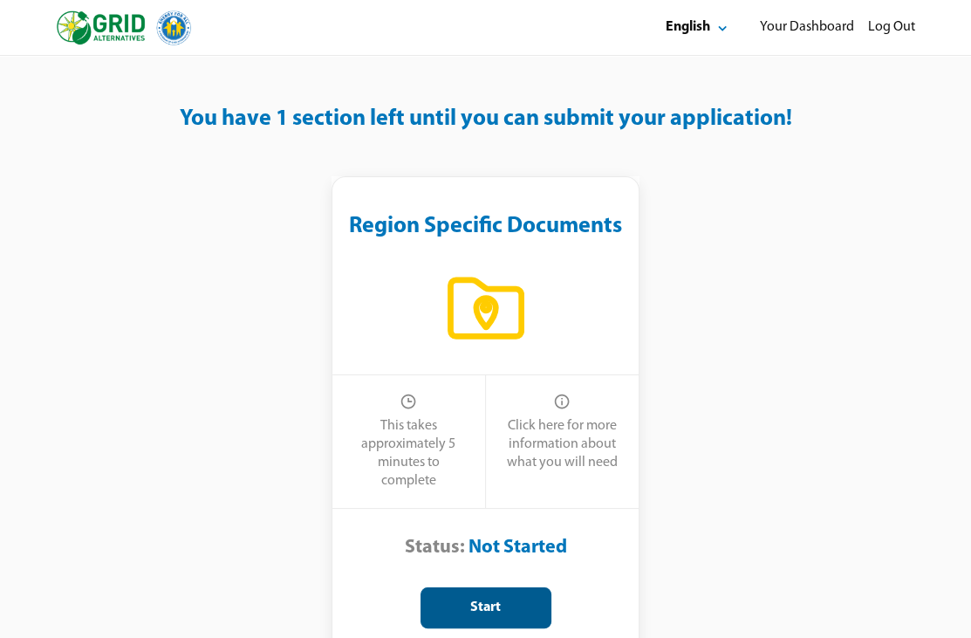
click at [484, 605] on div "Start" at bounding box center [485, 607] width 101 height 18
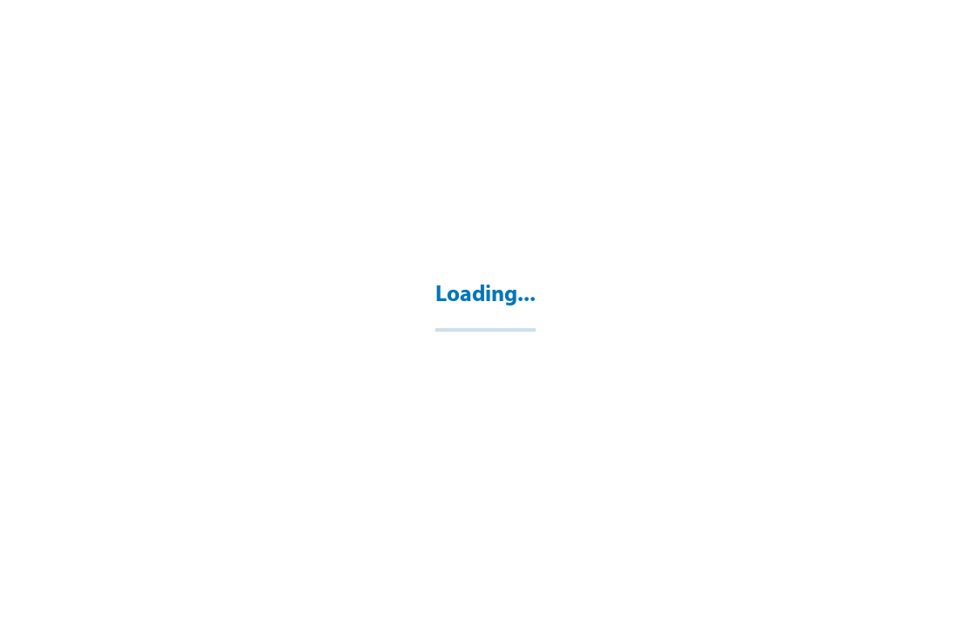
select select "**"
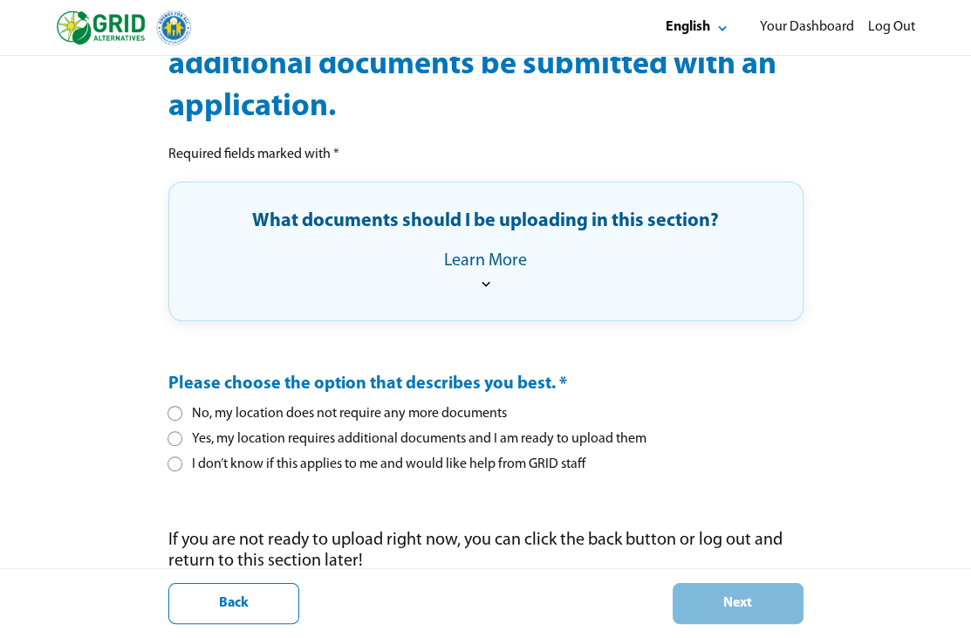
scroll to position [260, 0]
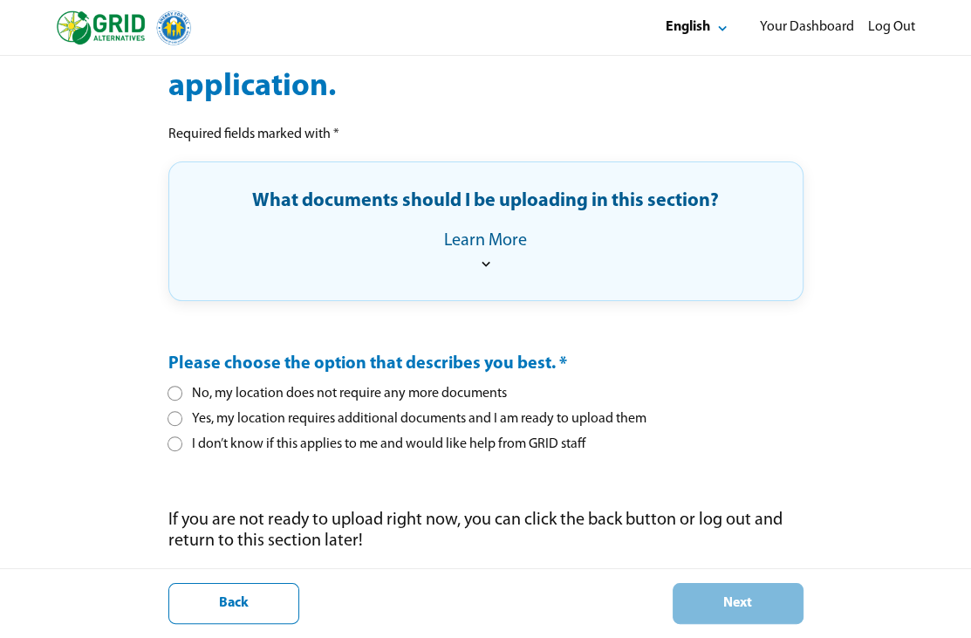
click at [175, 391] on div at bounding box center [175, 393] width 10 height 10
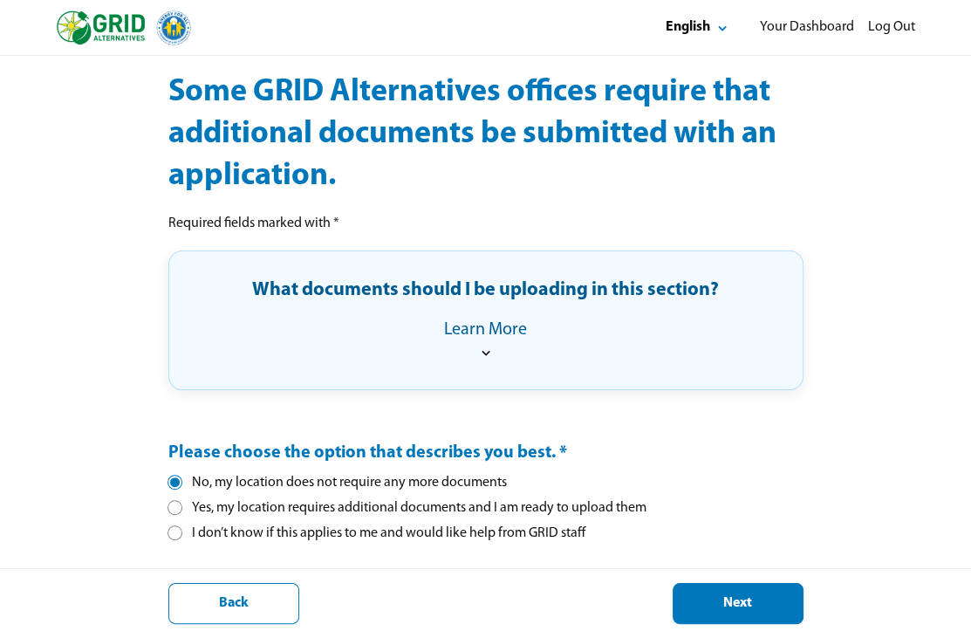
scroll to position [174, 0]
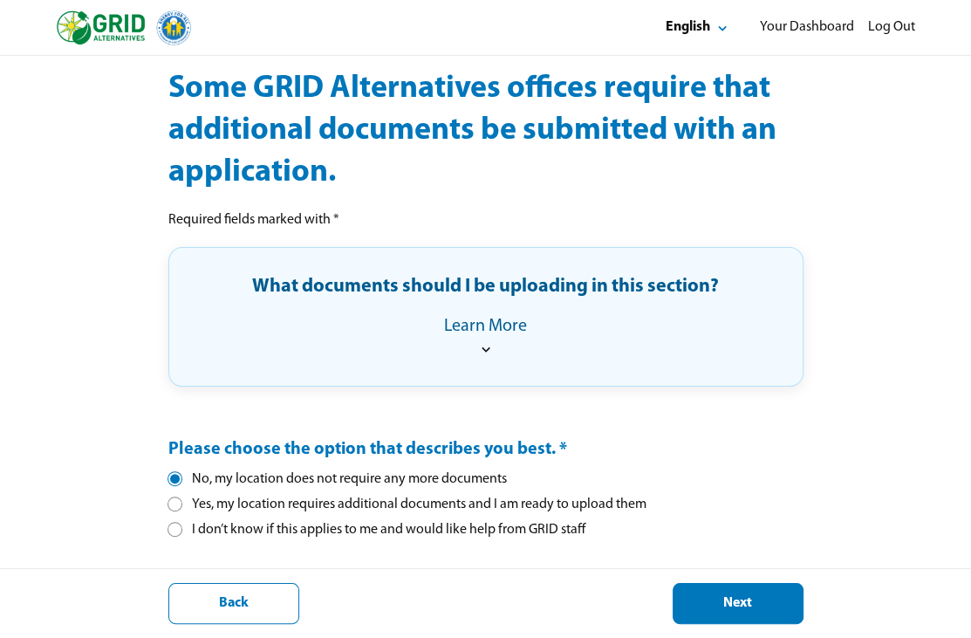
click at [481, 349] on icon at bounding box center [485, 348] width 17 height 17
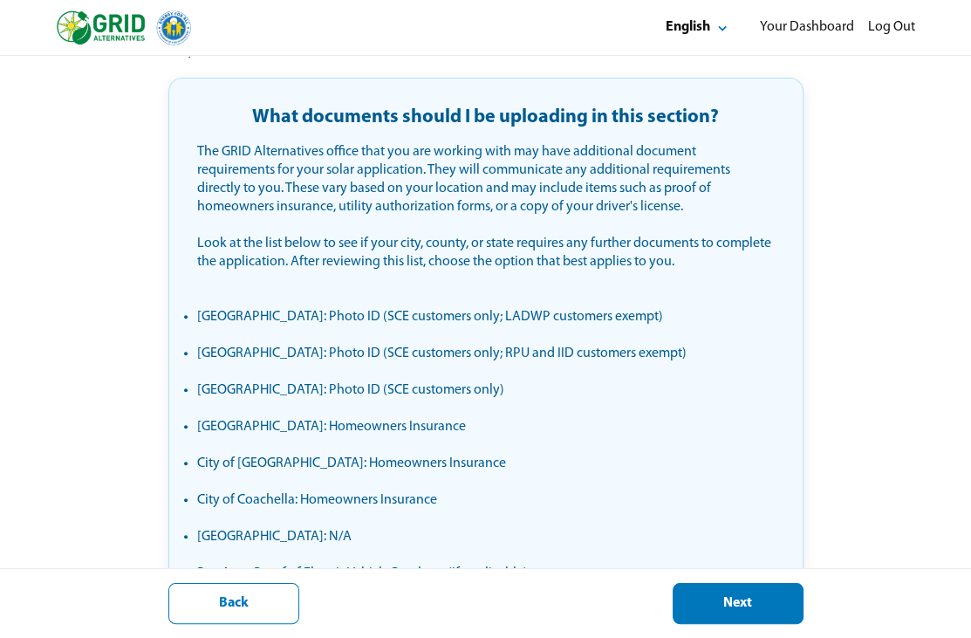
scroll to position [343, 0]
click at [729, 600] on div "Next" at bounding box center [737, 603] width 101 height 18
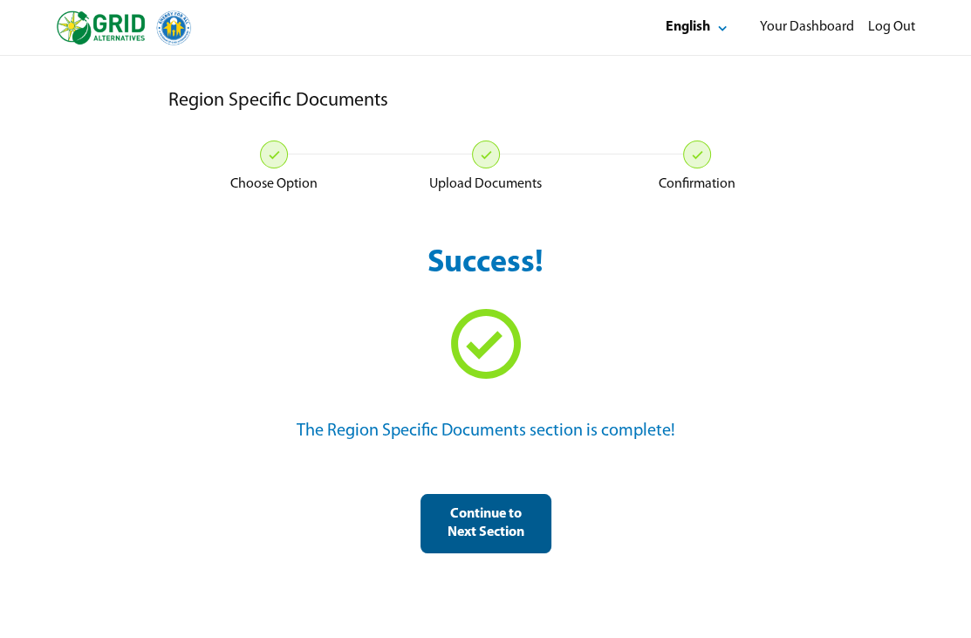
click at [464, 519] on div "Continue to Next Section" at bounding box center [485, 523] width 101 height 37
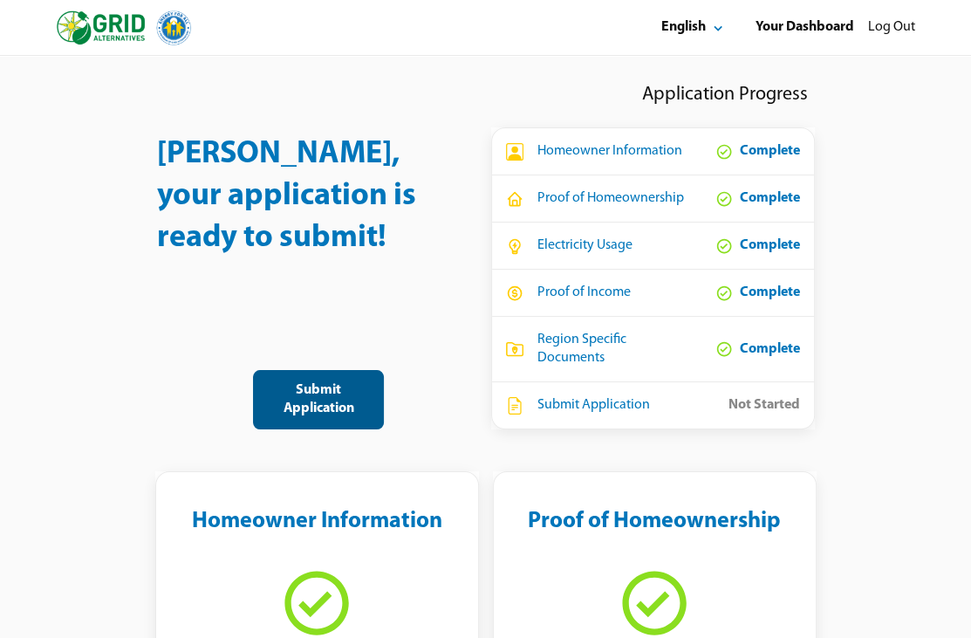
click at [310, 401] on div "Submit Application" at bounding box center [318, 399] width 101 height 37
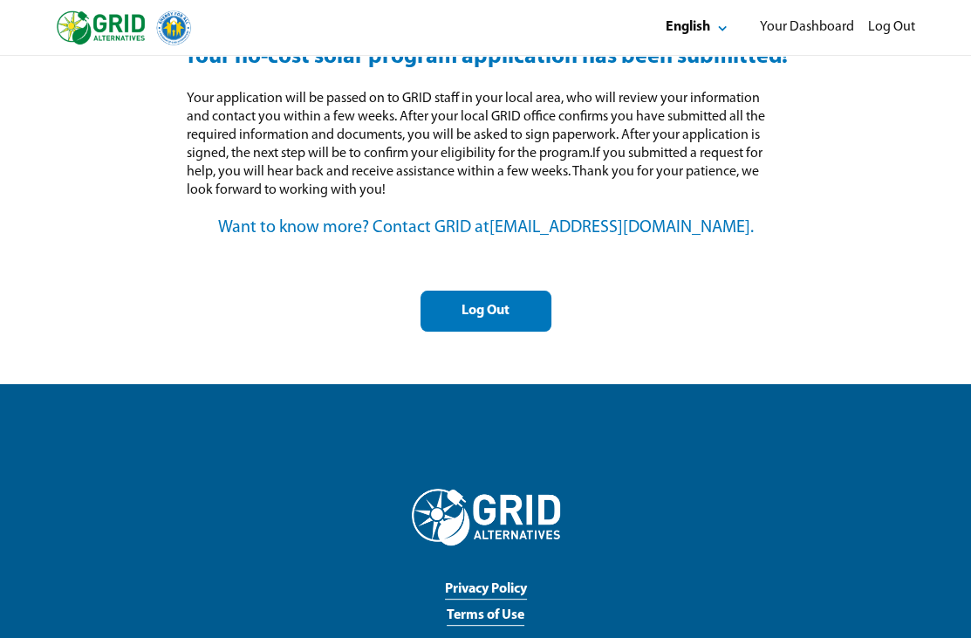
scroll to position [335, 0]
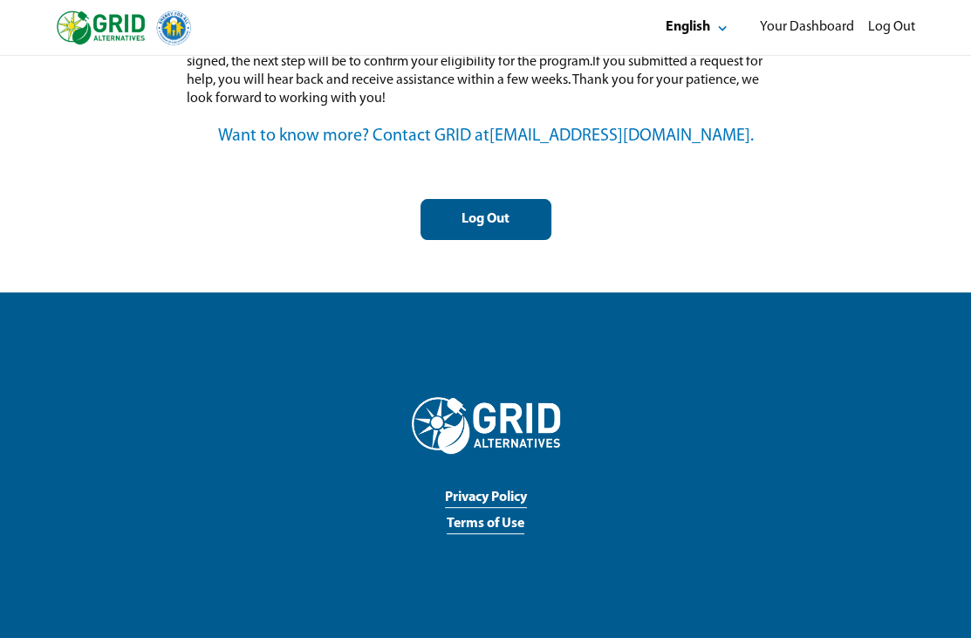
click at [468, 222] on div "Log Out" at bounding box center [485, 219] width 101 height 18
